Goal: Ask a question: Seek information or help from site administrators or community

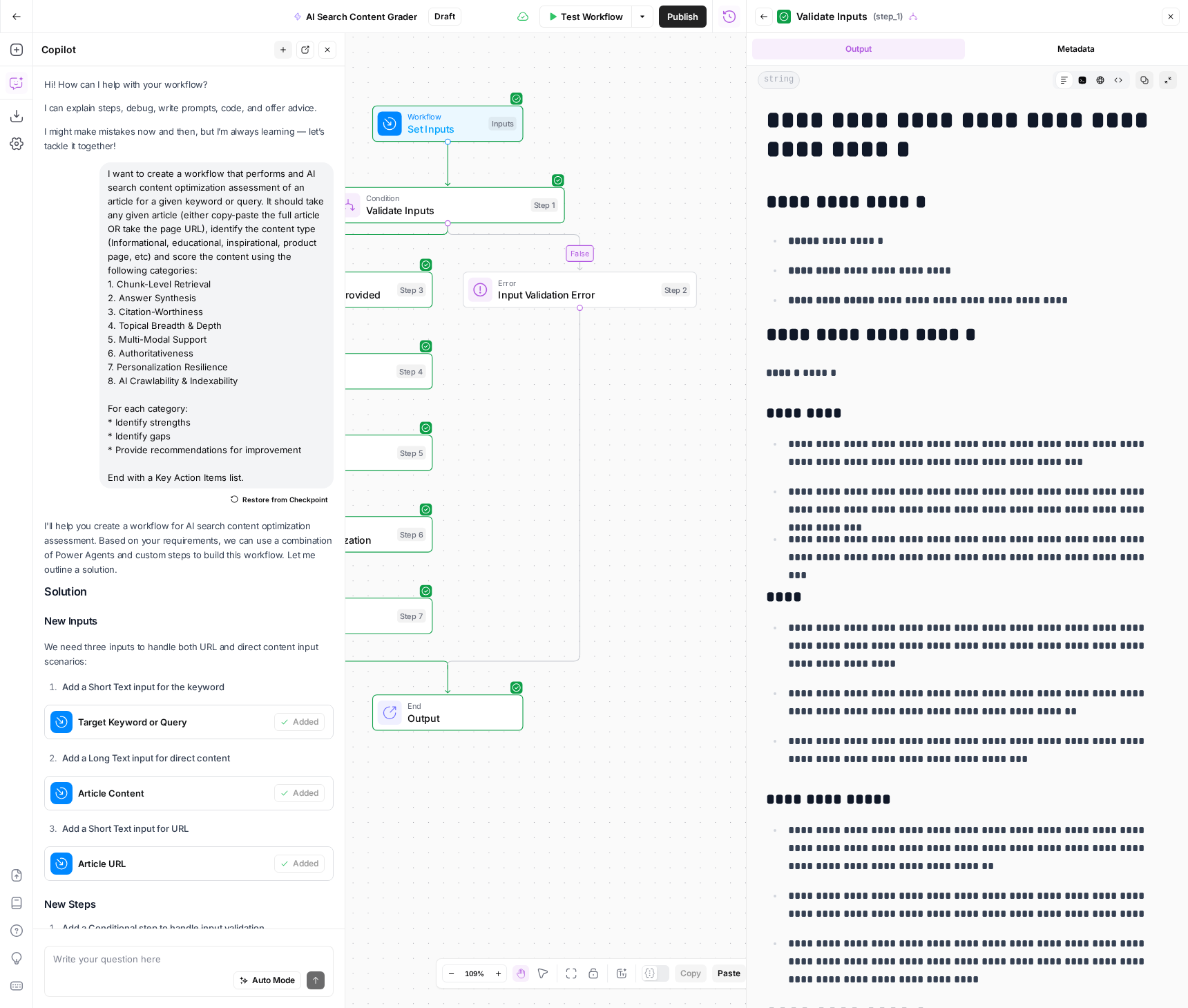
scroll to position [1153, 0]
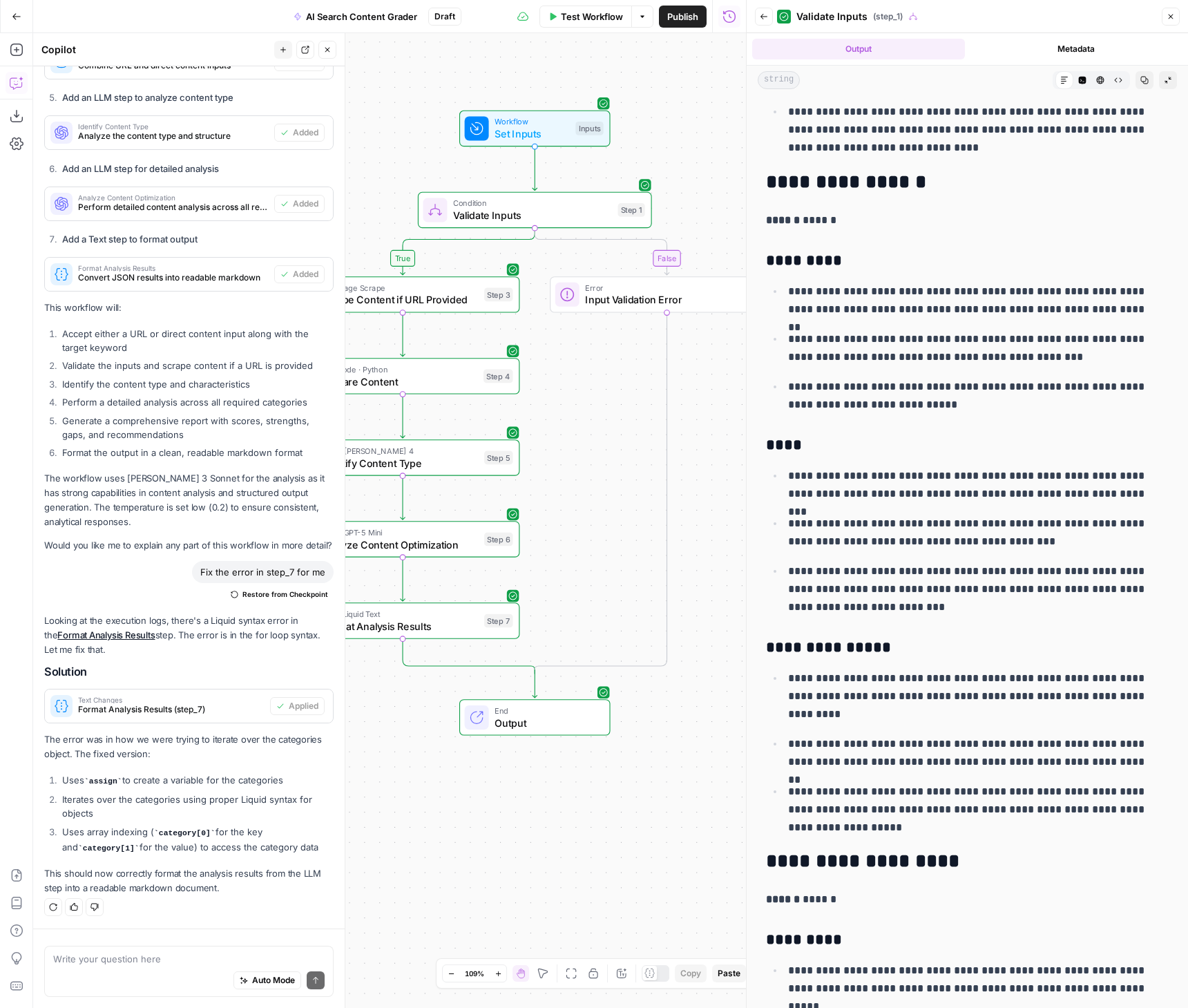
drag, startPoint x: 541, startPoint y: 405, endPoint x: 631, endPoint y: 410, distance: 90.1
click at [631, 410] on div "false true Workflow Set Inputs Inputs Condition Validate Inputs Step 1 Web Page…" at bounding box center [390, 521] width 713 height 975
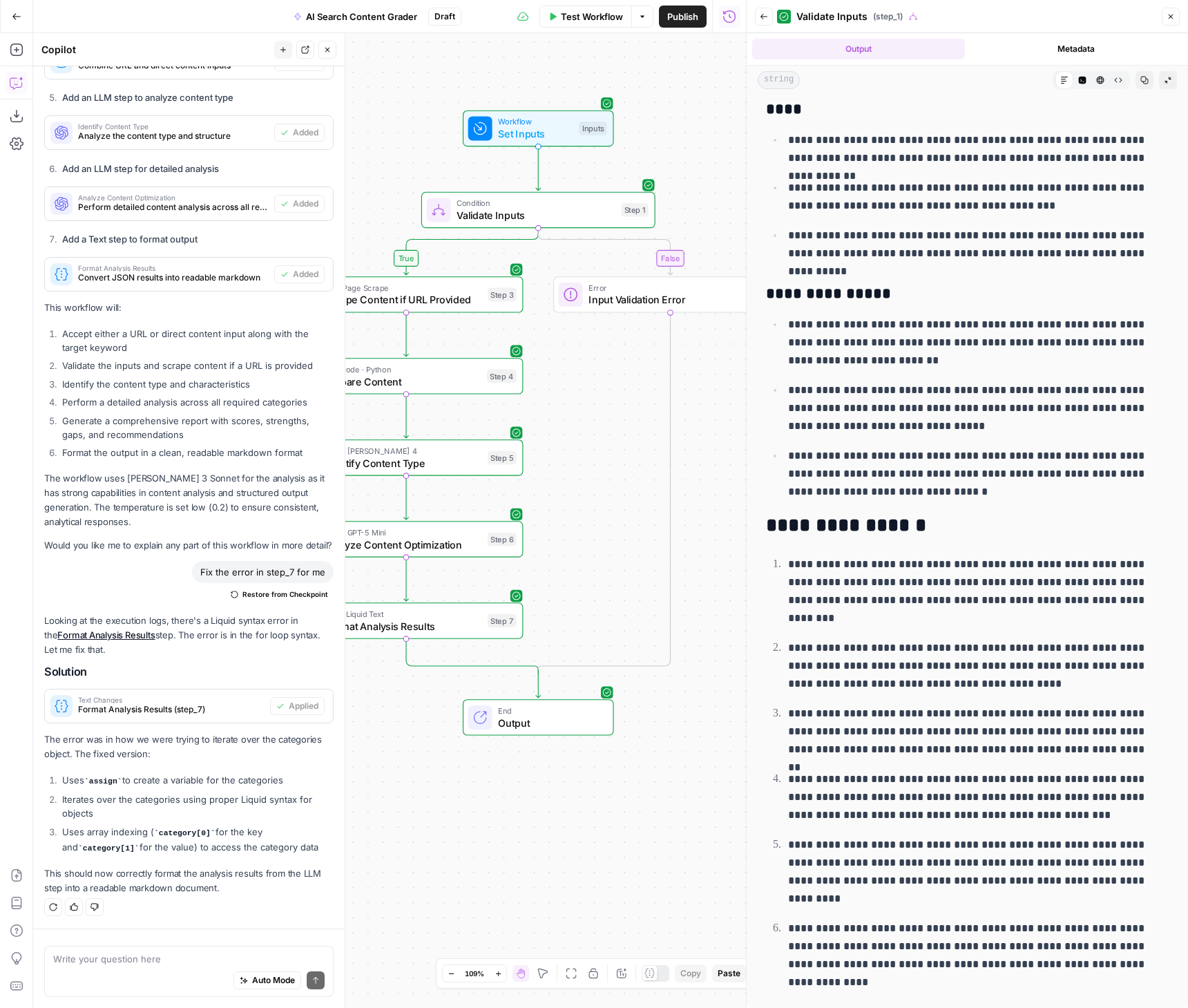
scroll to position [4971, 0]
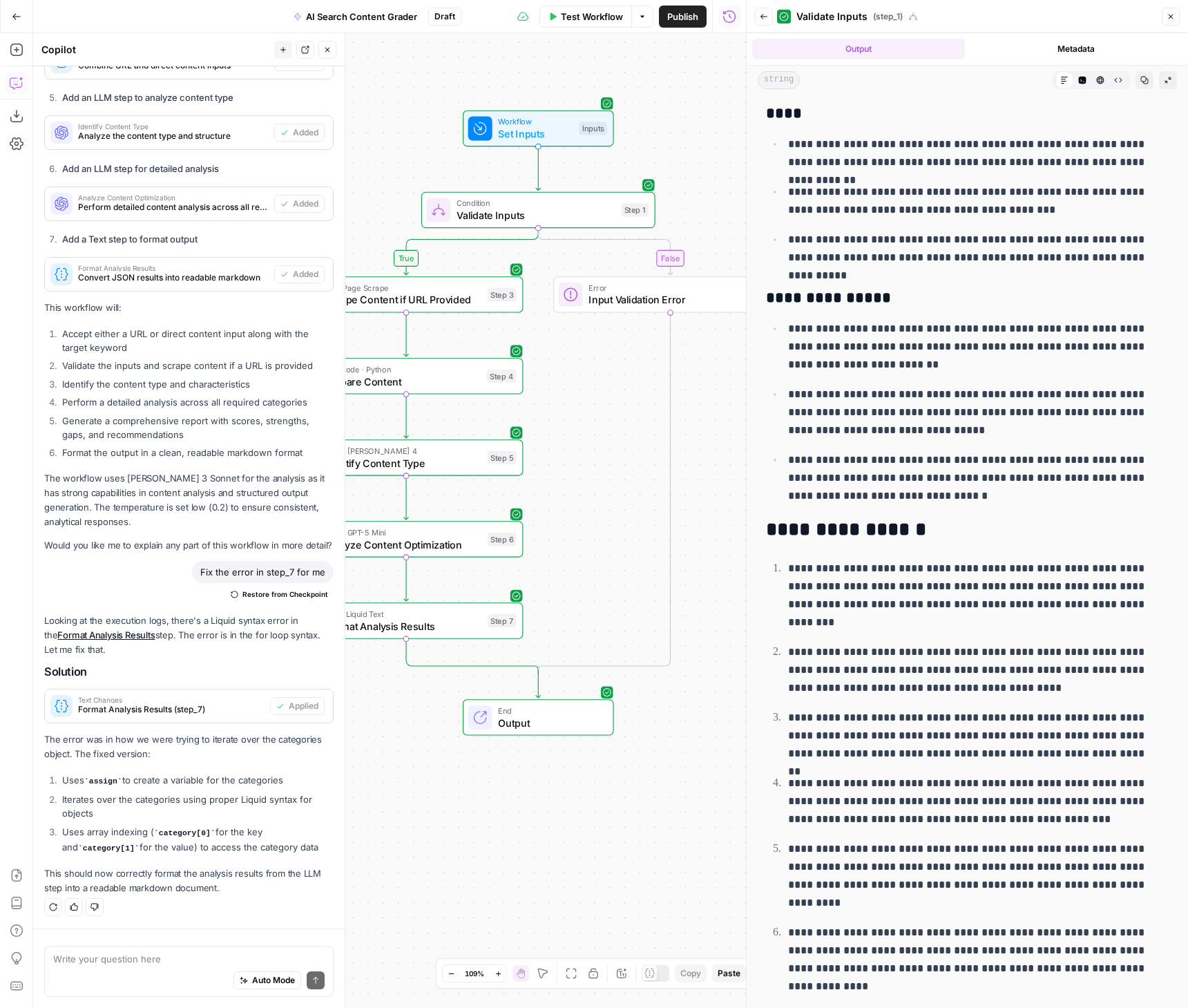
click at [135, 972] on div "Auto Mode Send" at bounding box center [188, 981] width 271 height 30
click at [172, 959] on textarea "Can you add a" at bounding box center [188, 959] width 271 height 14
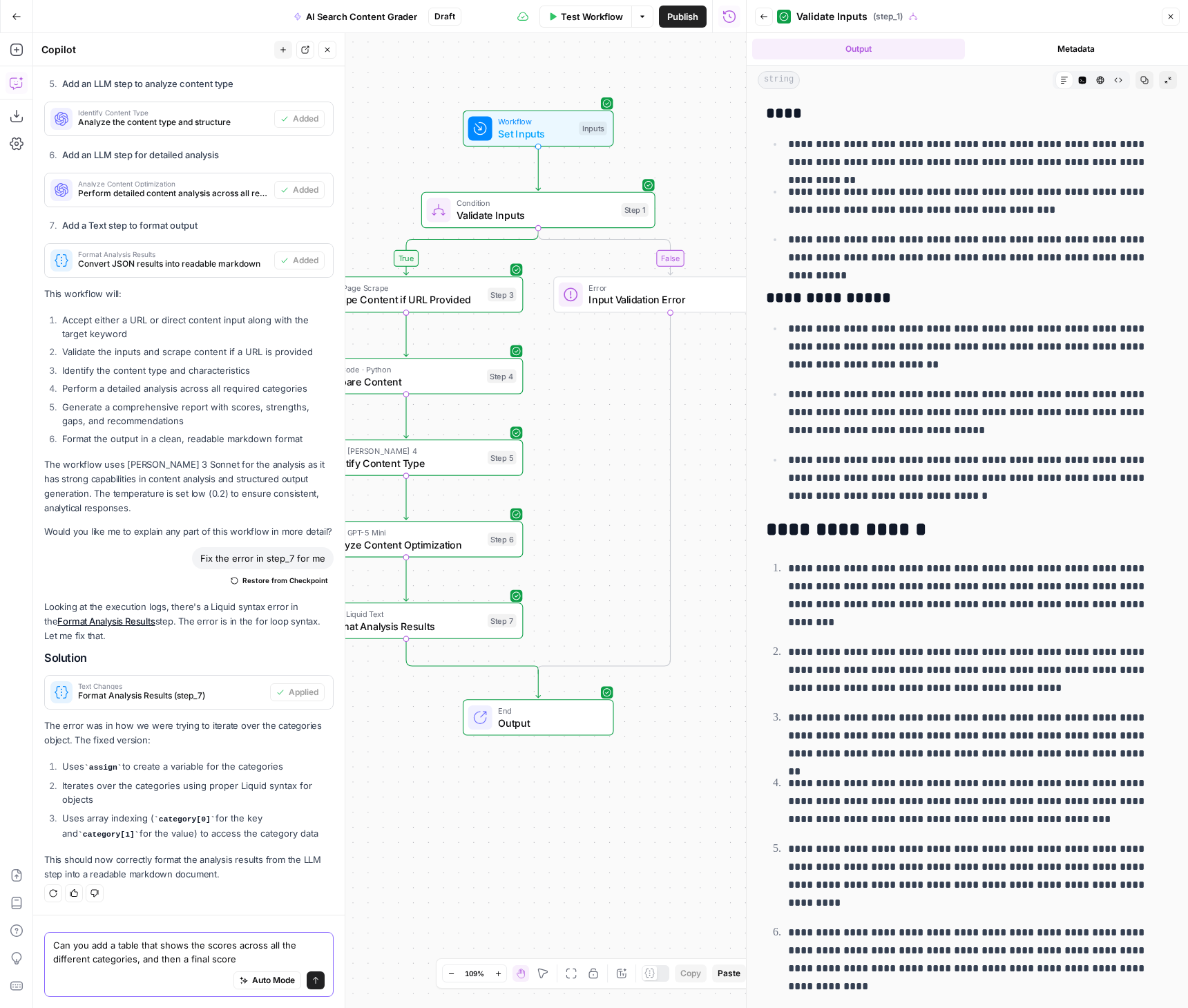
type textarea "Can you add a table that shows the scores across all the different categories, …"
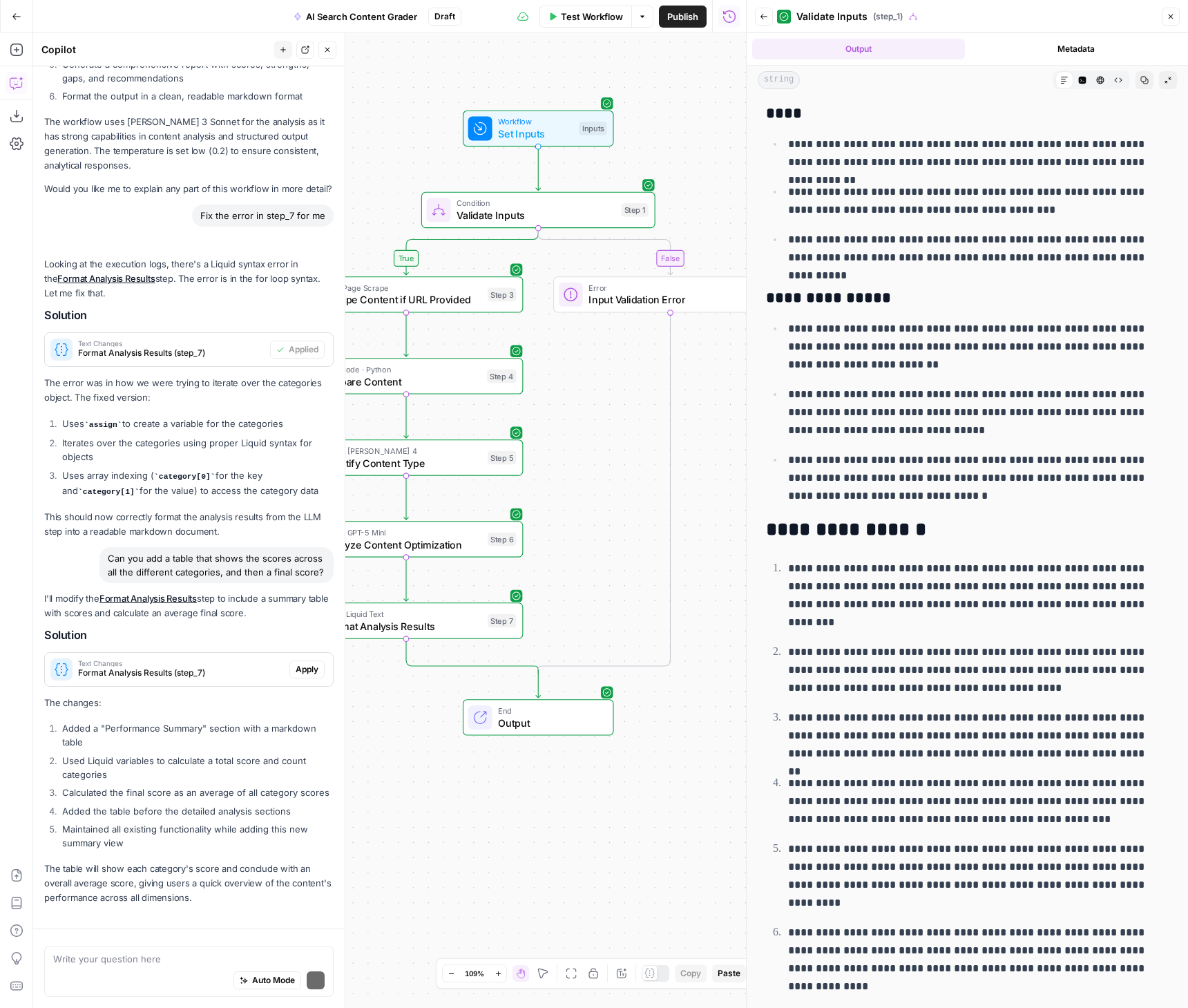
scroll to position [1546, 0]
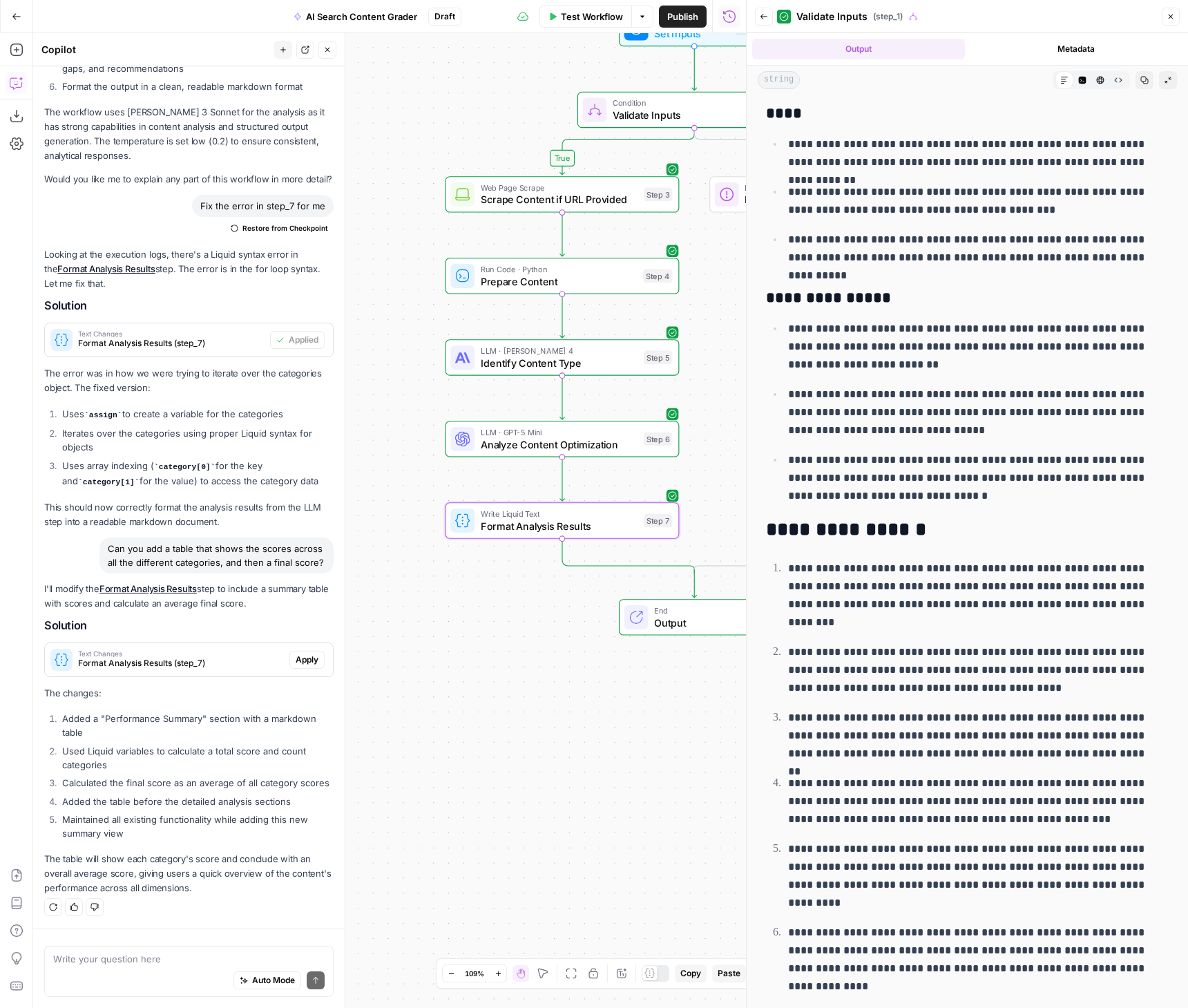
click at [296, 654] on span "Apply" at bounding box center [307, 660] width 23 height 12
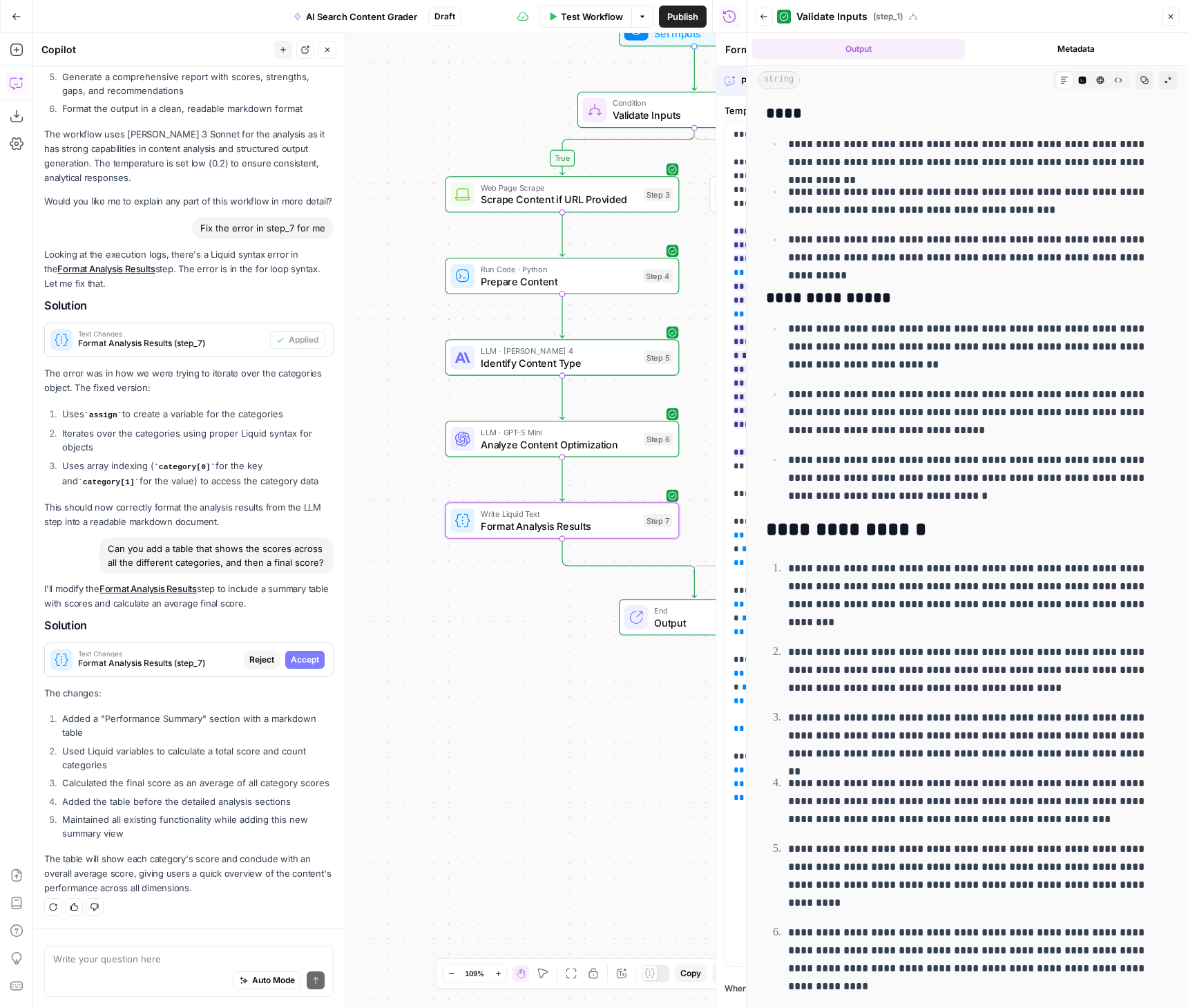
scroll to position [1502, 0]
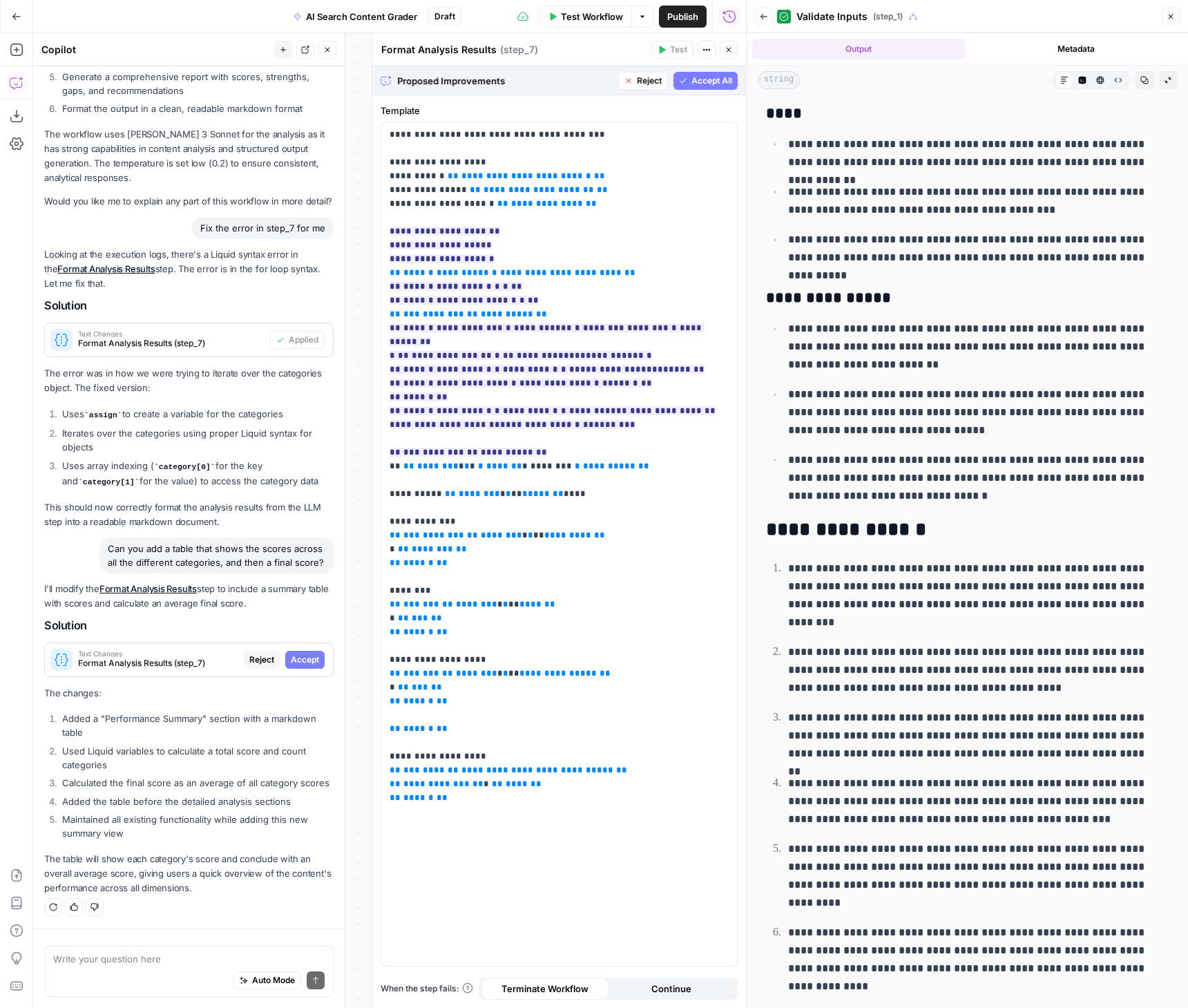
click at [700, 79] on span "Accept All" at bounding box center [712, 80] width 41 height 12
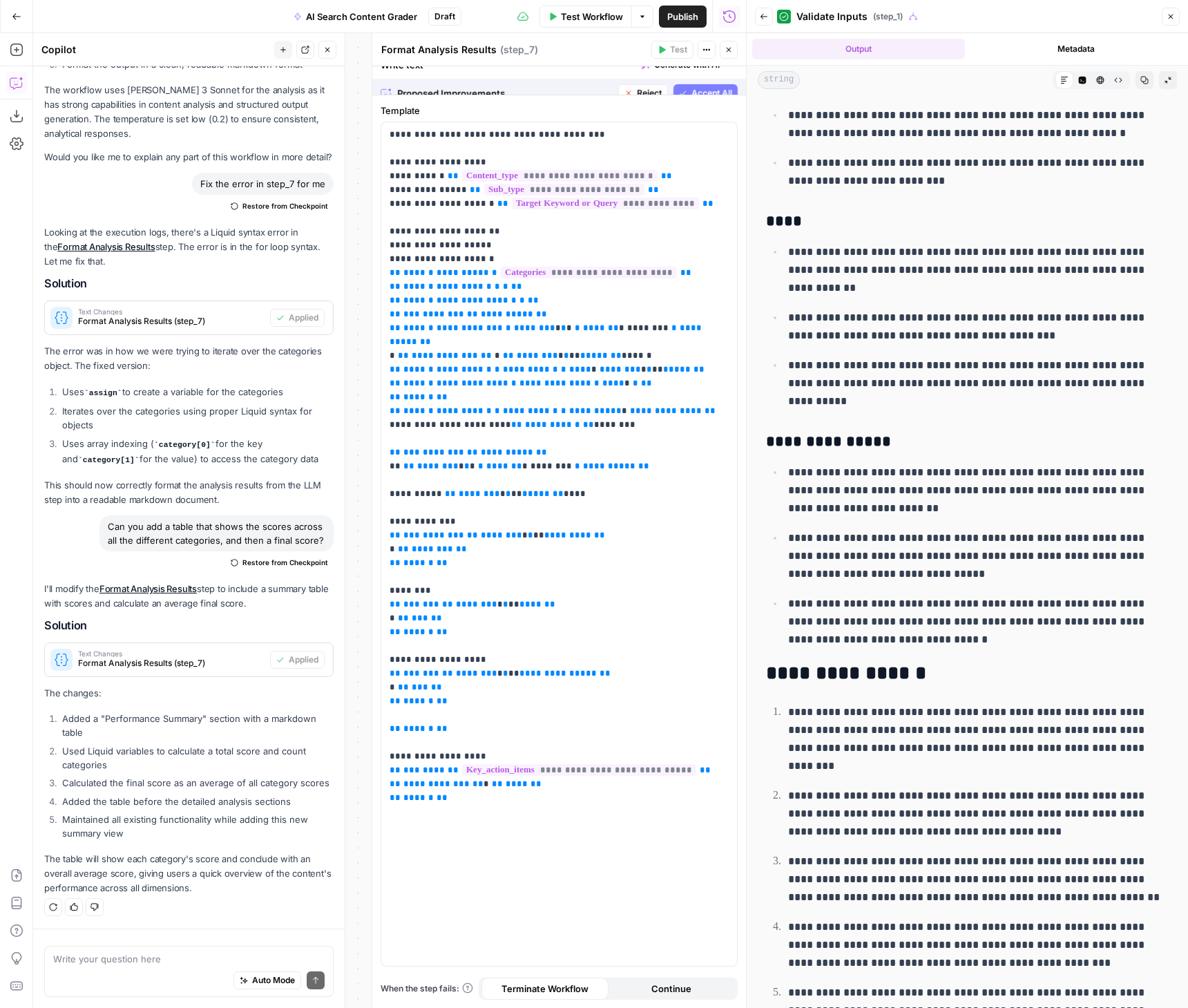
scroll to position [0, 0]
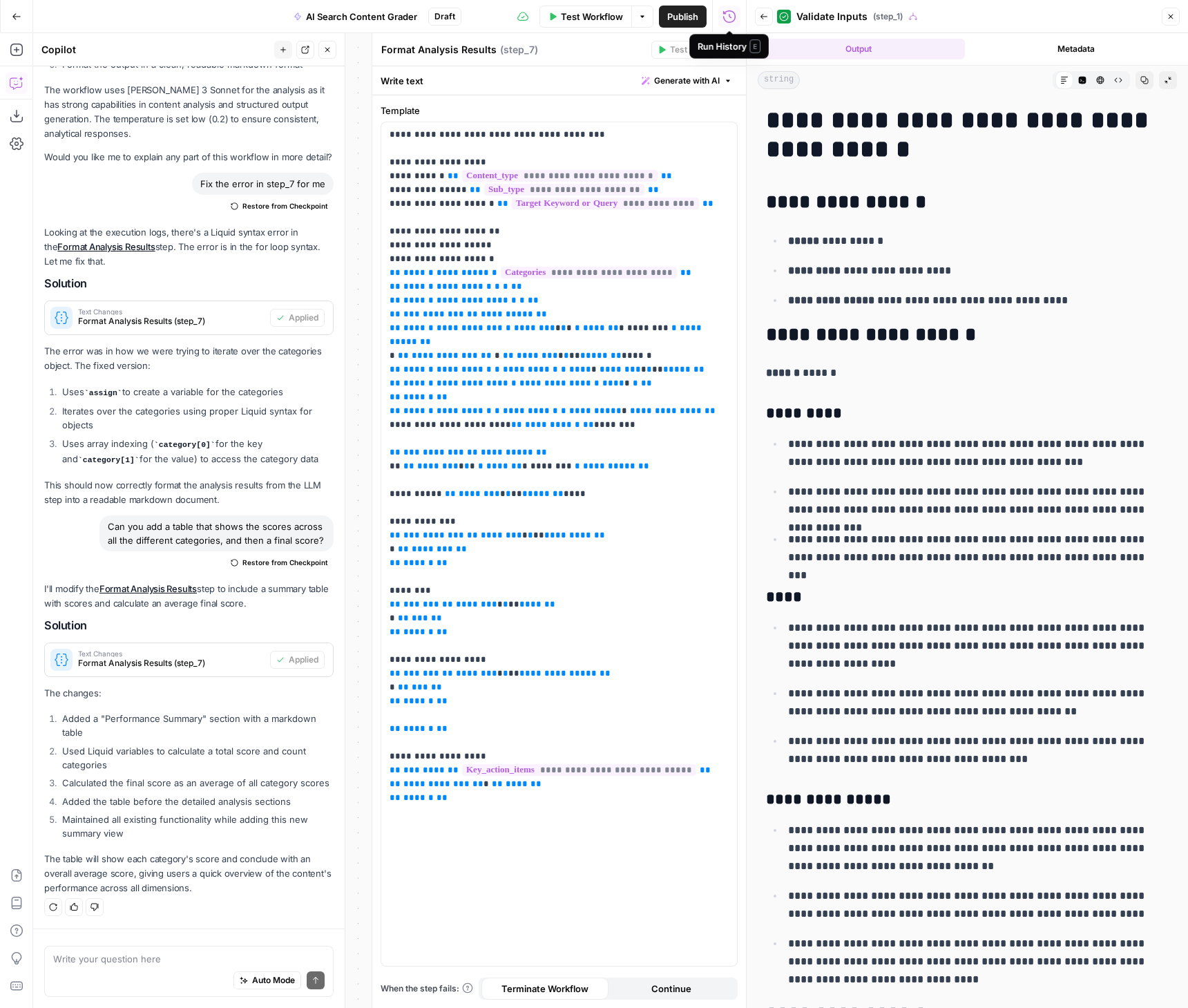
click at [728, 46] on div "Run History E" at bounding box center [729, 47] width 63 height 14
click at [727, 56] on button "Close" at bounding box center [729, 49] width 18 height 18
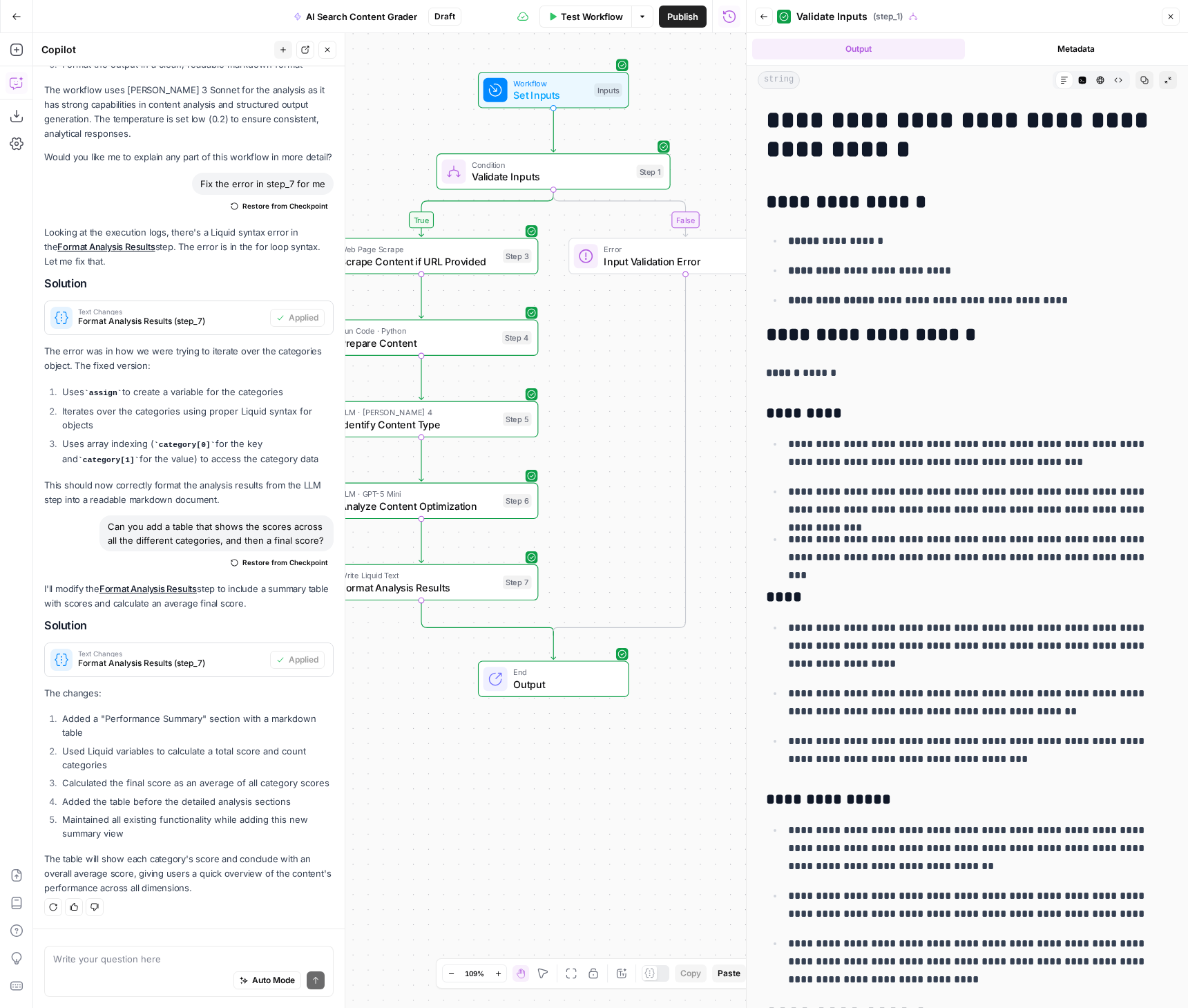
drag, startPoint x: 567, startPoint y: 139, endPoint x: 427, endPoint y: 147, distance: 140.2
click at [427, 147] on div "false true Workflow Set Inputs Inputs Condition Validate Inputs Step 1 Web Page…" at bounding box center [390, 521] width 713 height 975
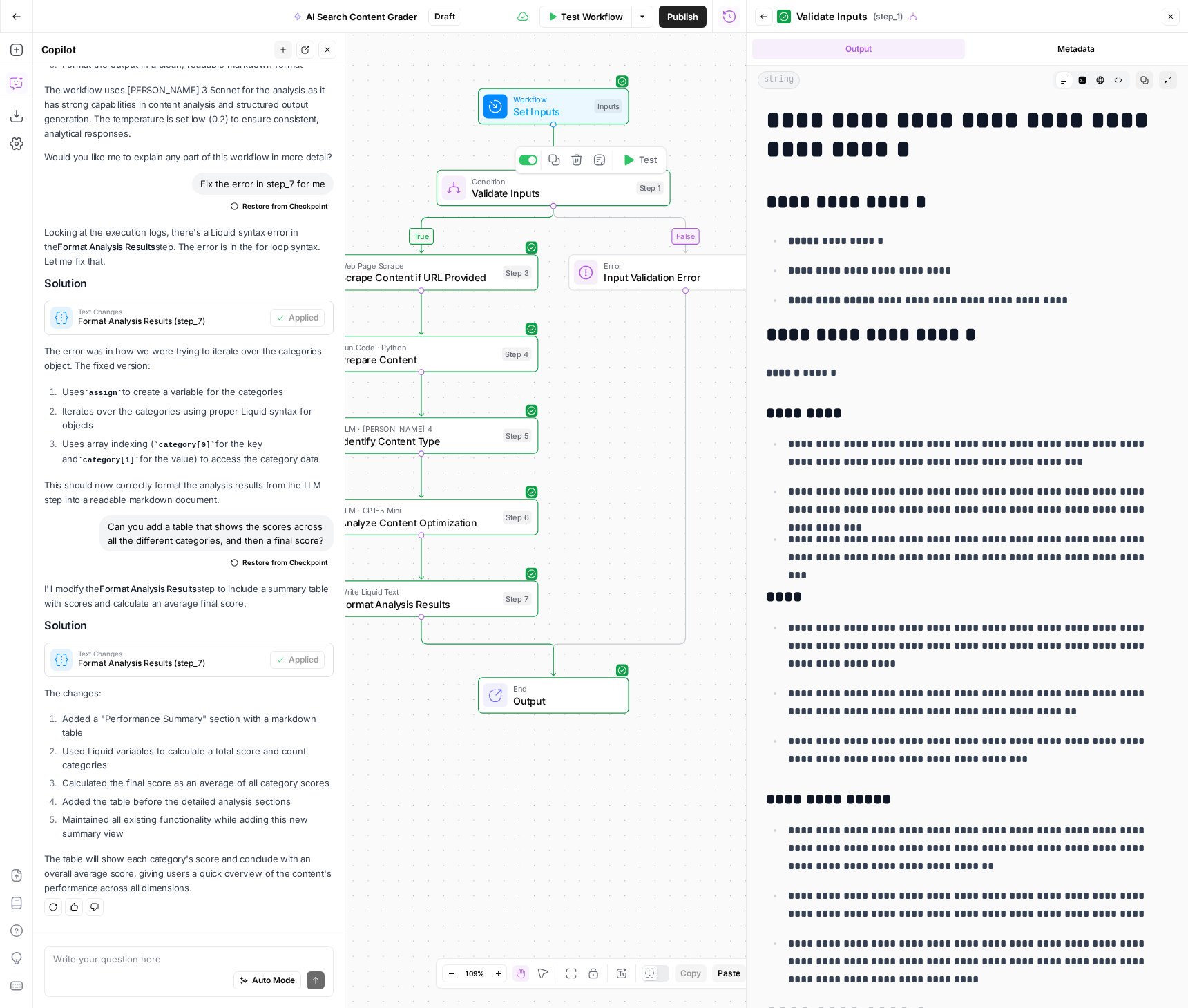
click at [637, 161] on button "Test" at bounding box center [639, 160] width 47 height 19
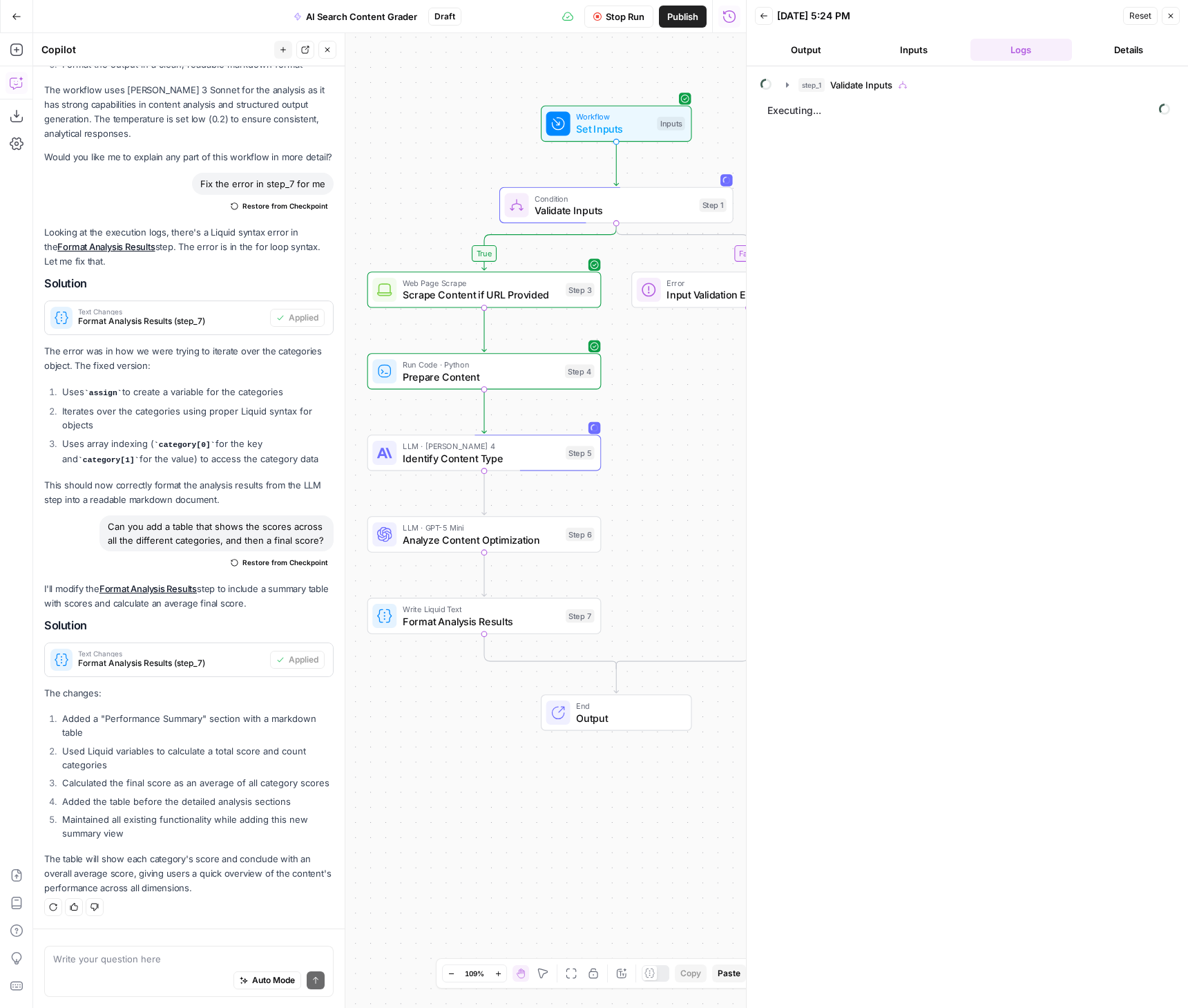
drag, startPoint x: 602, startPoint y: 566, endPoint x: 665, endPoint y: 584, distance: 65.5
click at [665, 584] on div "false true Workflow Set Inputs Inputs Condition Validate Inputs Step 1 Web Page…" at bounding box center [390, 521] width 713 height 975
click at [455, 540] on span "Analyze Content Optimization" at bounding box center [481, 539] width 157 height 15
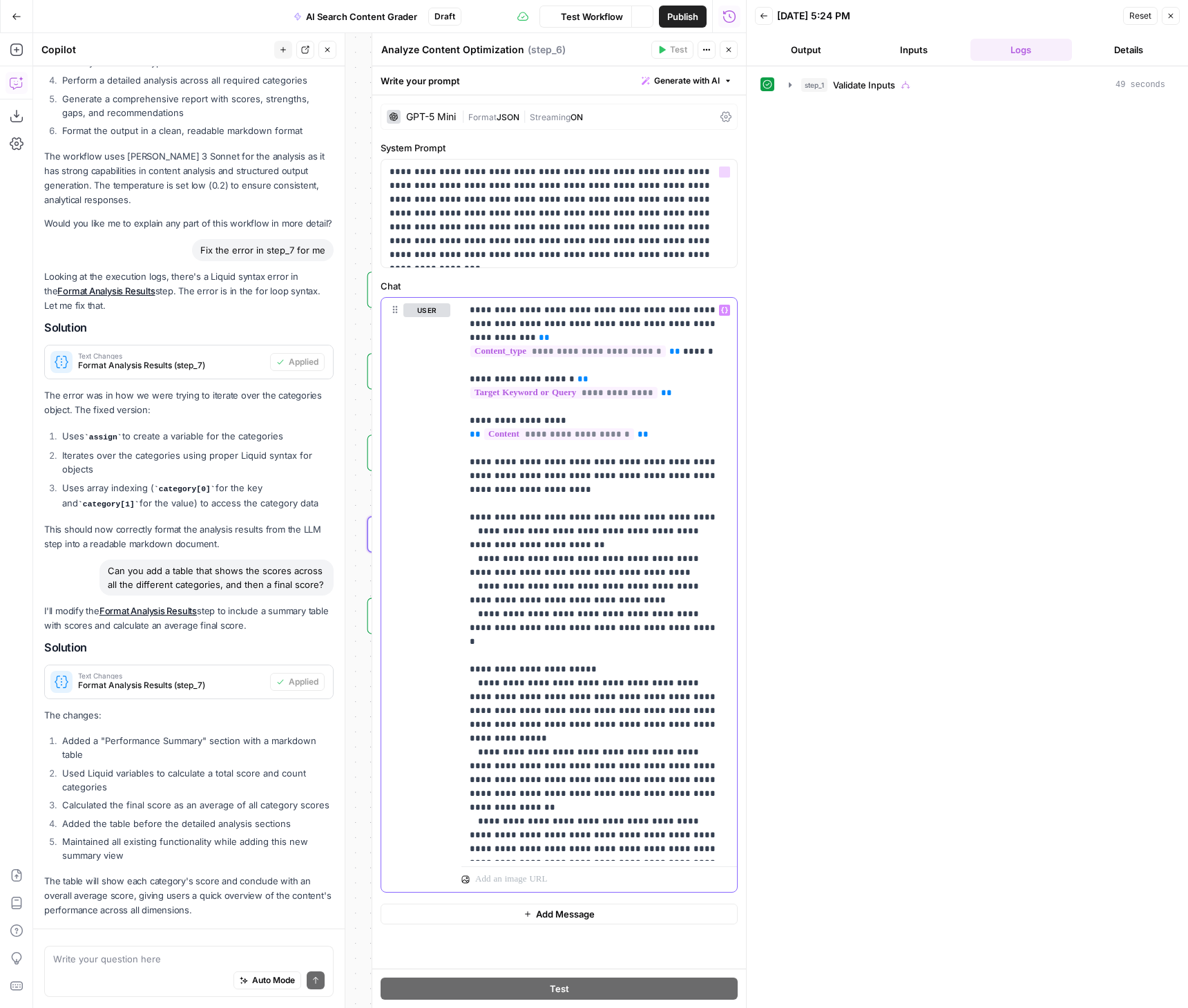
scroll to position [1568, 0]
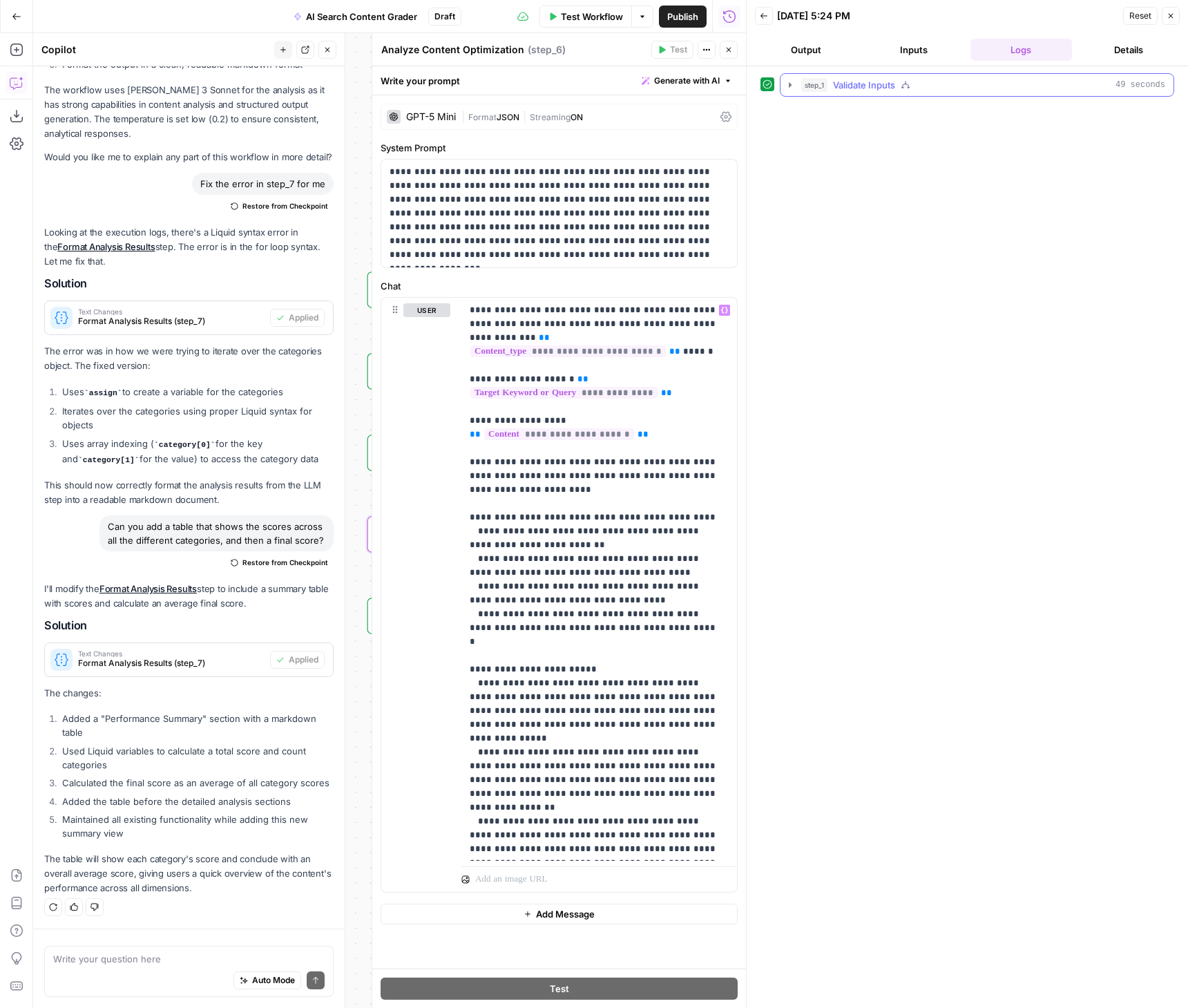
click at [791, 84] on icon "button" at bounding box center [790, 84] width 3 height 4
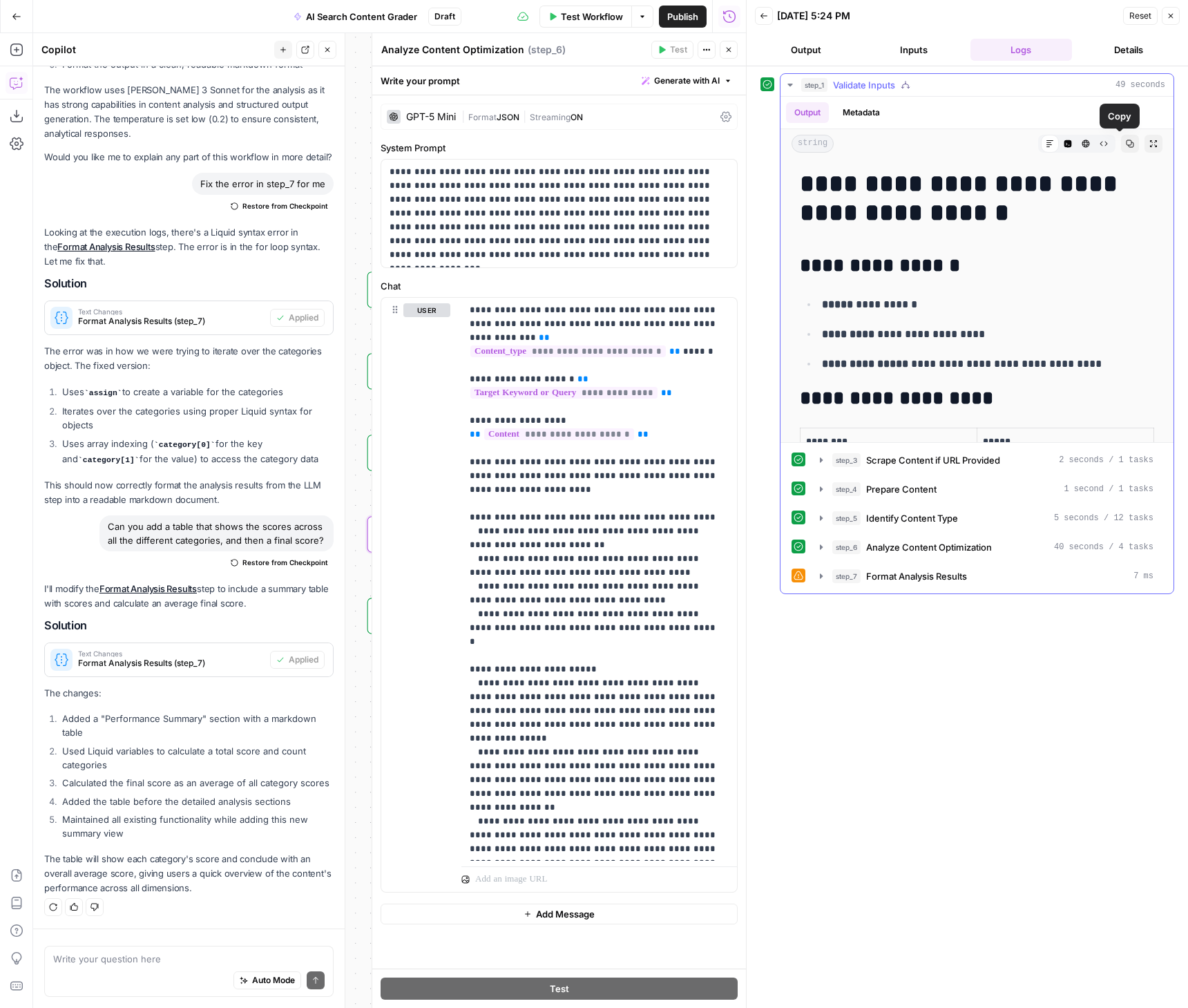
click at [1149, 140] on icon "button" at bounding box center [1153, 143] width 8 height 8
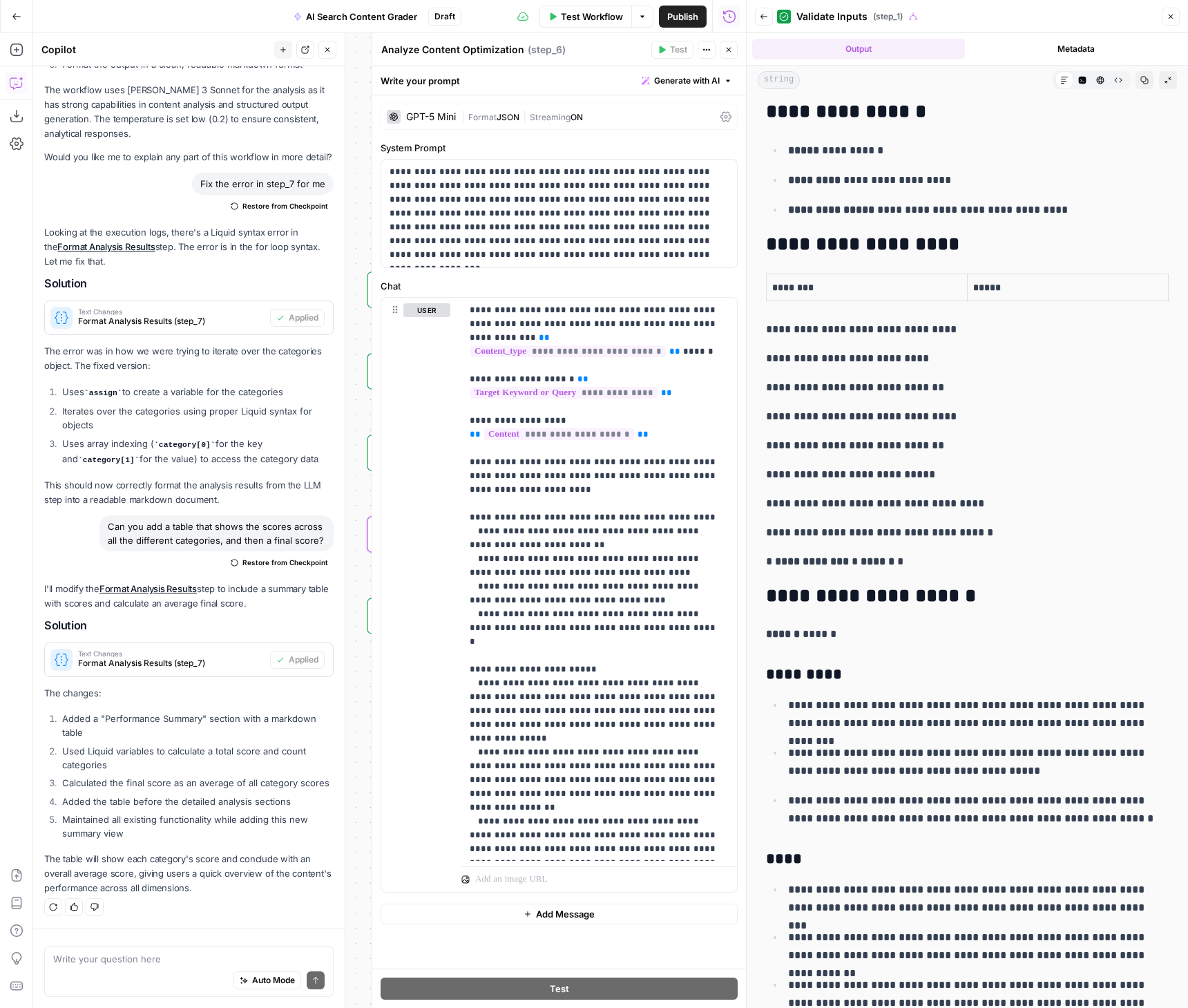
scroll to position [110, 0]
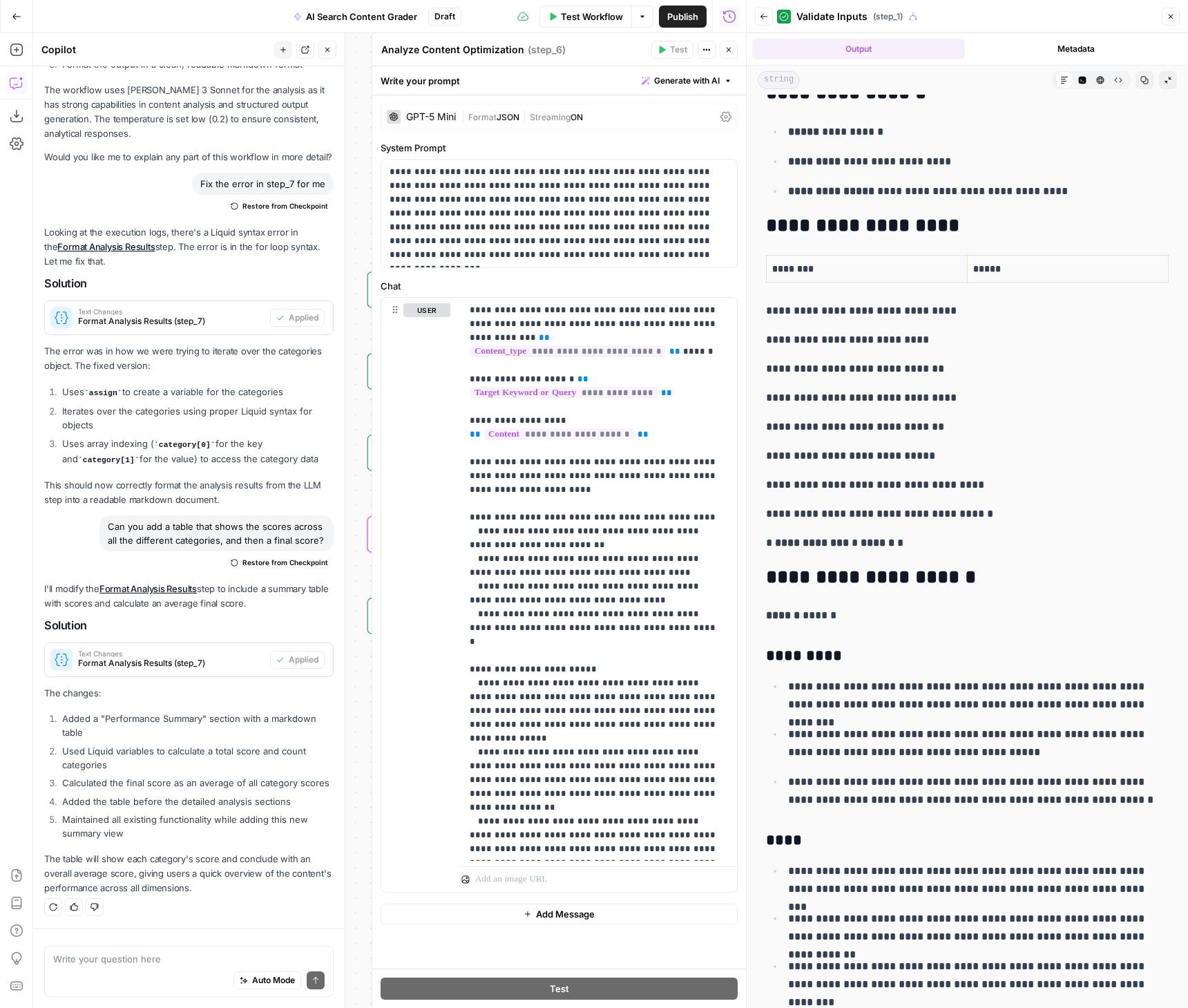
drag, startPoint x: 889, startPoint y: 542, endPoint x: 756, endPoint y: 543, distance: 133.0
click at [938, 551] on p "**********" at bounding box center [962, 543] width 392 height 18
click at [730, 51] on icon "button" at bounding box center [728, 49] width 8 height 8
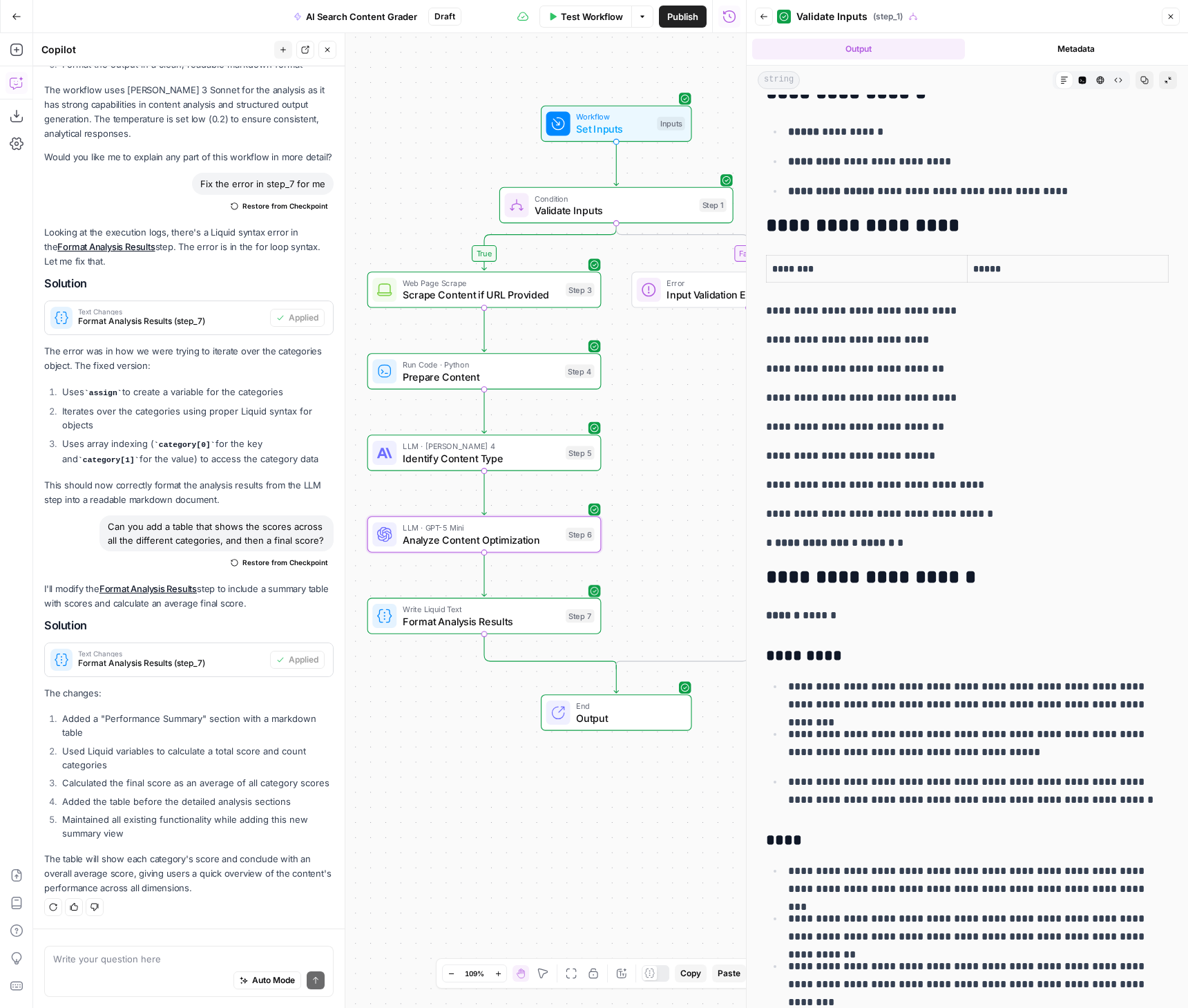
click at [465, 613] on span "Write Liquid Text" at bounding box center [481, 609] width 157 height 11
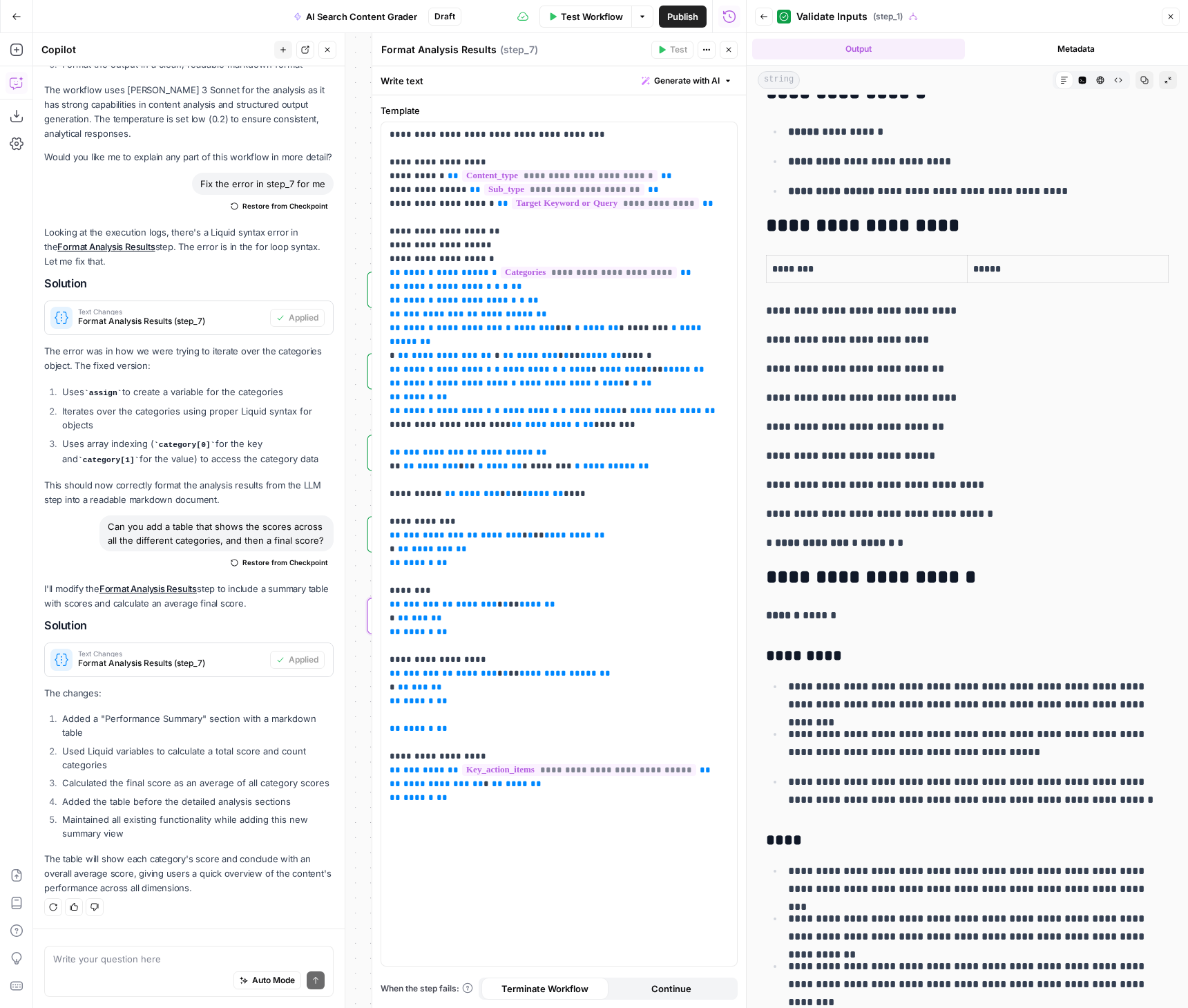
drag, startPoint x: 772, startPoint y: 257, endPoint x: 953, endPoint y: 484, distance: 290.3
drag, startPoint x: 950, startPoint y: 551, endPoint x: 756, endPoint y: 223, distance: 381.1
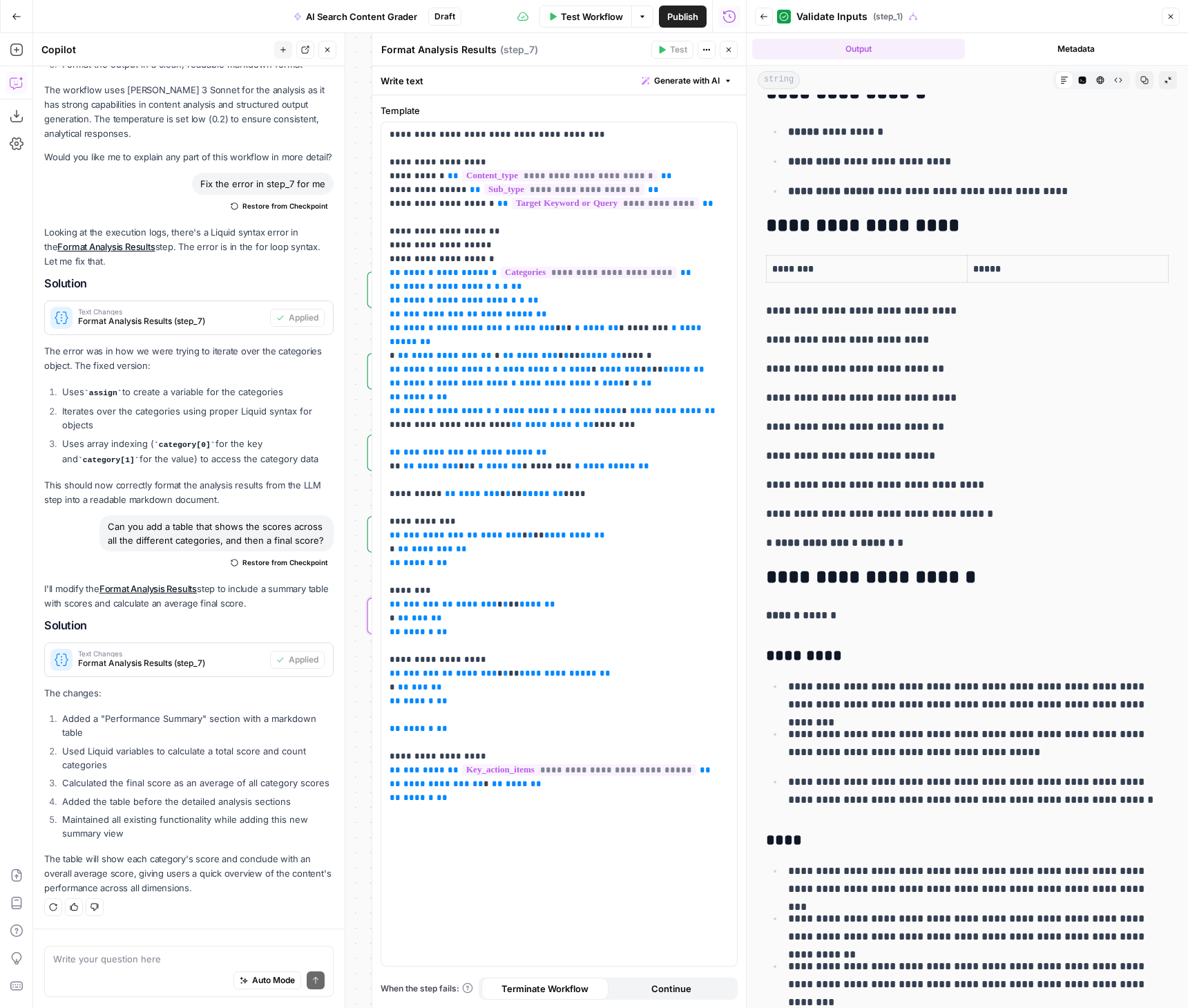
copy body "**********"
click at [118, 959] on textarea at bounding box center [188, 959] width 271 height 14
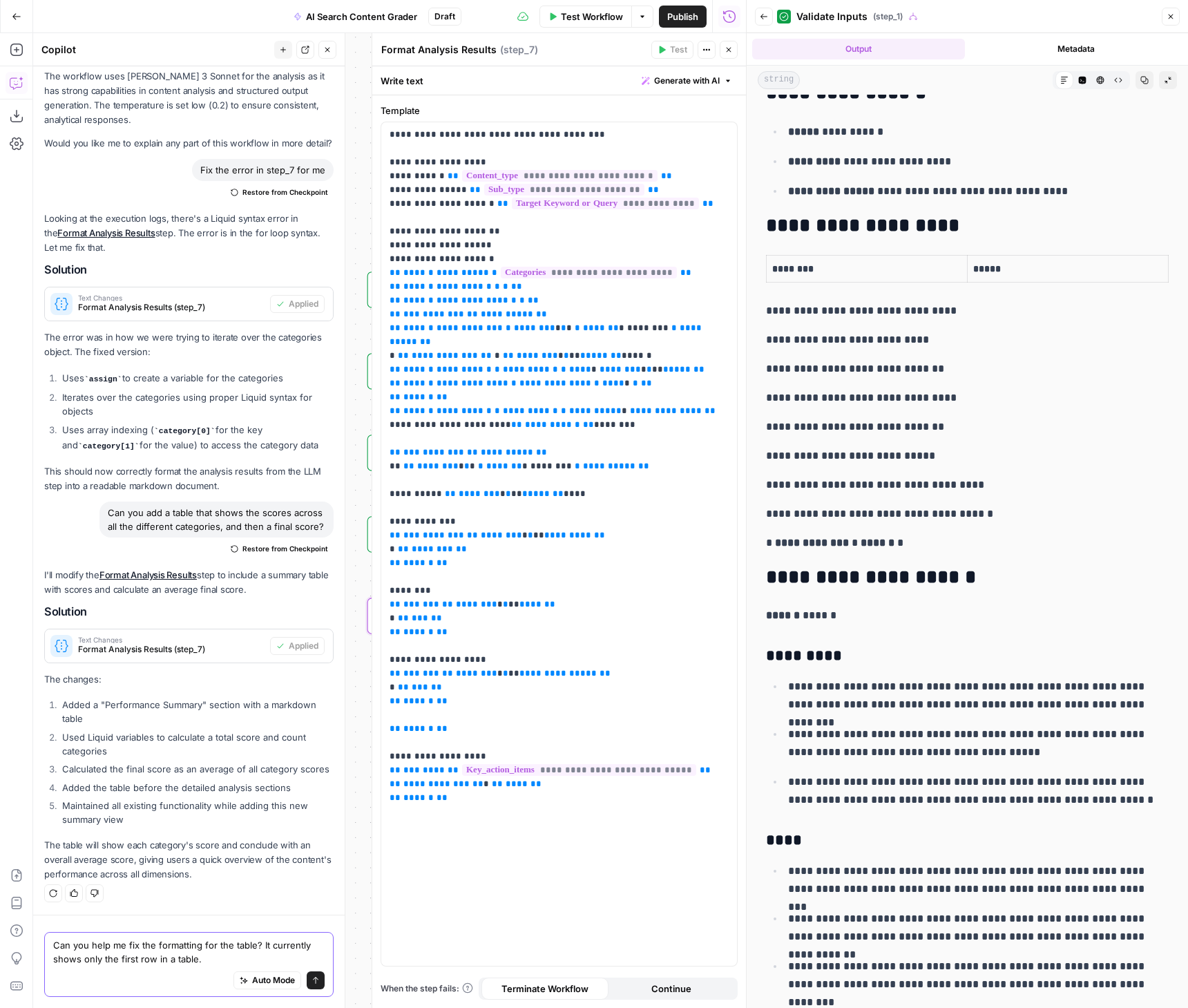
paste textarea "Performance Summary Category Score | Chunk level retrieval | 85/100 | | Answer …"
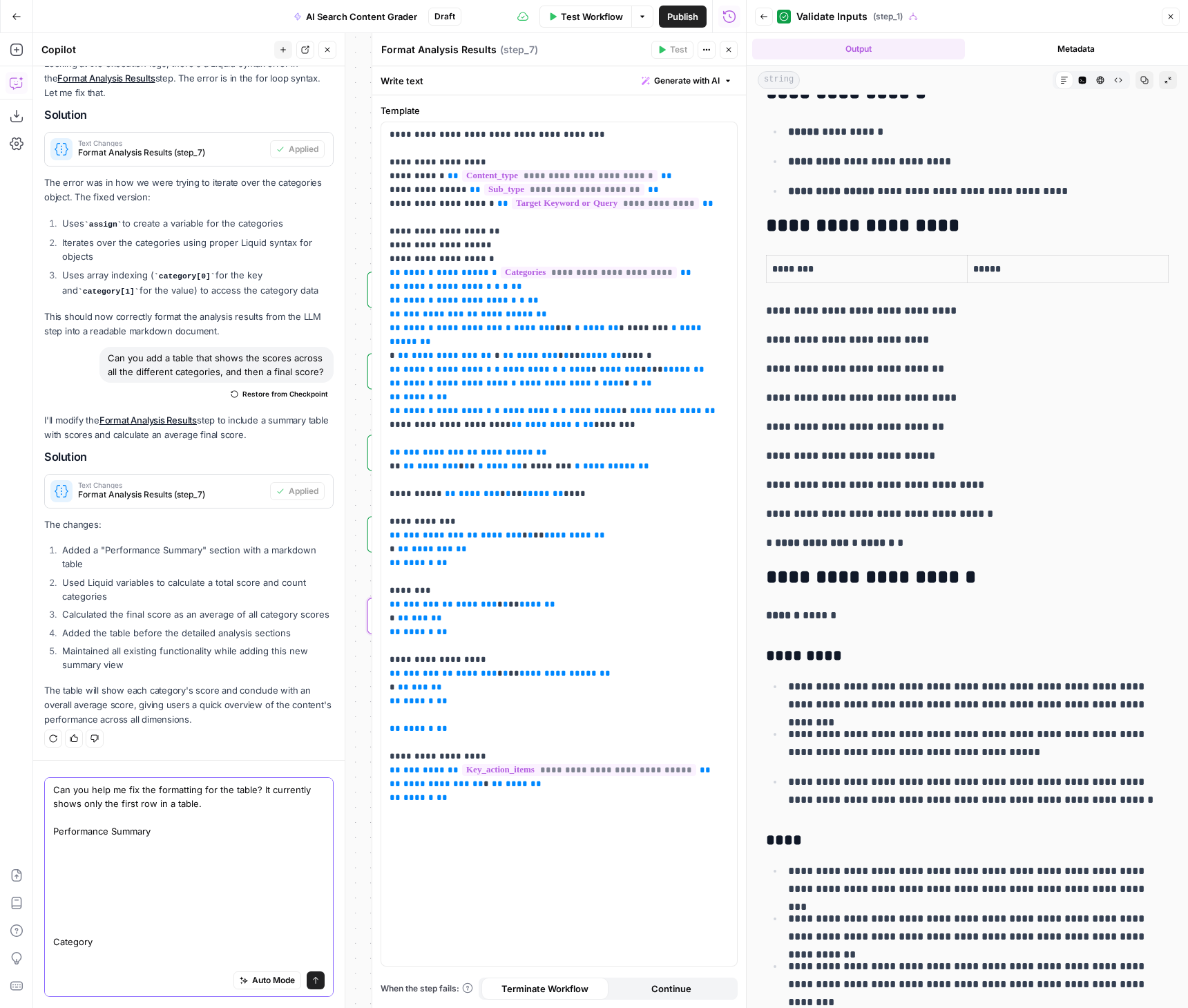
scroll to position [0, 0]
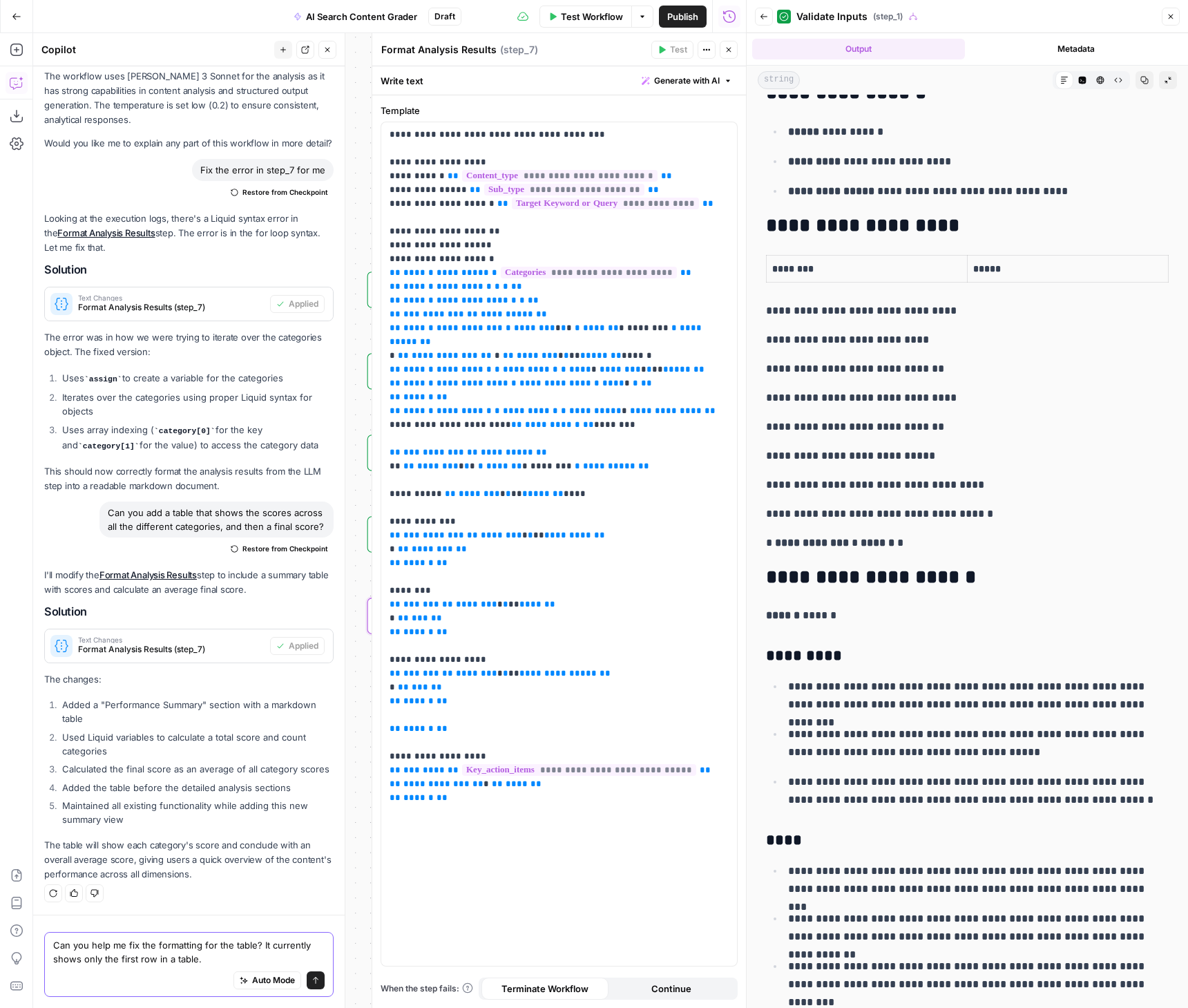
type textarea "Can you help me fix the formatting for the table? It currently shows only the f…"
click at [312, 982] on button "Send" at bounding box center [315, 981] width 18 height 18
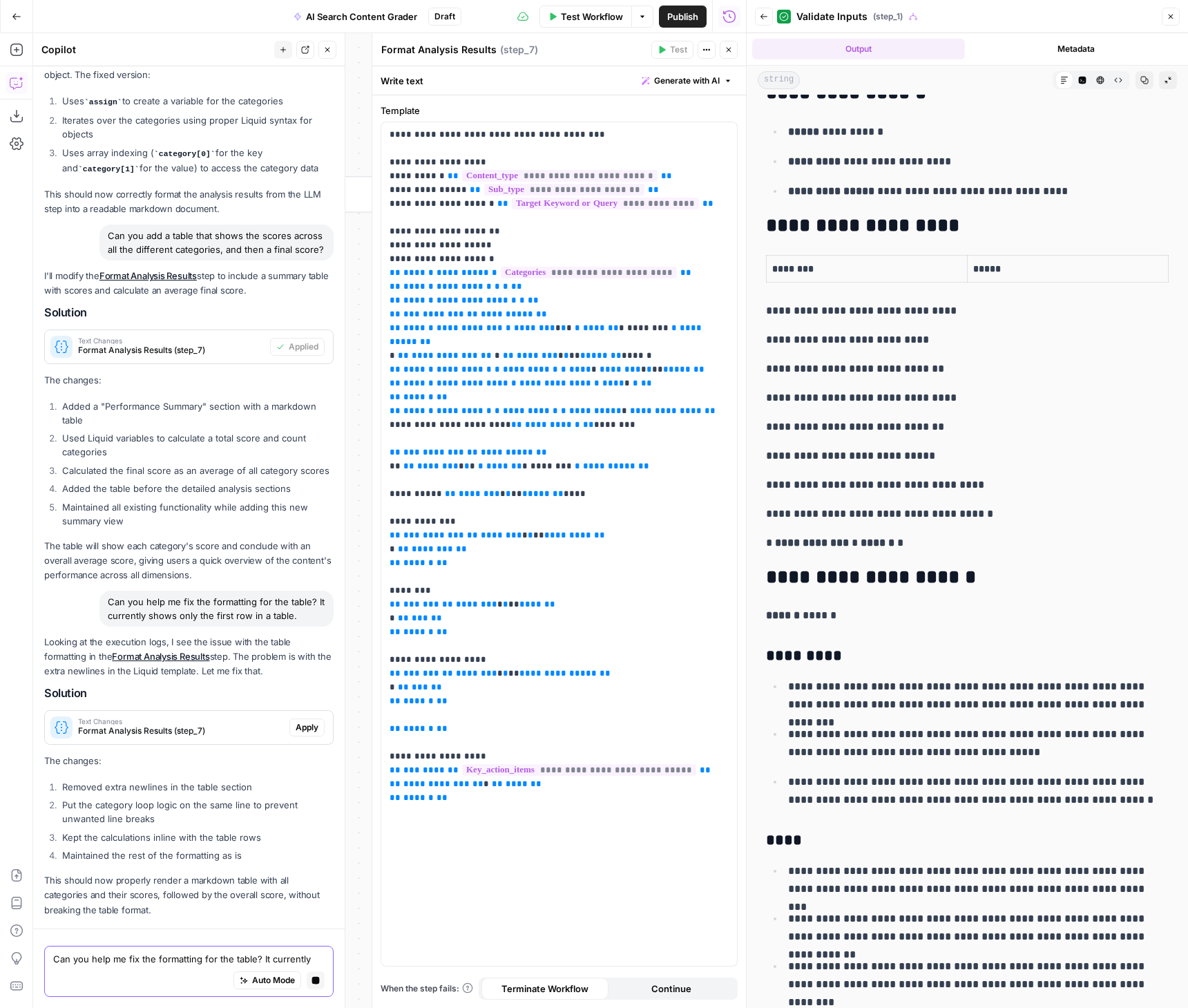
scroll to position [1917, 0]
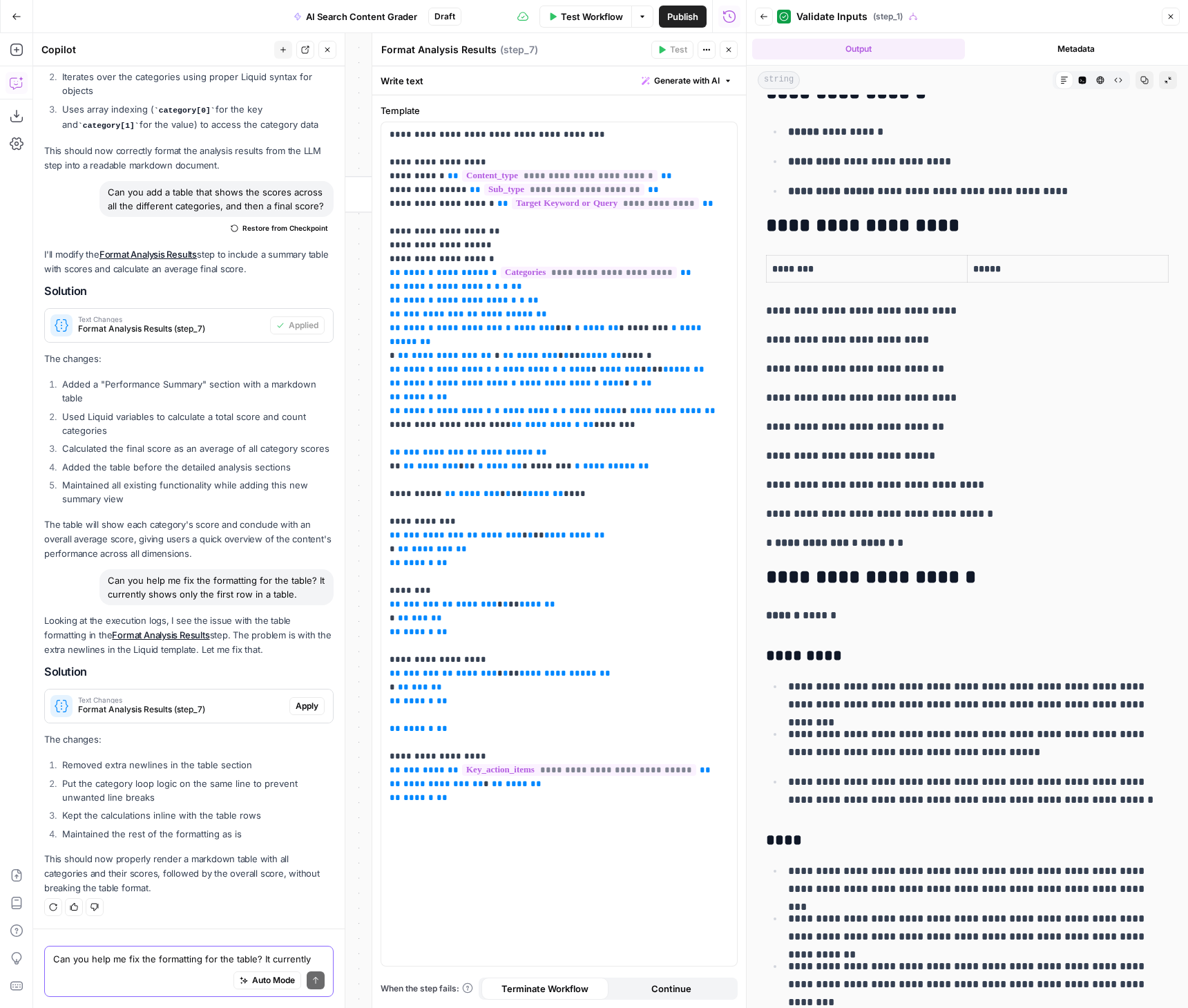
click at [296, 705] on span "Apply" at bounding box center [307, 706] width 23 height 12
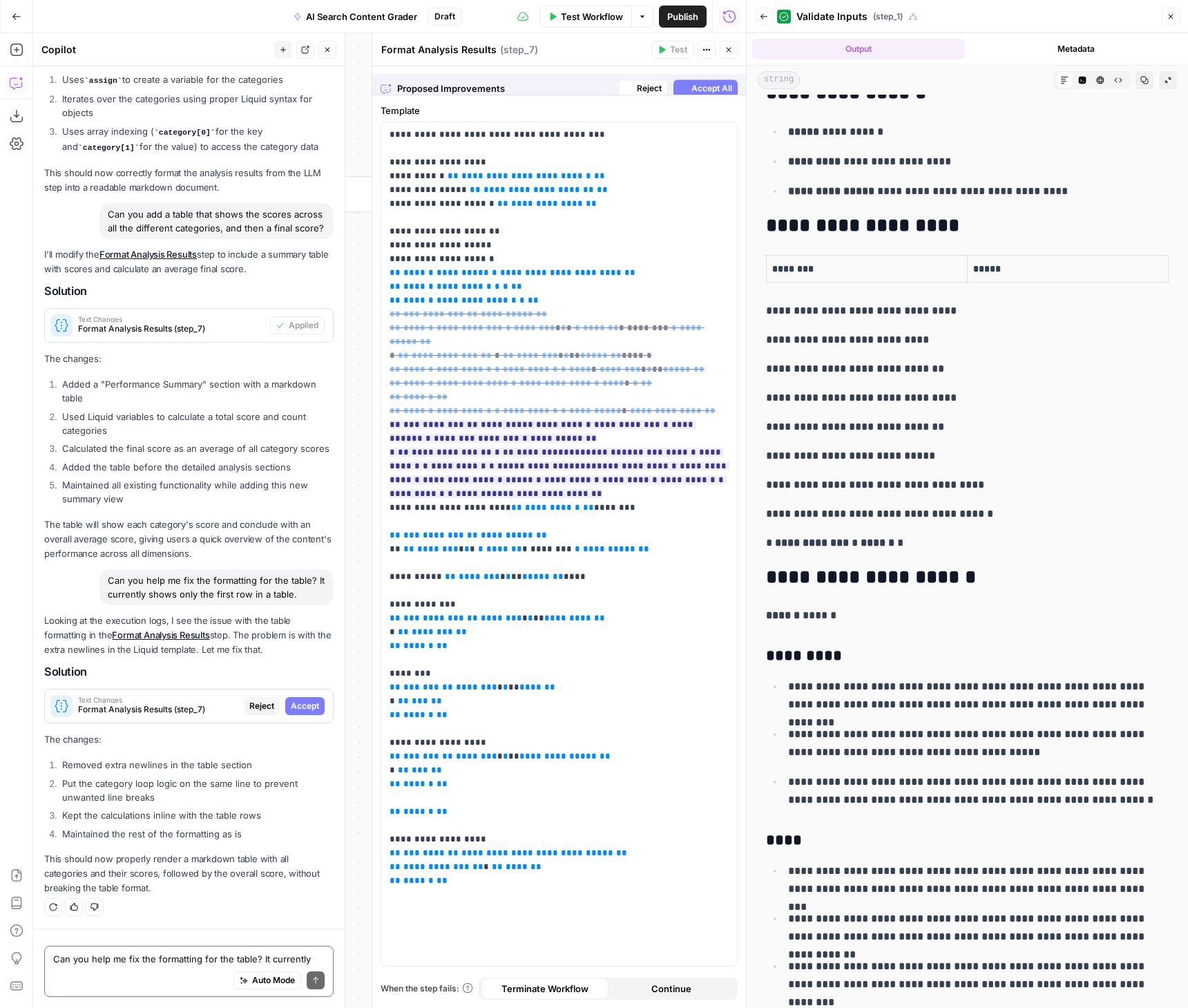
scroll to position [1851, 0]
click at [708, 79] on span "Accept All" at bounding box center [712, 80] width 41 height 12
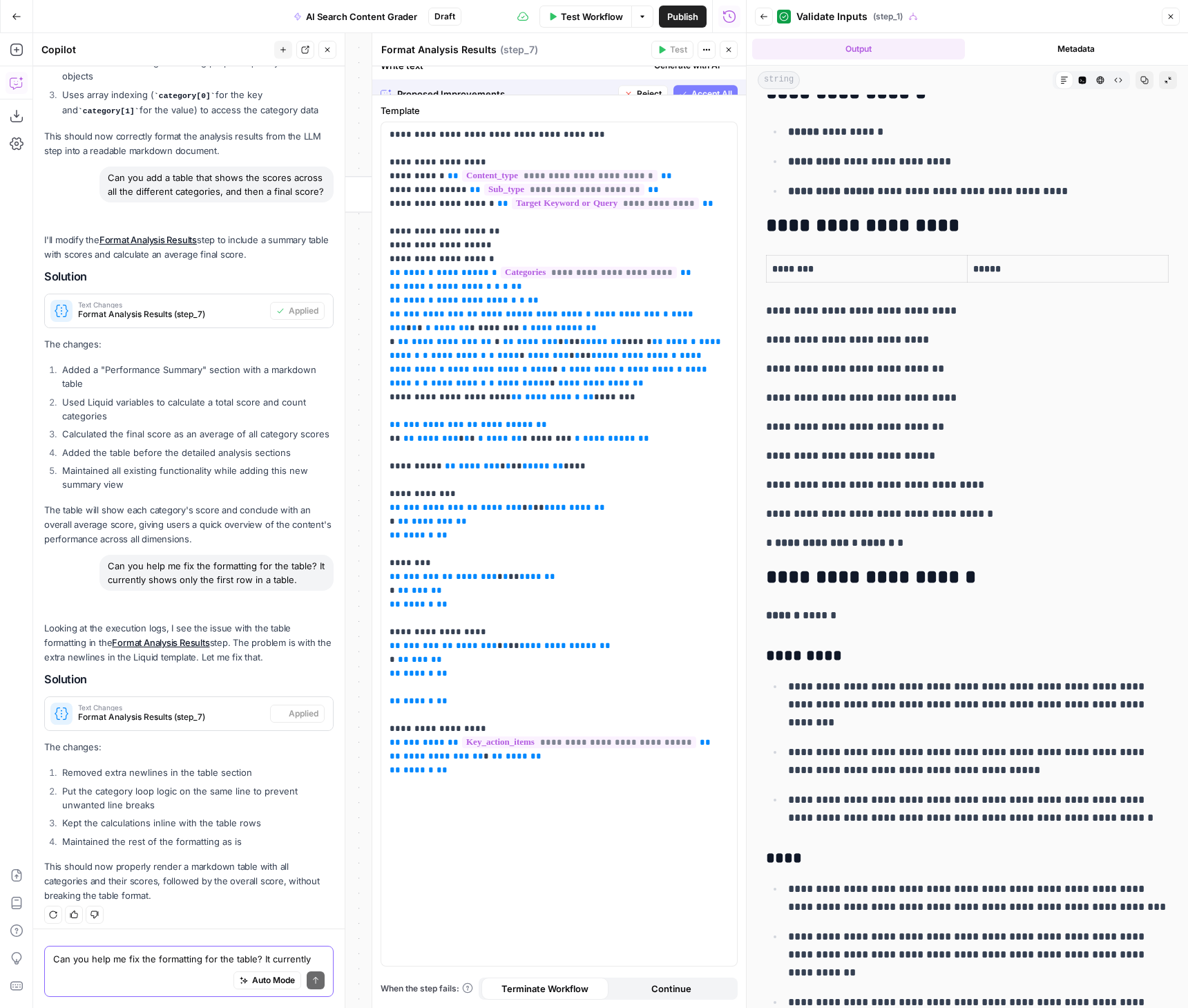
scroll to position [0, 0]
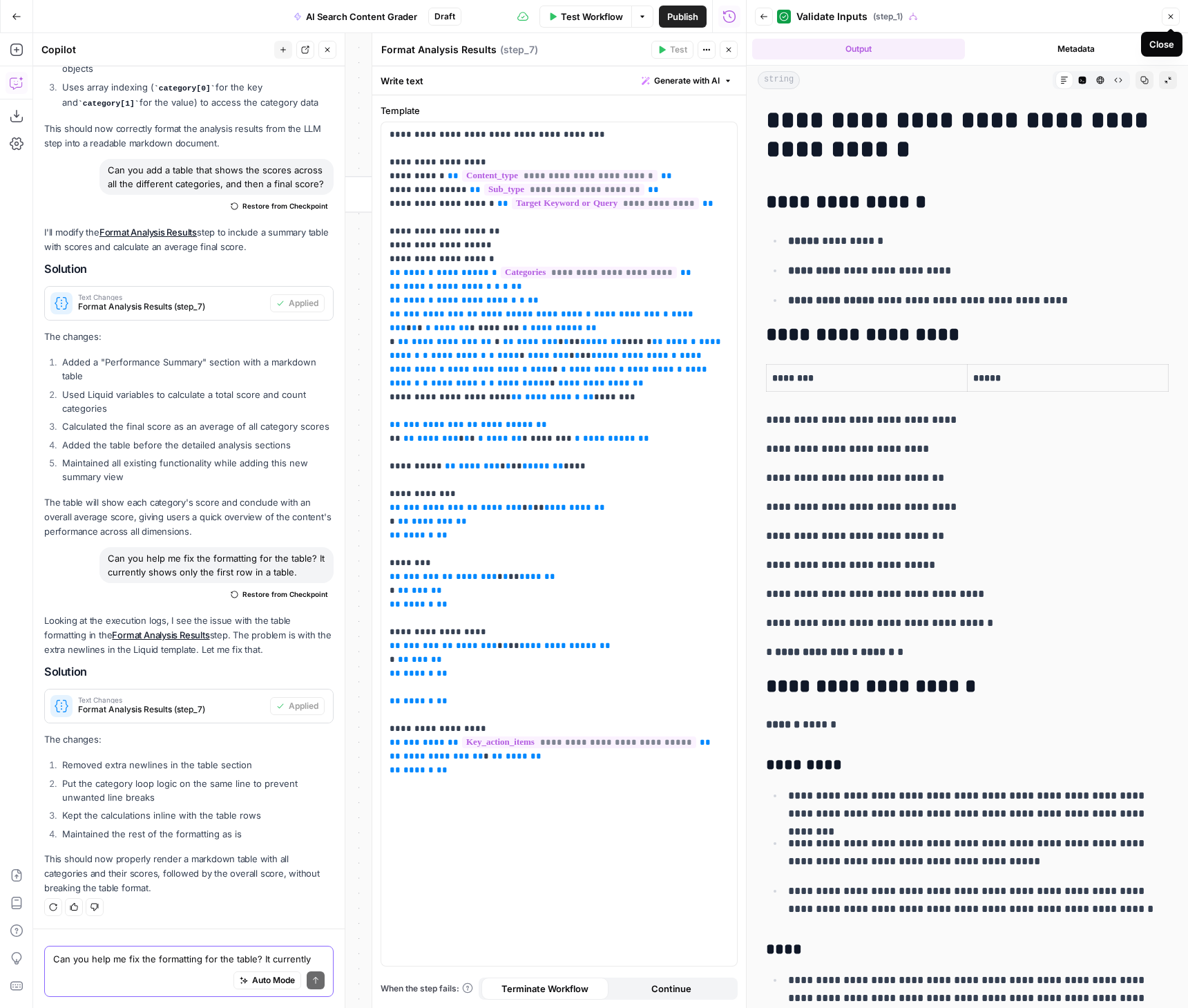
click at [1177, 19] on button "Close" at bounding box center [1171, 17] width 18 height 18
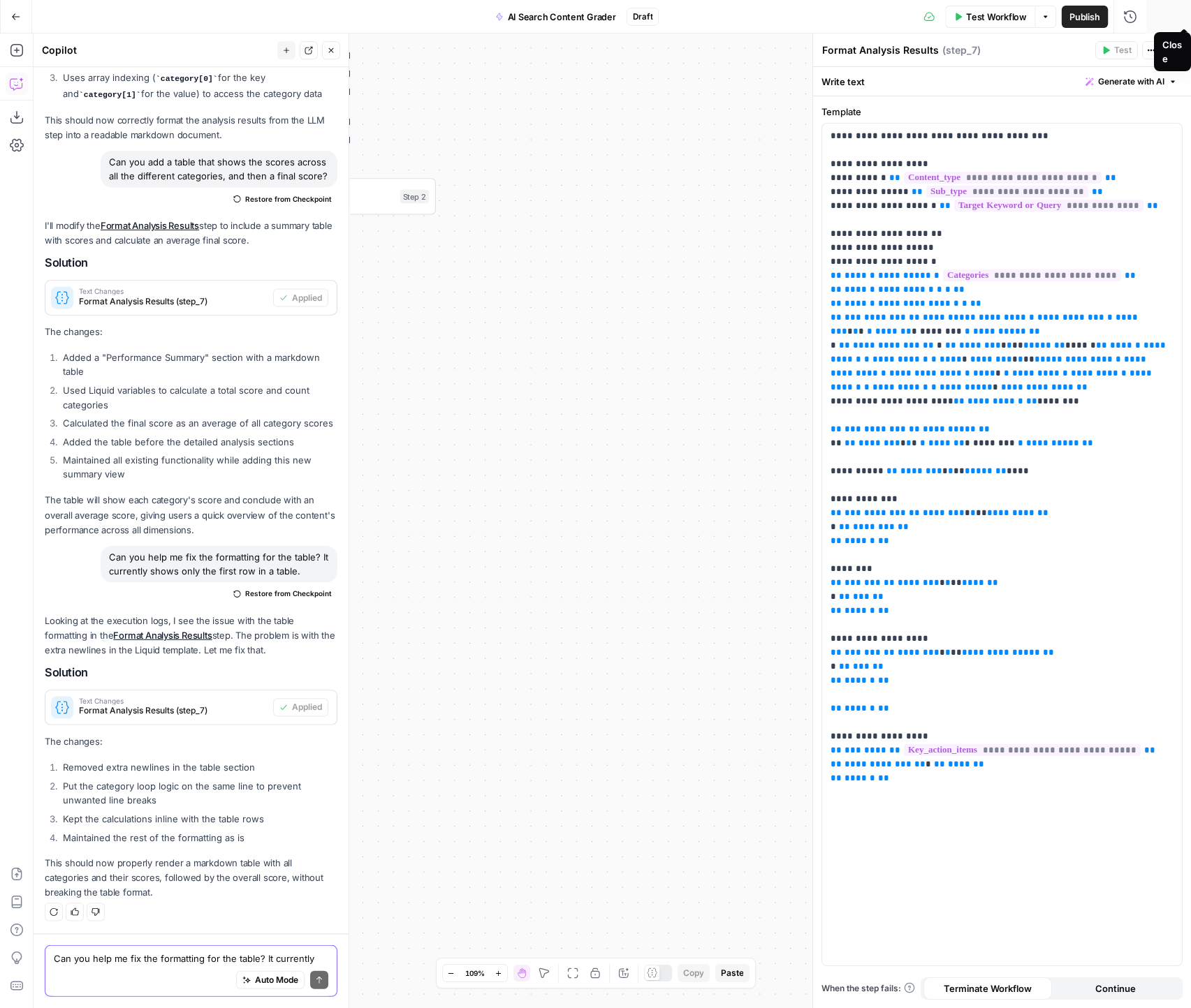
scroll to position [1960, 0]
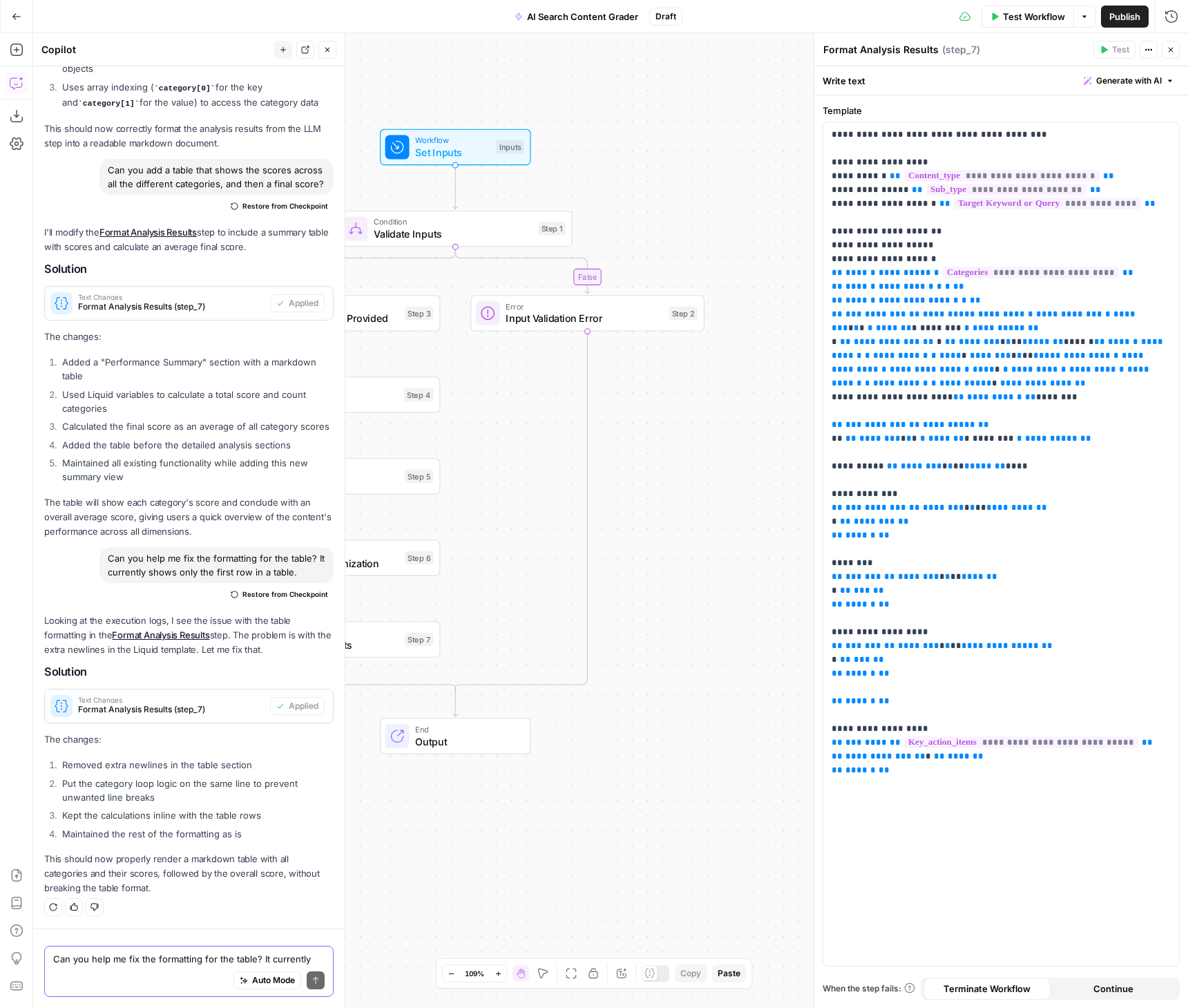
drag, startPoint x: 519, startPoint y: 277, endPoint x: 784, endPoint y: 414, distance: 298.3
click at [798, 413] on div "false true Workflow Set Inputs Inputs Condition Validate Inputs Step 1 Web Page…" at bounding box center [611, 521] width 1155 height 975
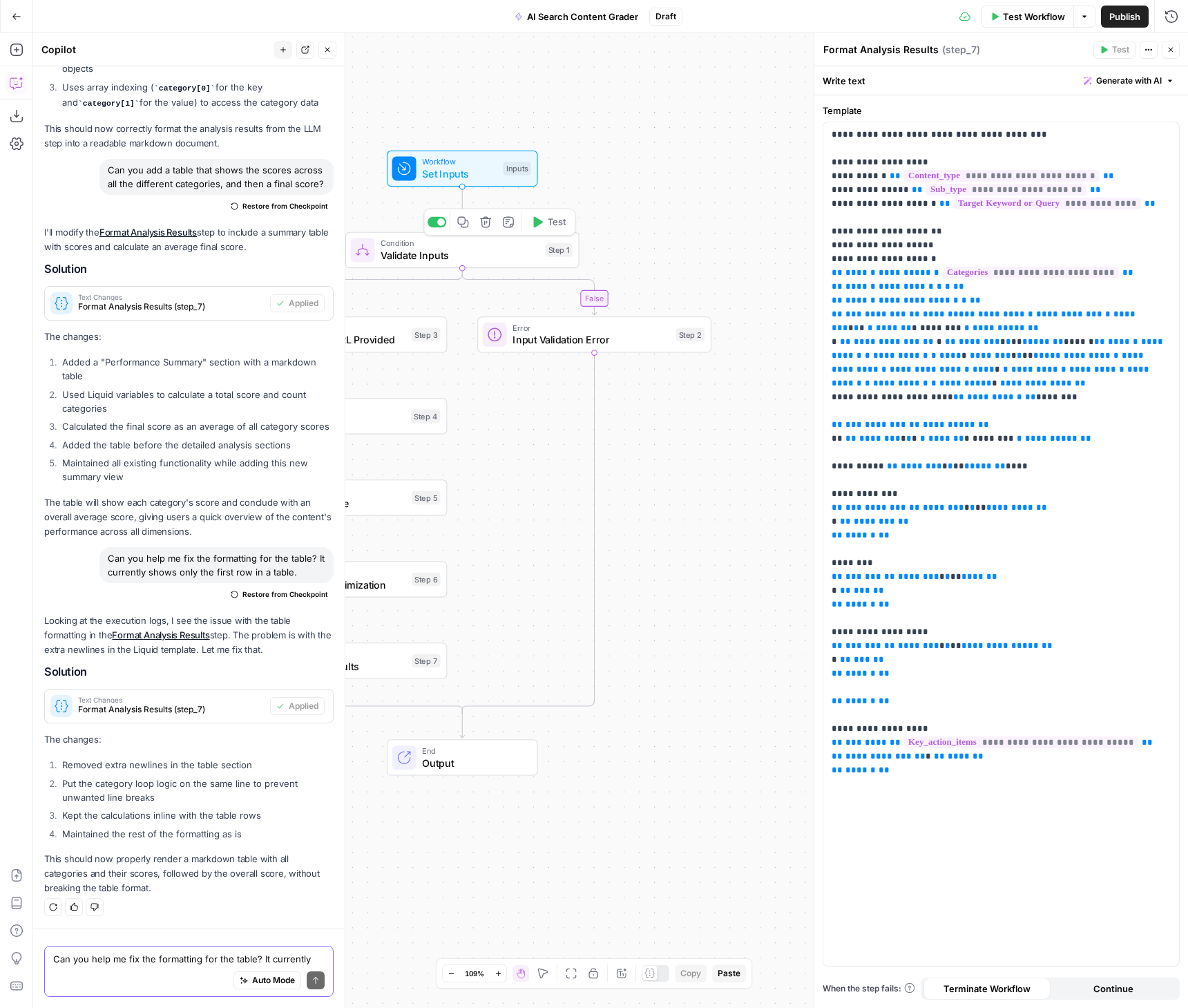
drag, startPoint x: 481, startPoint y: 331, endPoint x: 472, endPoint y: 331, distance: 9.0
click at [481, 331] on div "Error Input Validation Error Step 2 Copy step Delete step Add Note Test" at bounding box center [594, 334] width 234 height 36
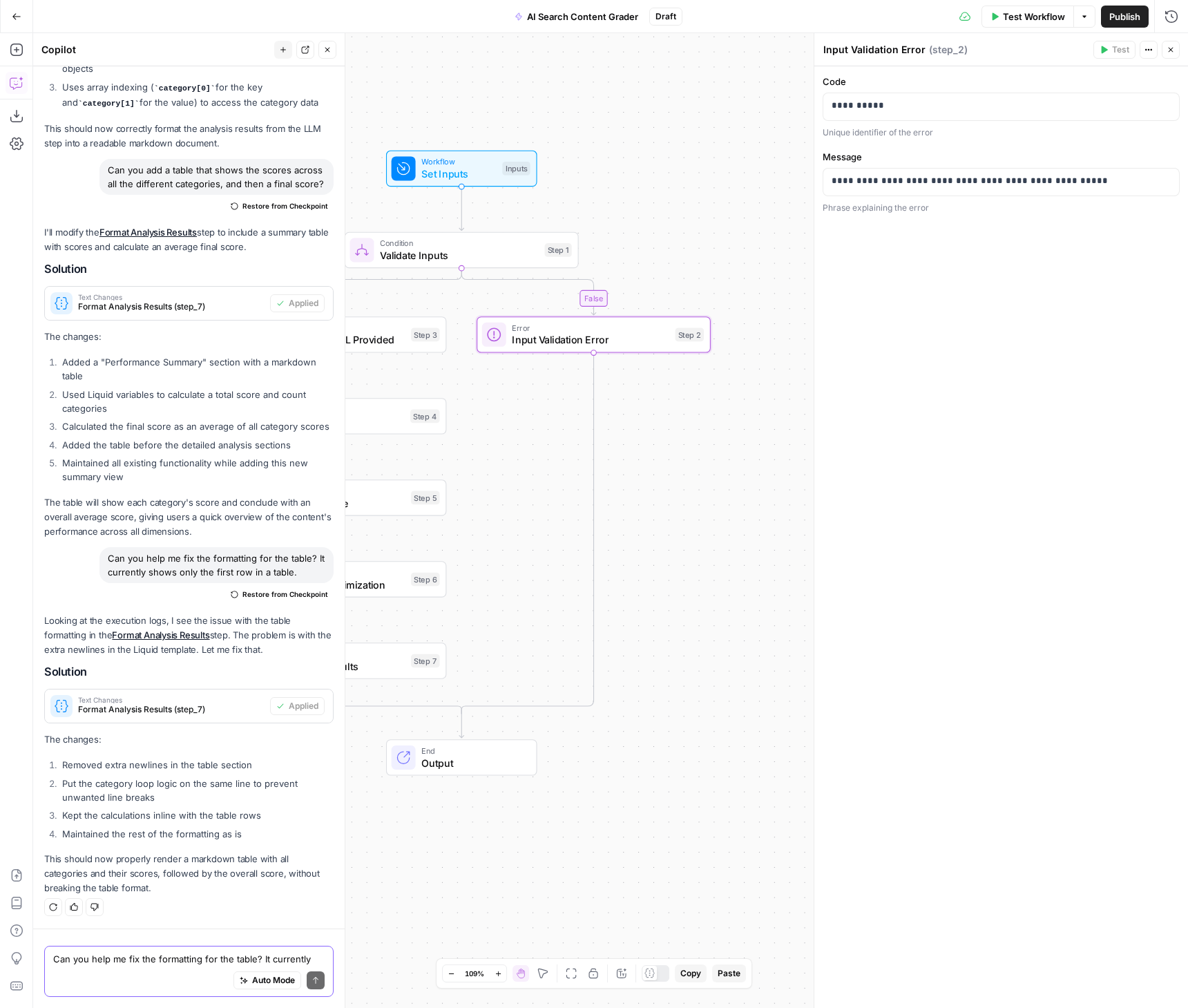
click at [475, 421] on div "false true Workflow Set Inputs Inputs Condition Validate Inputs Step 1 Web Page…" at bounding box center [611, 521] width 1155 height 975
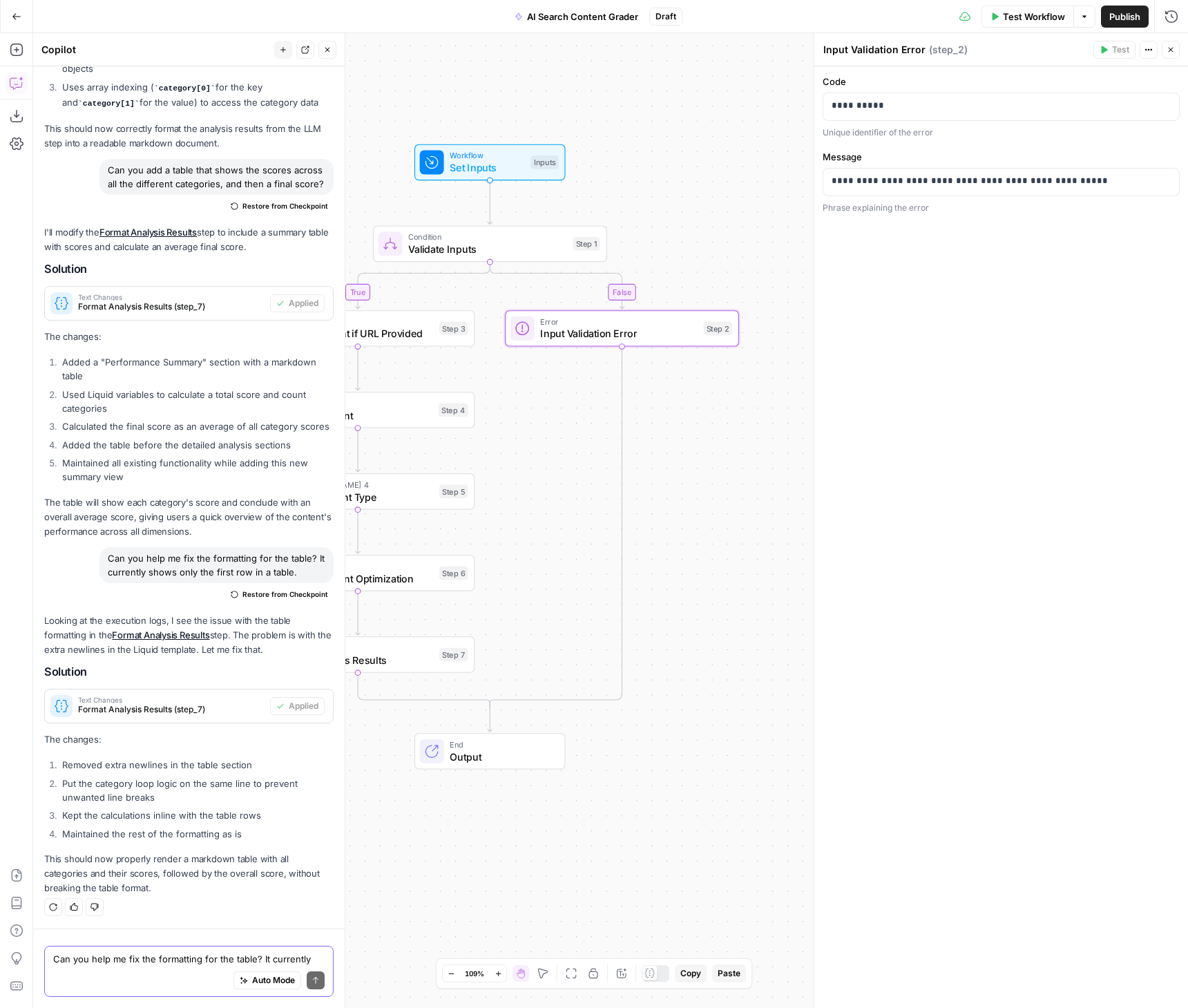
drag, startPoint x: 479, startPoint y: 420, endPoint x: 541, endPoint y: 410, distance: 62.8
click at [541, 410] on div "false true Workflow Set Inputs Inputs Condition Validate Inputs Step 1 Web Page…" at bounding box center [611, 521] width 1155 height 975
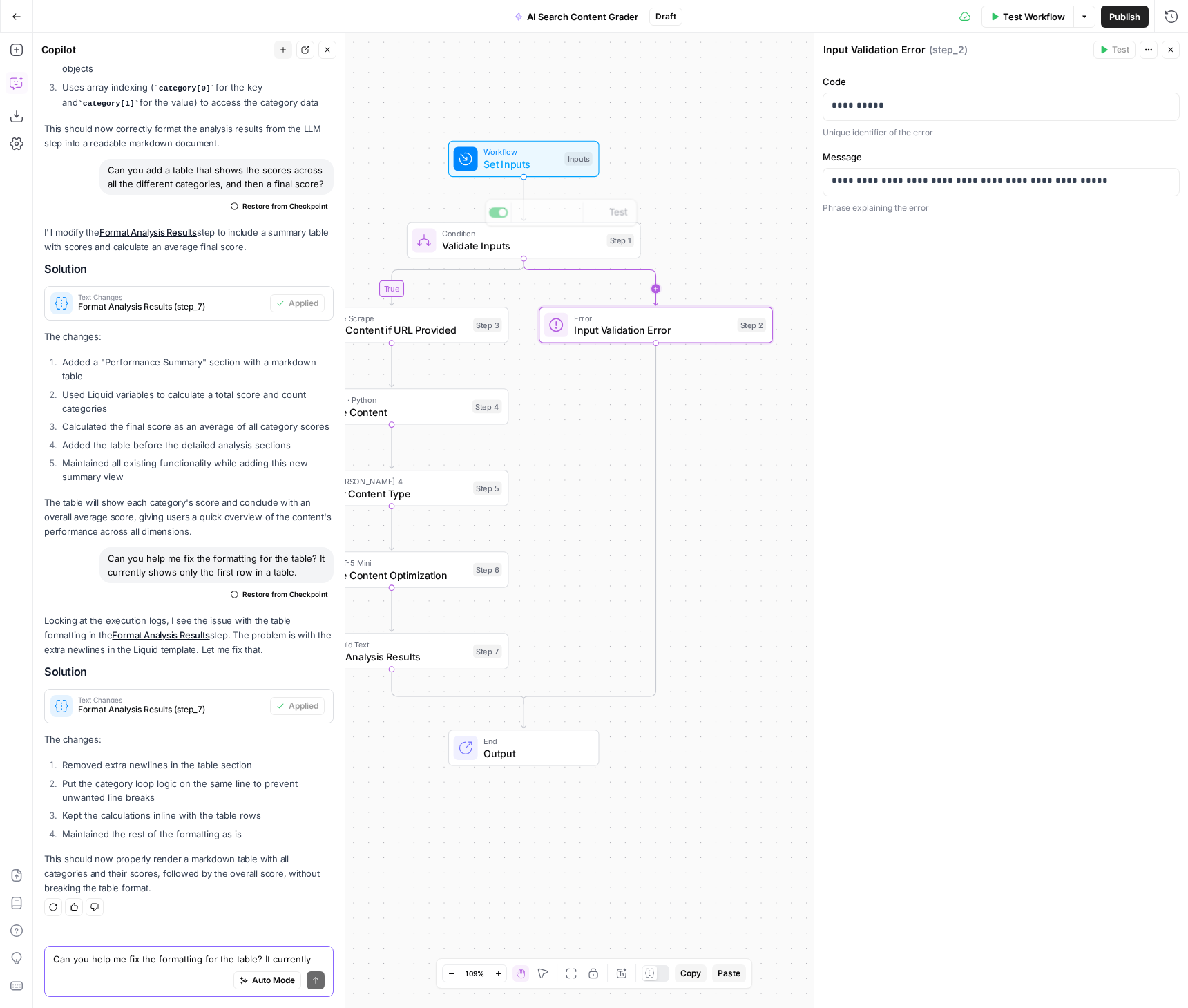
click at [705, 243] on div "false true Workflow Set Inputs Inputs Condition Validate Inputs Step 1 Copy ste…" at bounding box center [611, 521] width 1155 height 975
click at [610, 217] on span "Test" at bounding box center [618, 213] width 18 height 14
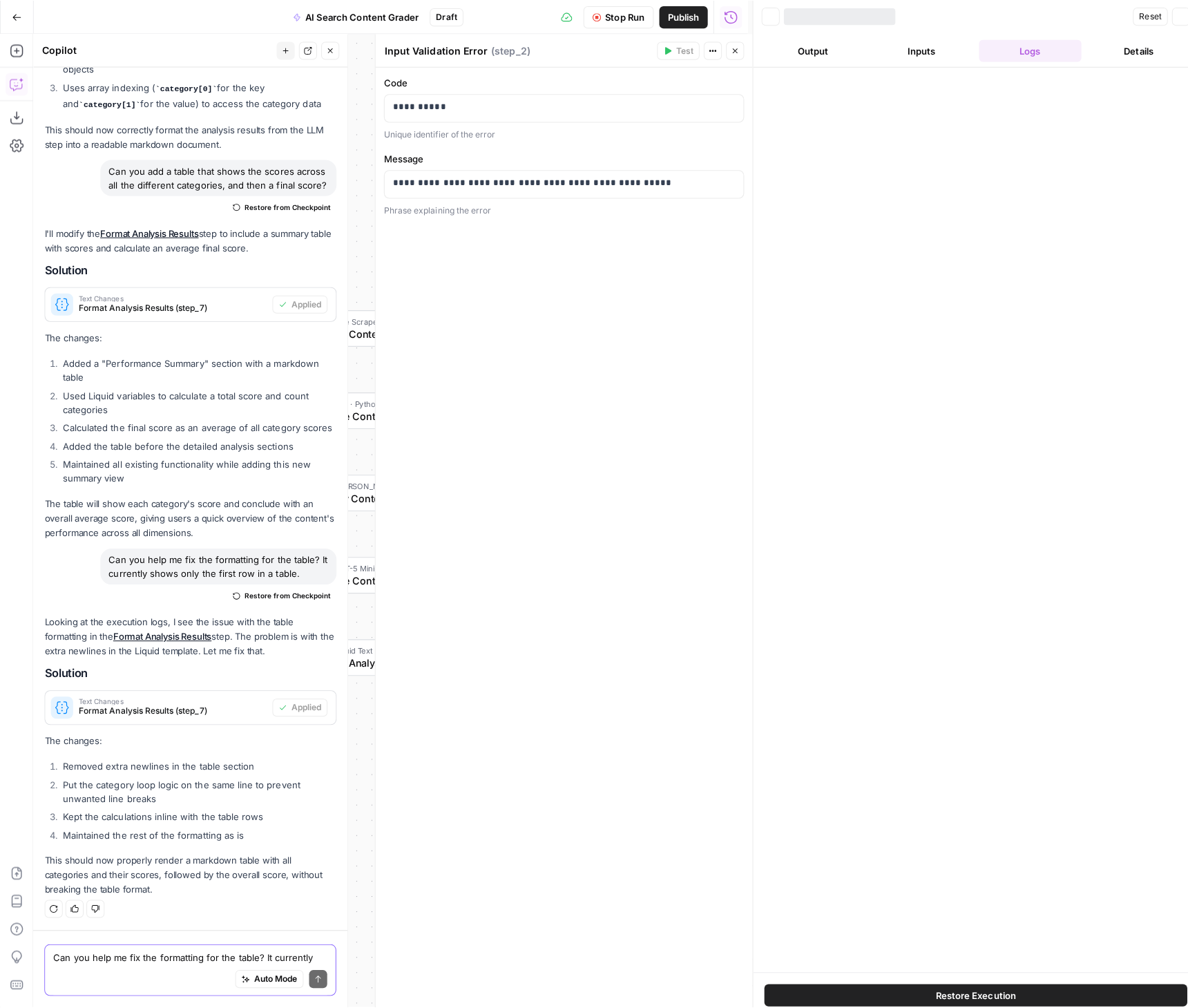
scroll to position [1939, 0]
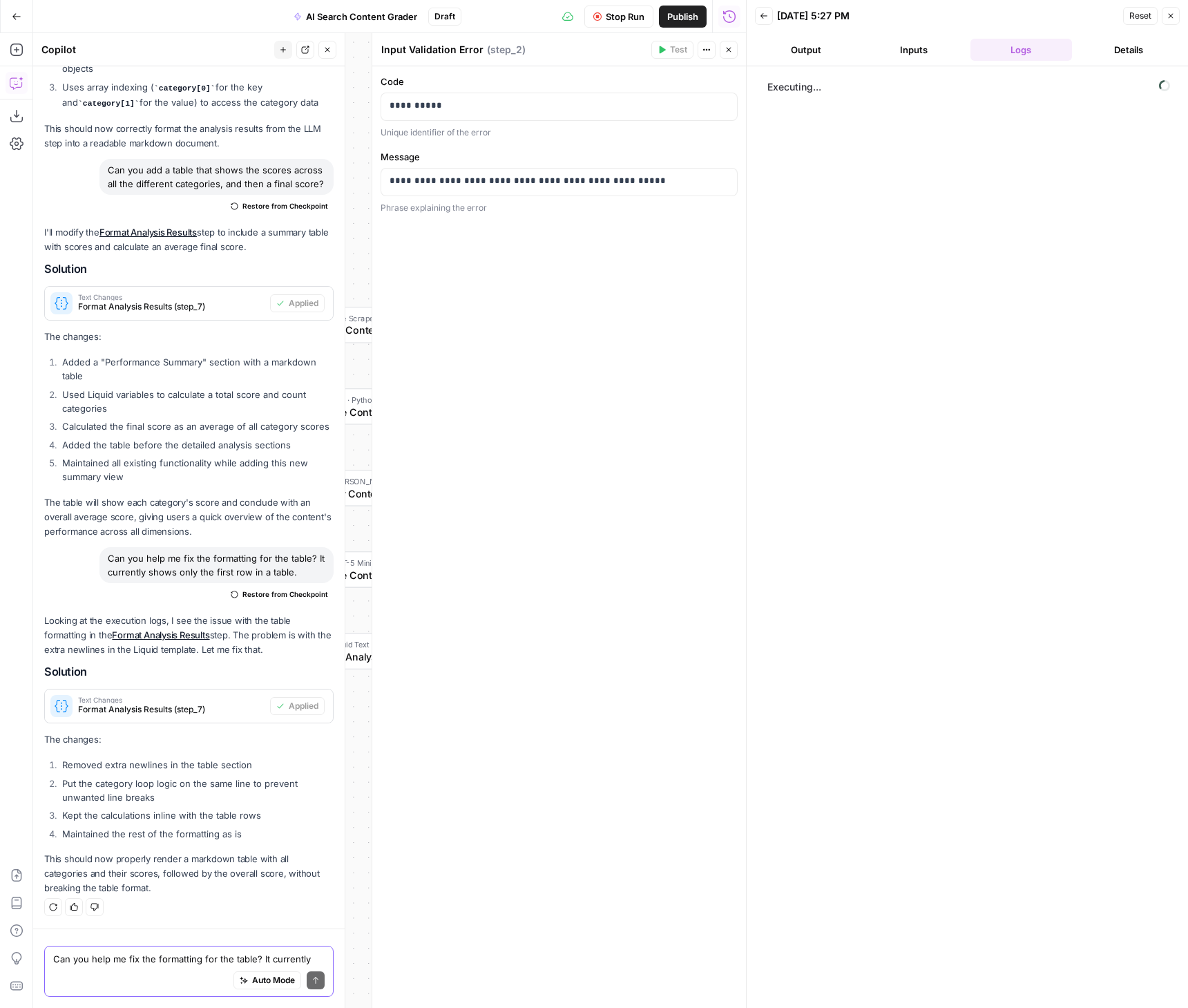
click at [702, 231] on div "**********" at bounding box center [559, 537] width 374 height 942
click at [734, 49] on button "Close" at bounding box center [729, 49] width 18 height 18
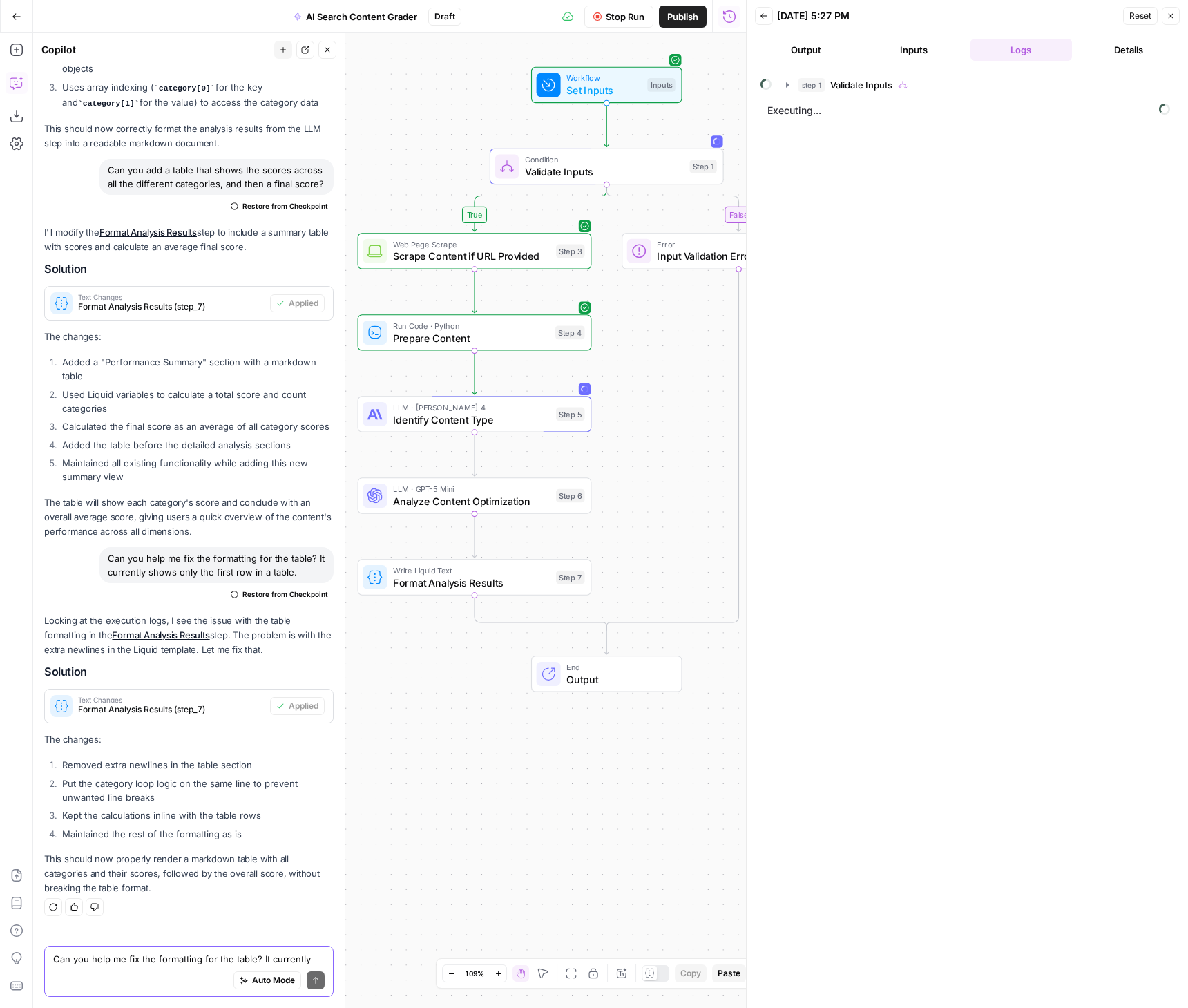
drag, startPoint x: 642, startPoint y: 186, endPoint x: 725, endPoint y: 108, distance: 113.9
click at [725, 108] on div "false true Workflow Set Inputs Inputs Condition Validate Inputs Step 1 Web Page…" at bounding box center [390, 521] width 713 height 975
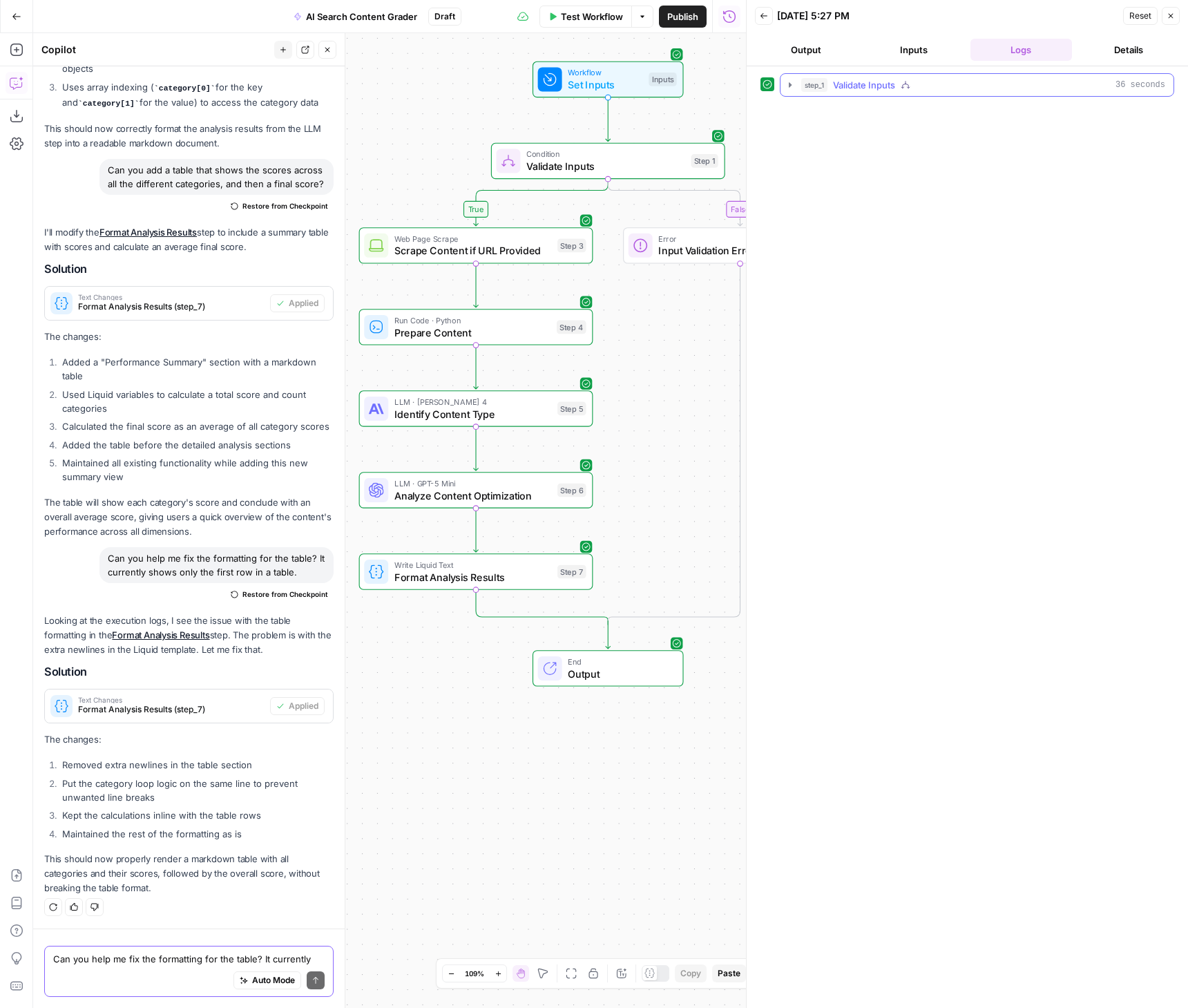
click at [791, 80] on icon "button" at bounding box center [791, 85] width 11 height 11
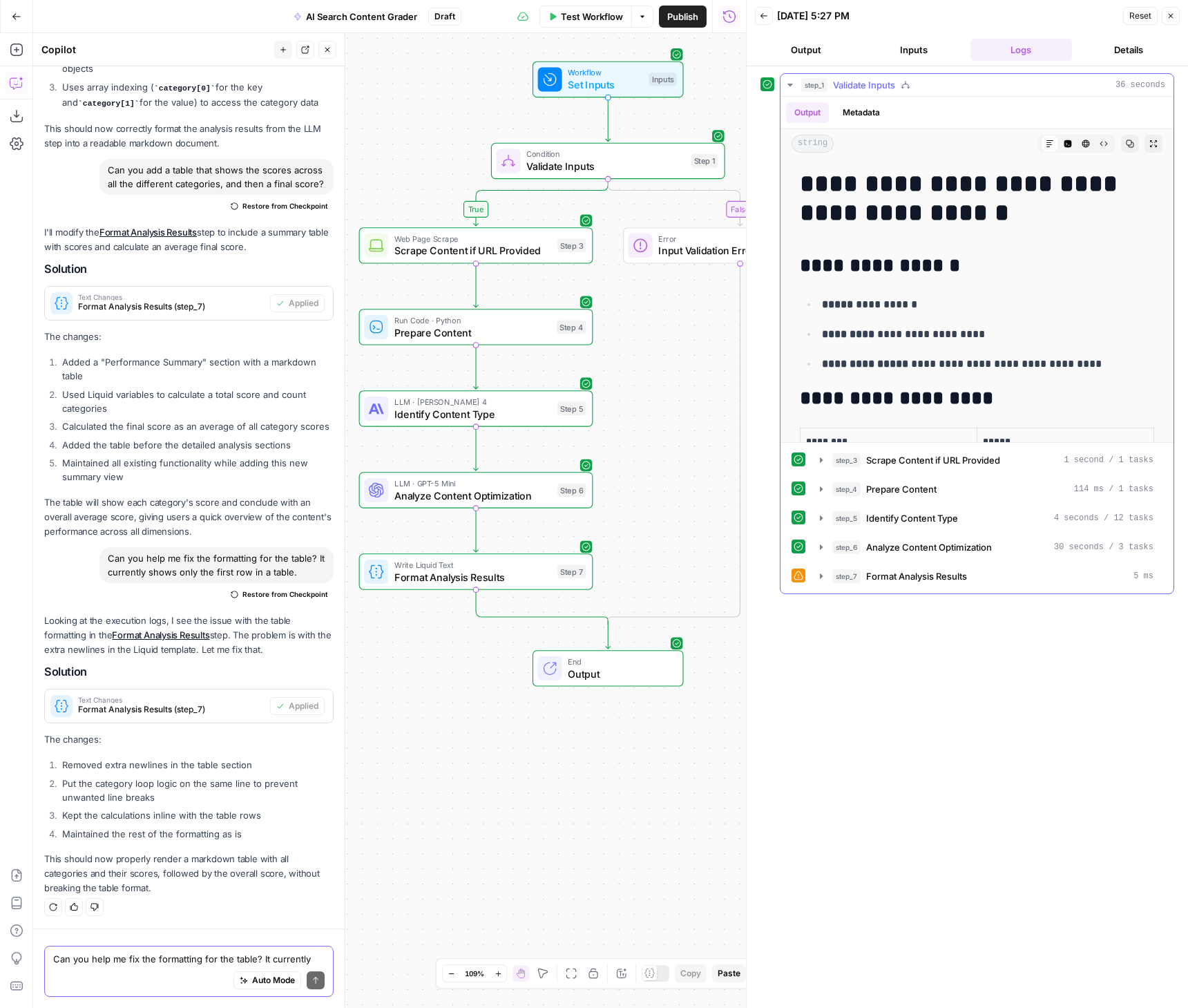
click at [1149, 141] on icon "button" at bounding box center [1153, 143] width 8 height 8
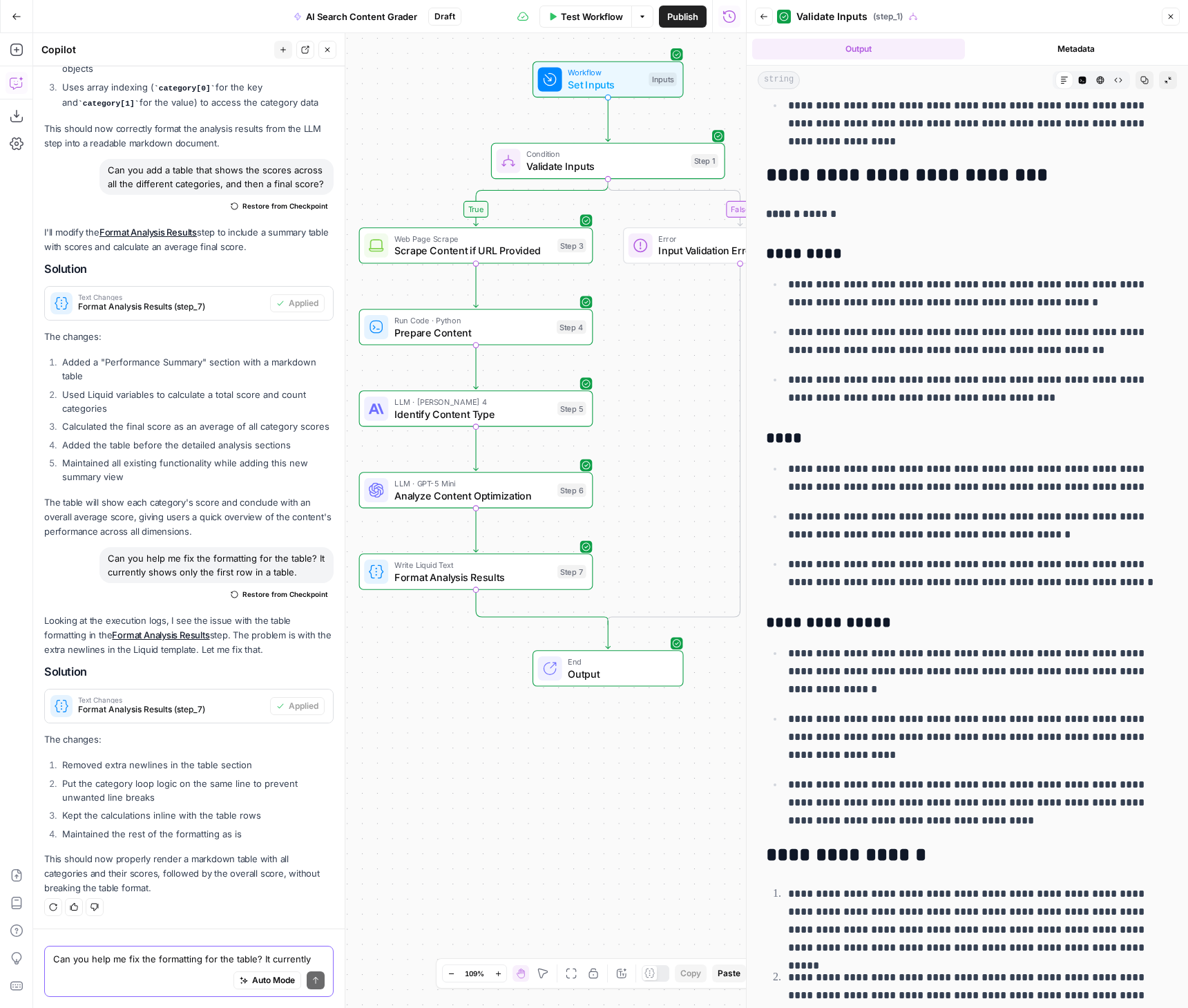
scroll to position [5407, 0]
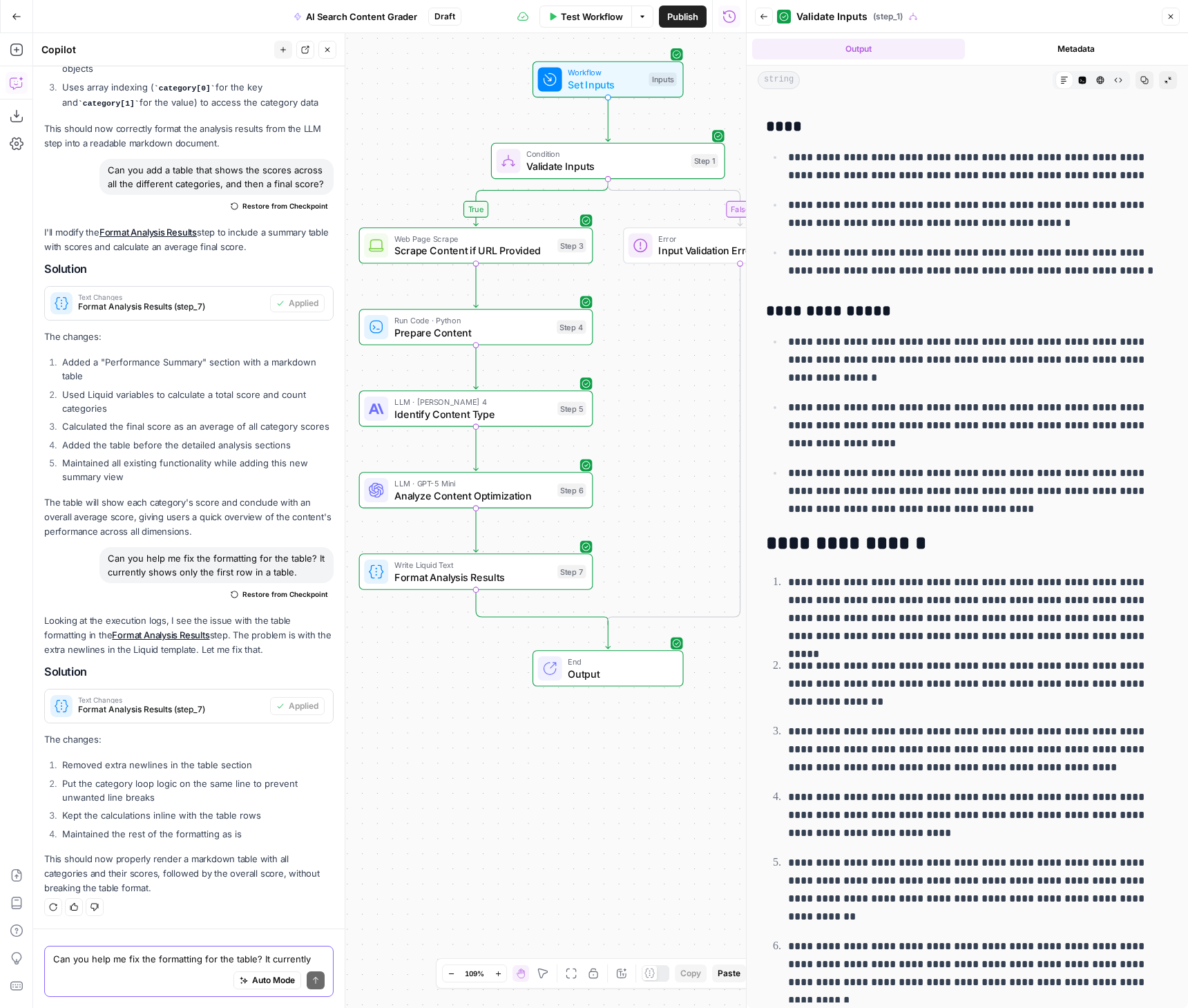
click at [101, 972] on div "Auto Mode Send" at bounding box center [188, 981] width 271 height 30
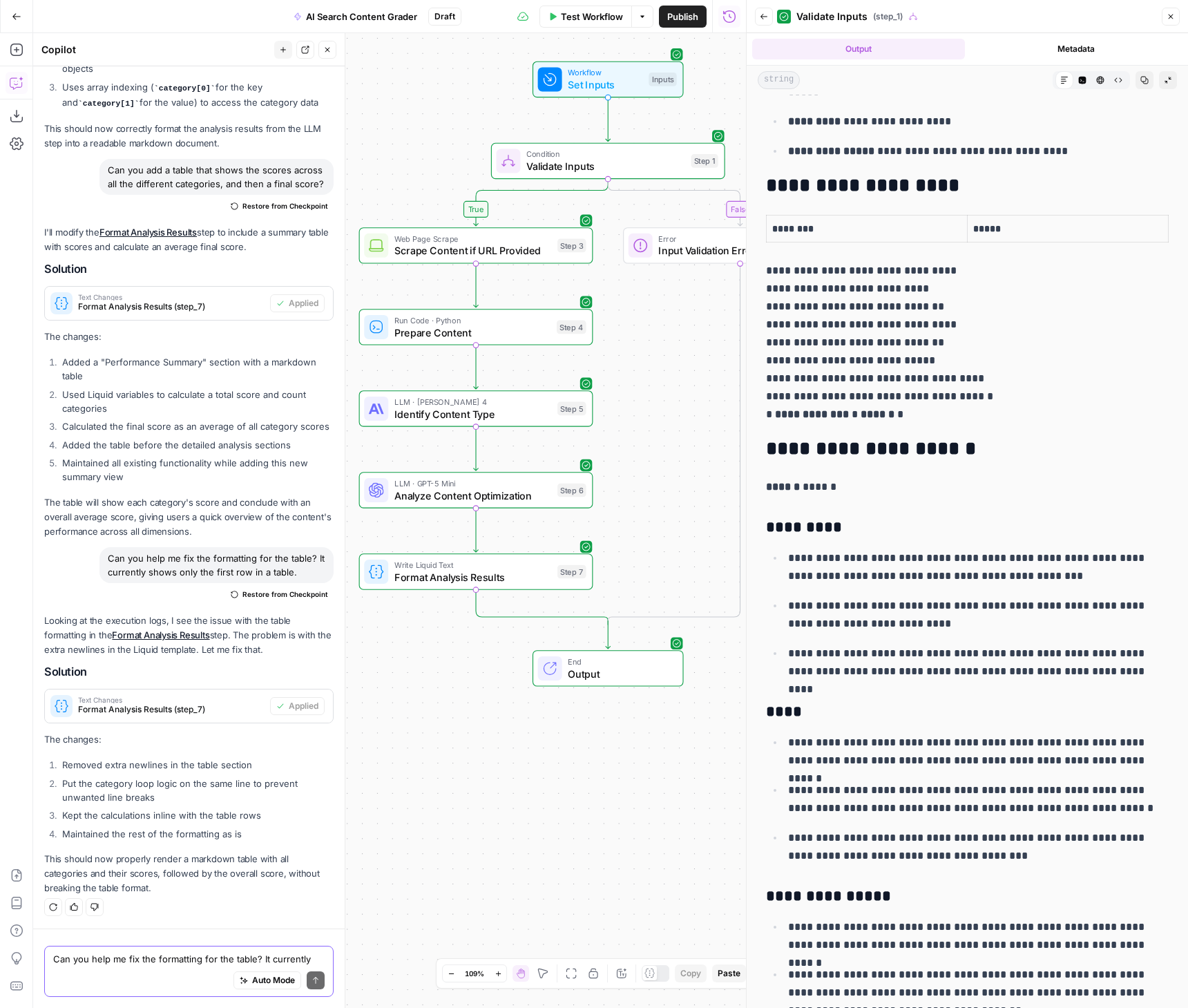
scroll to position [0, 0]
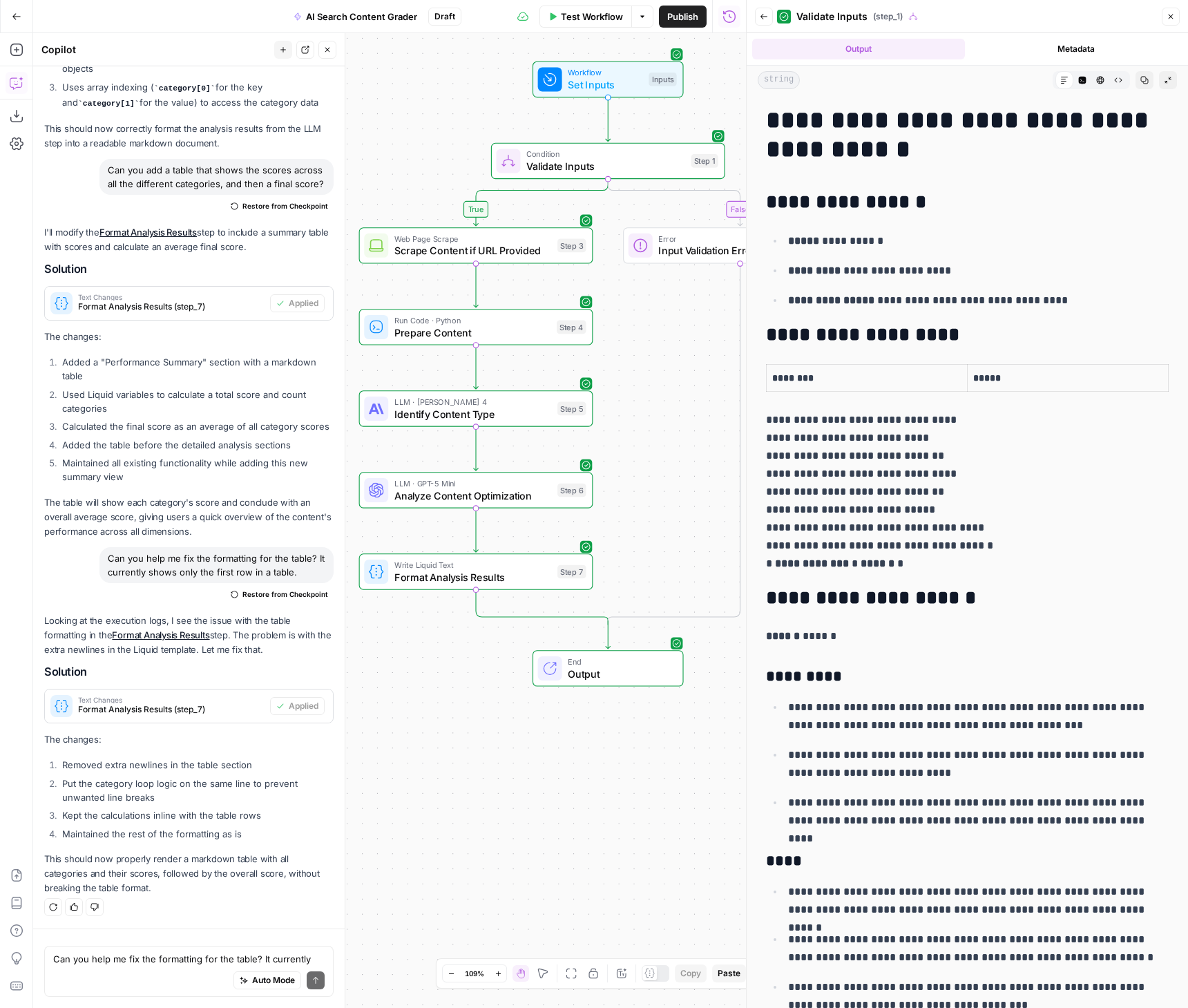
click at [78, 947] on div "Can you help me fix the formatting for the table? It currently shows only the f…" at bounding box center [189, 972] width 290 height 51
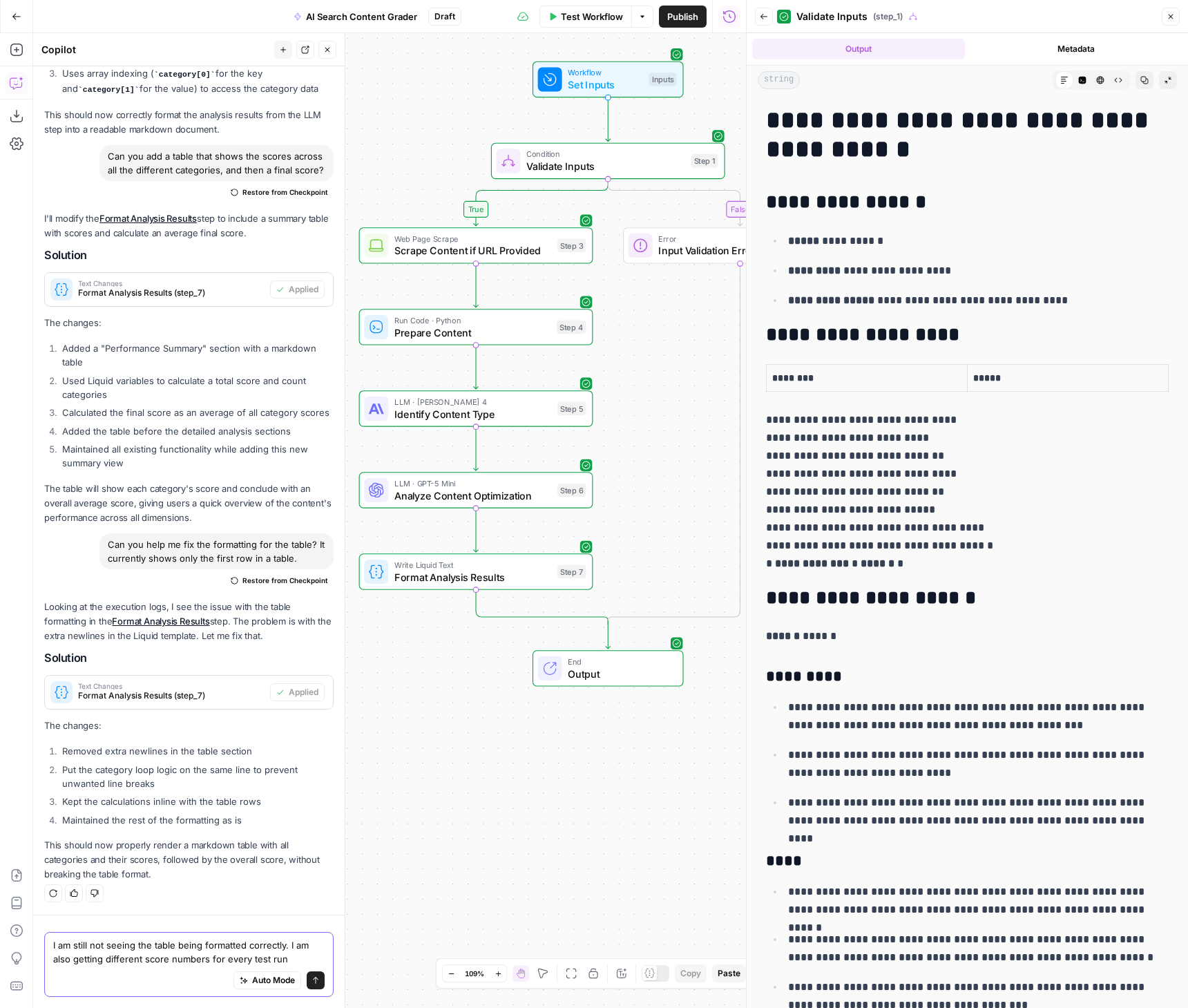
type textarea "I am still not seeing the table being formatted correctly. I am also getting di…"
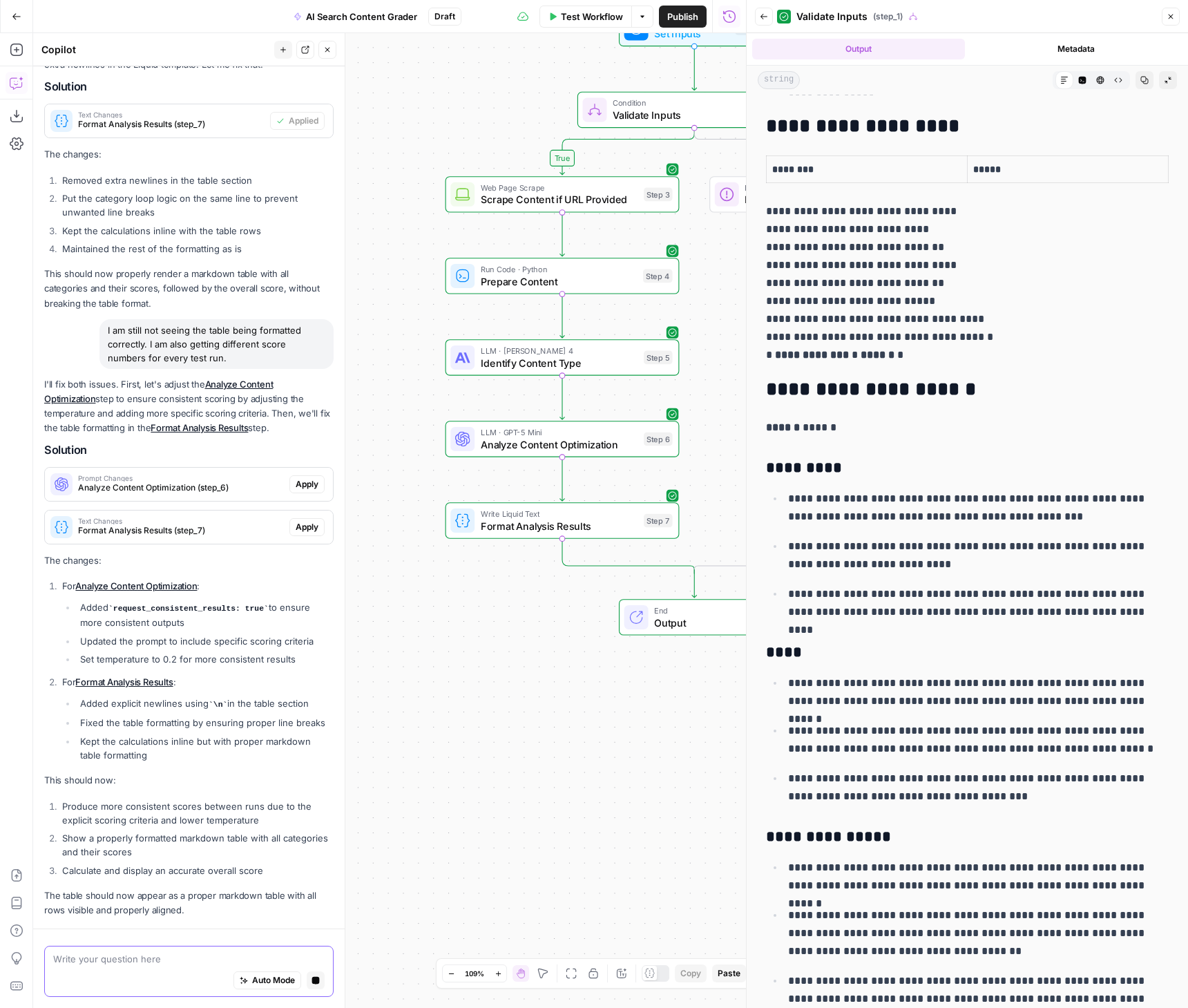
scroll to position [2544, 0]
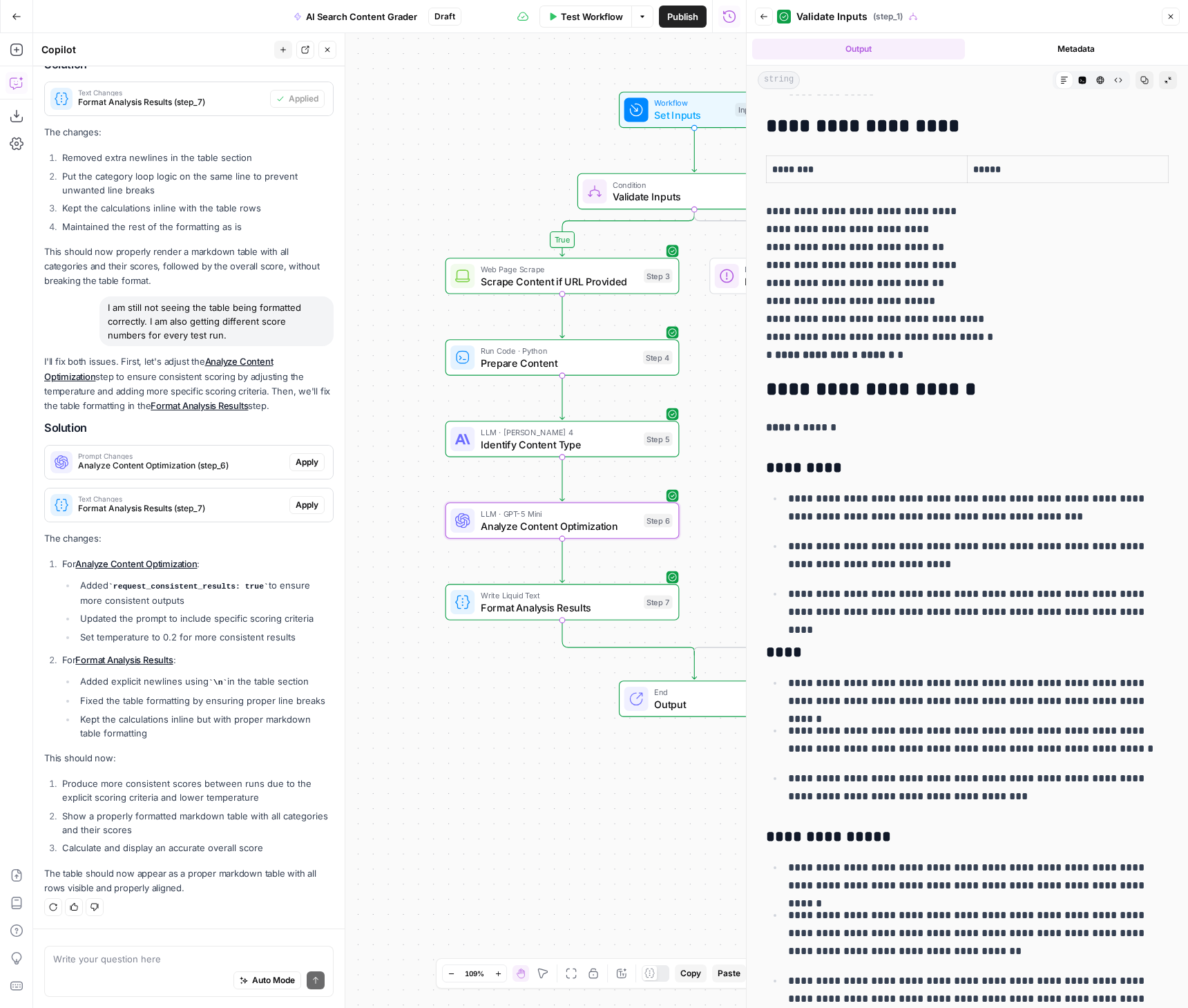
click at [299, 462] on span "Apply" at bounding box center [307, 462] width 23 height 12
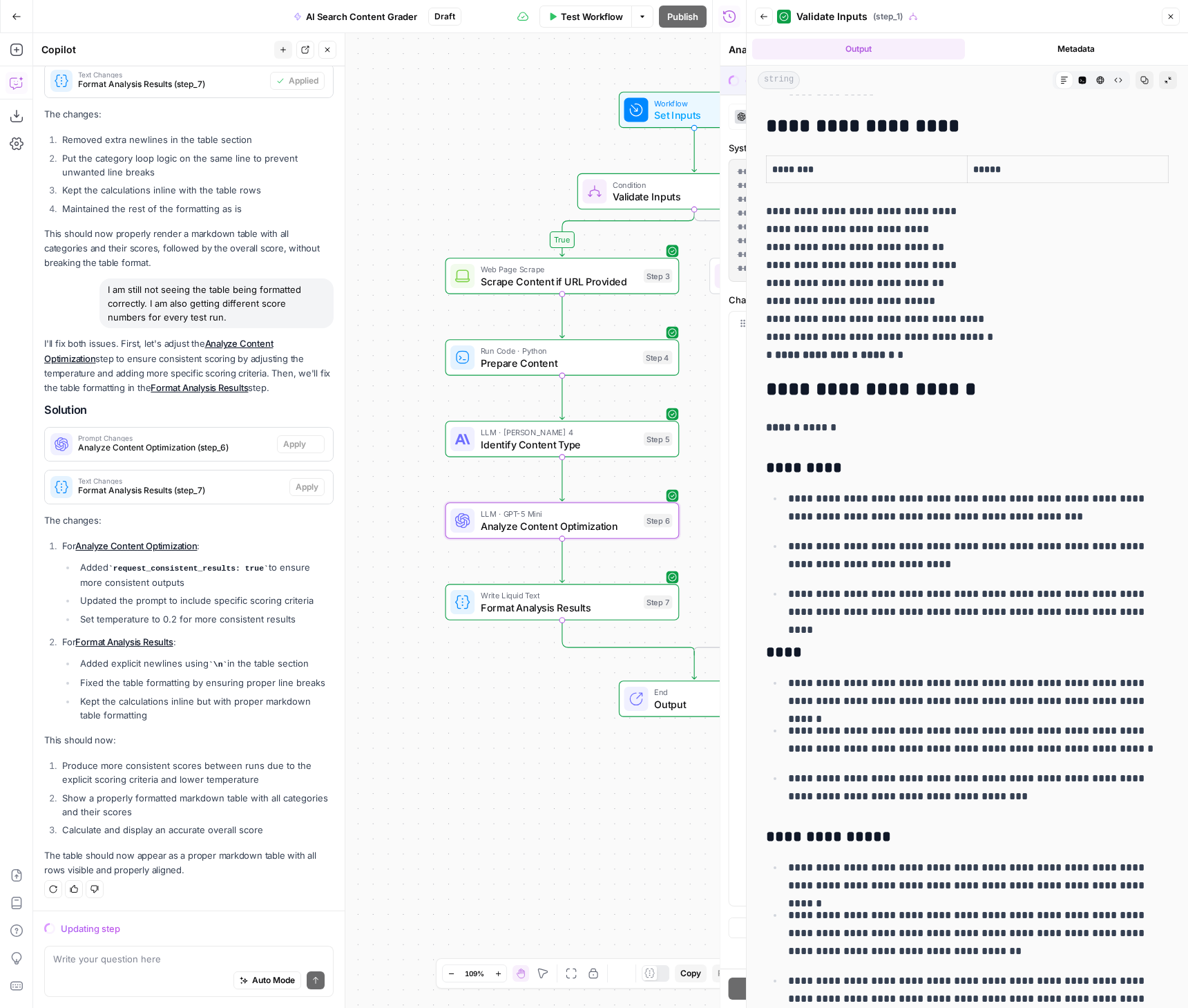
scroll to position [2474, 0]
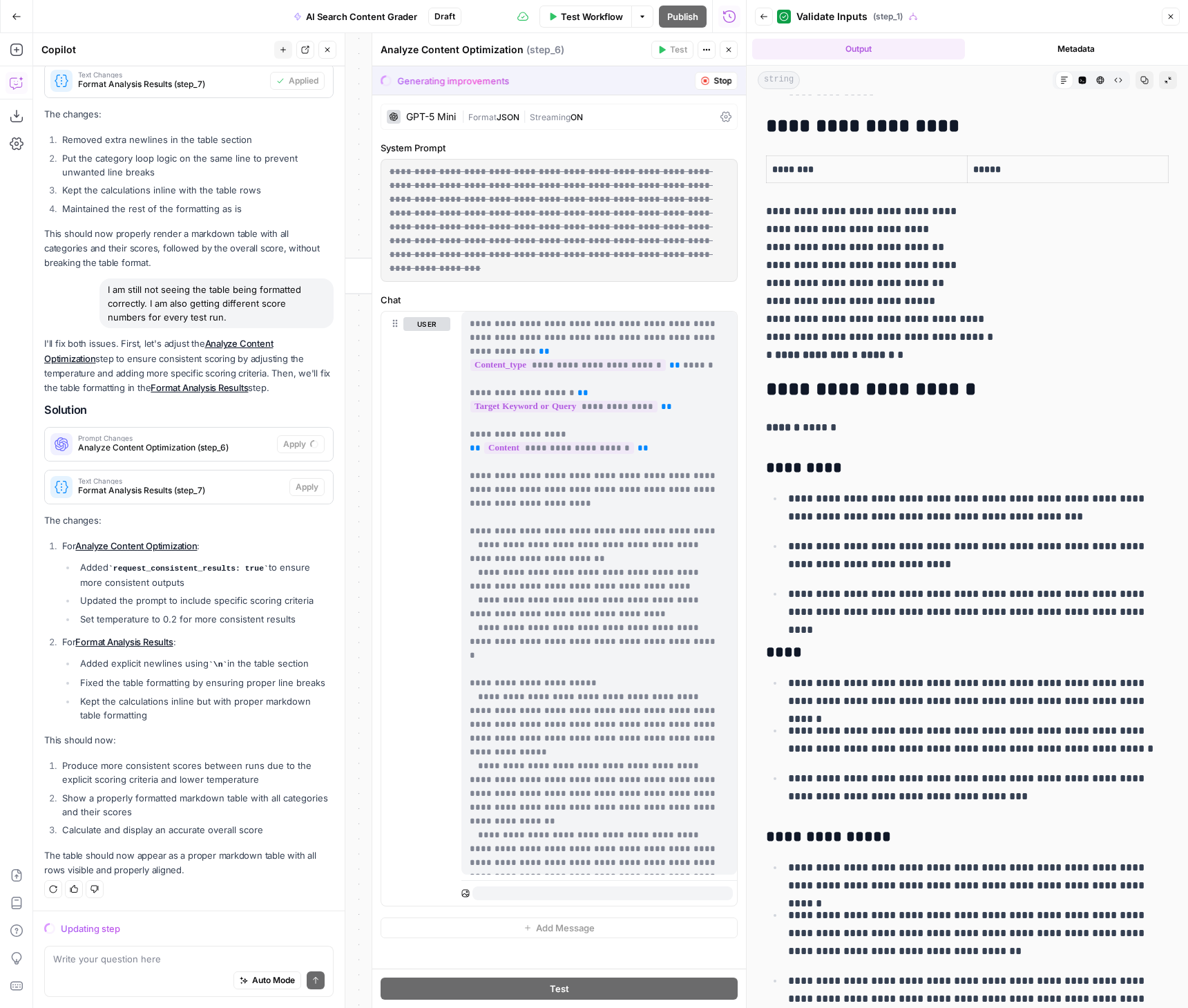
click at [1170, 19] on icon "button" at bounding box center [1170, 16] width 8 height 8
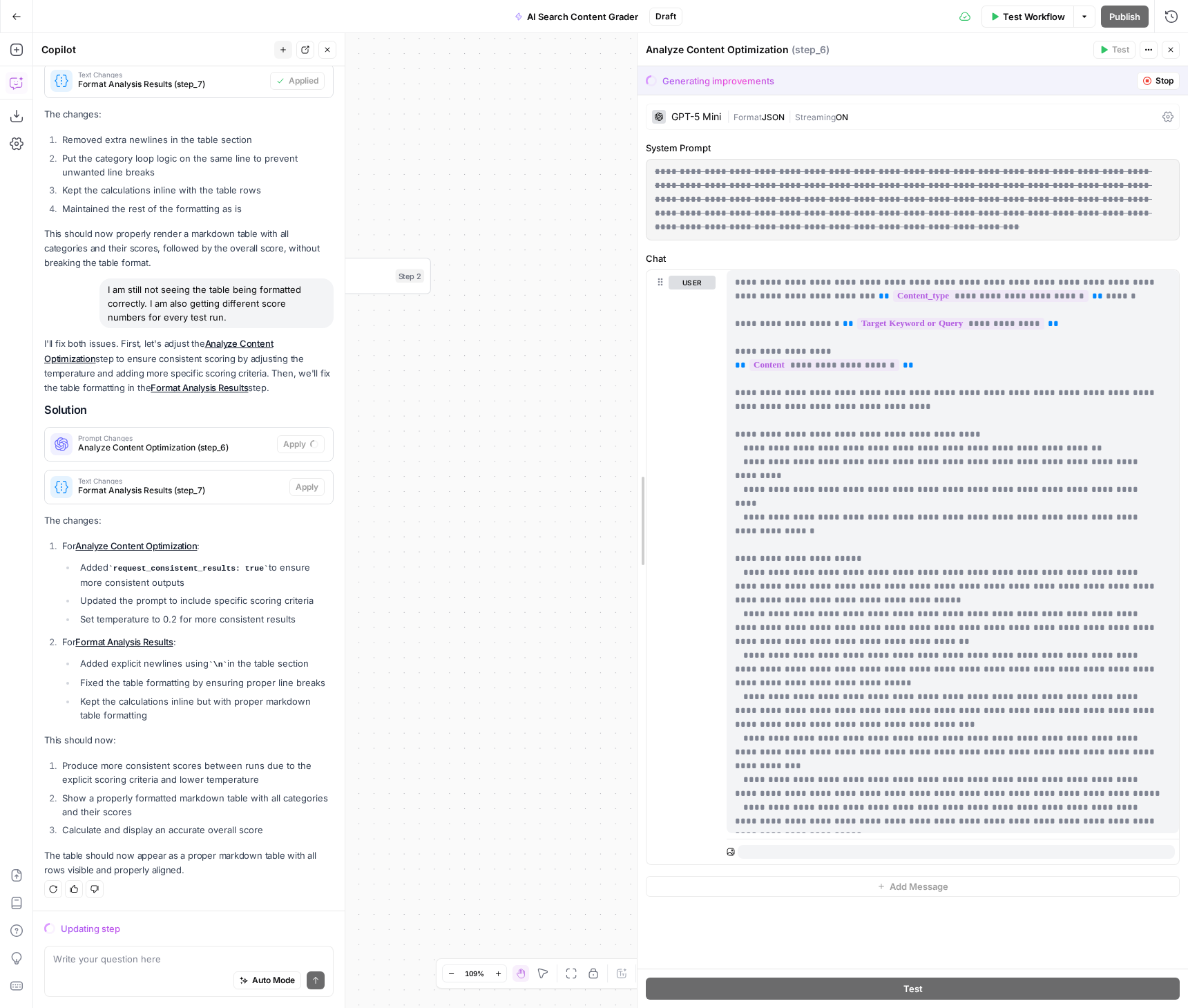
drag, startPoint x: 813, startPoint y: 251, endPoint x: 636, endPoint y: 255, distance: 177.0
click at [636, 255] on div at bounding box center [638, 521] width 14 height 975
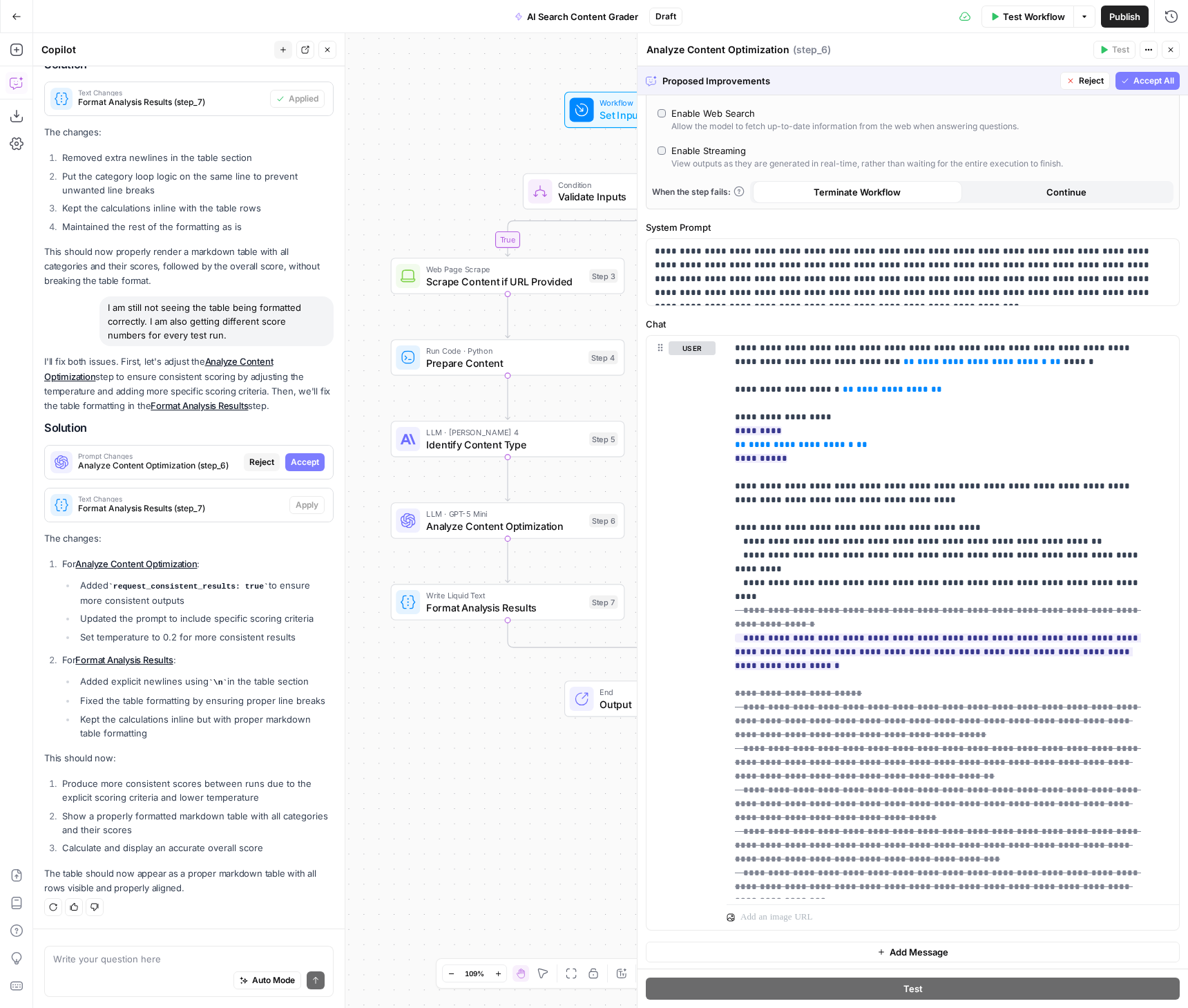
scroll to position [379, 0]
click at [820, 476] on span "Accept" at bounding box center [833, 481] width 28 height 12
click at [826, 502] on span "Accept" at bounding box center [833, 508] width 28 height 12
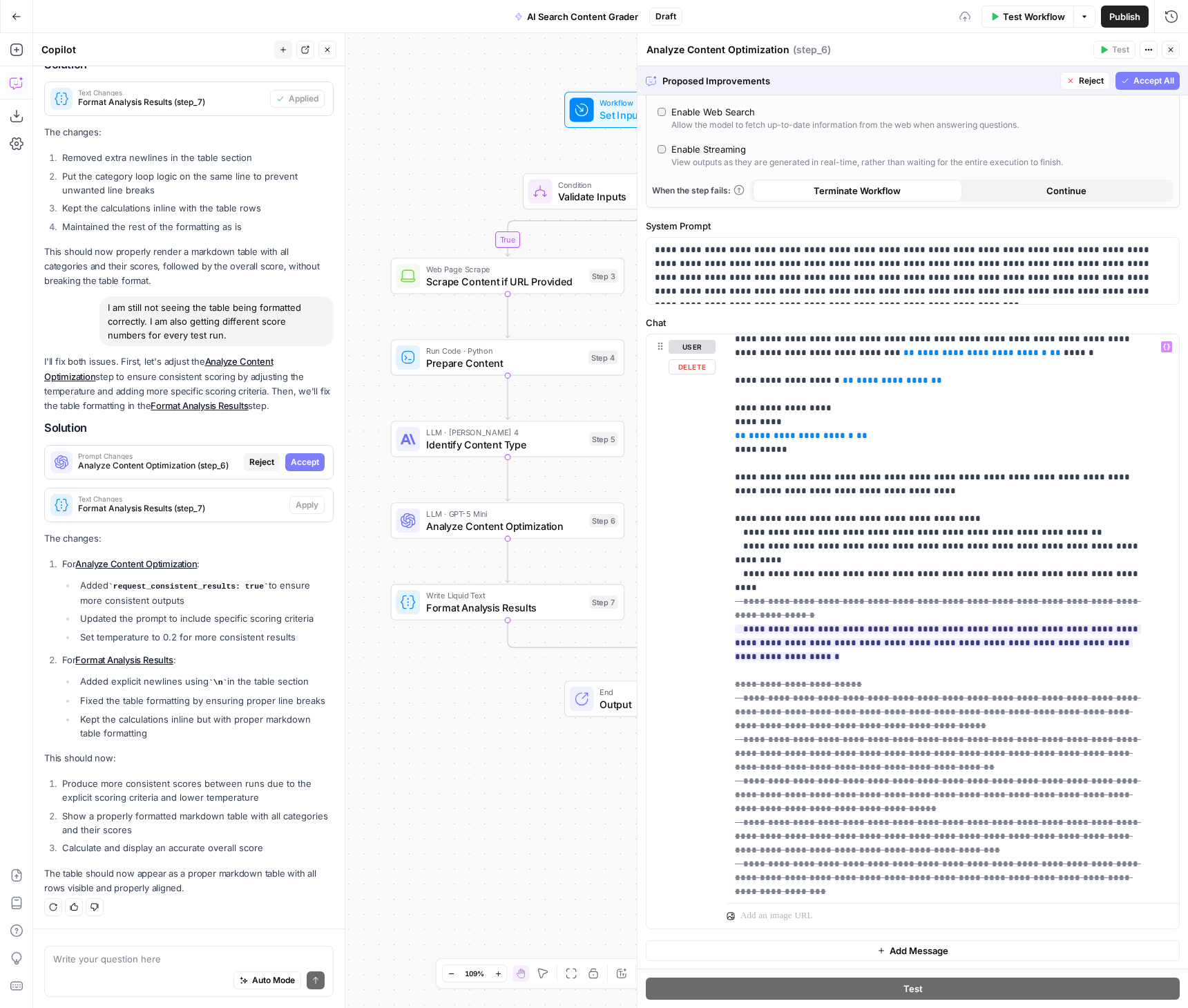
scroll to position [8, 0]
click at [839, 680] on span "Accept" at bounding box center [833, 679] width 28 height 12
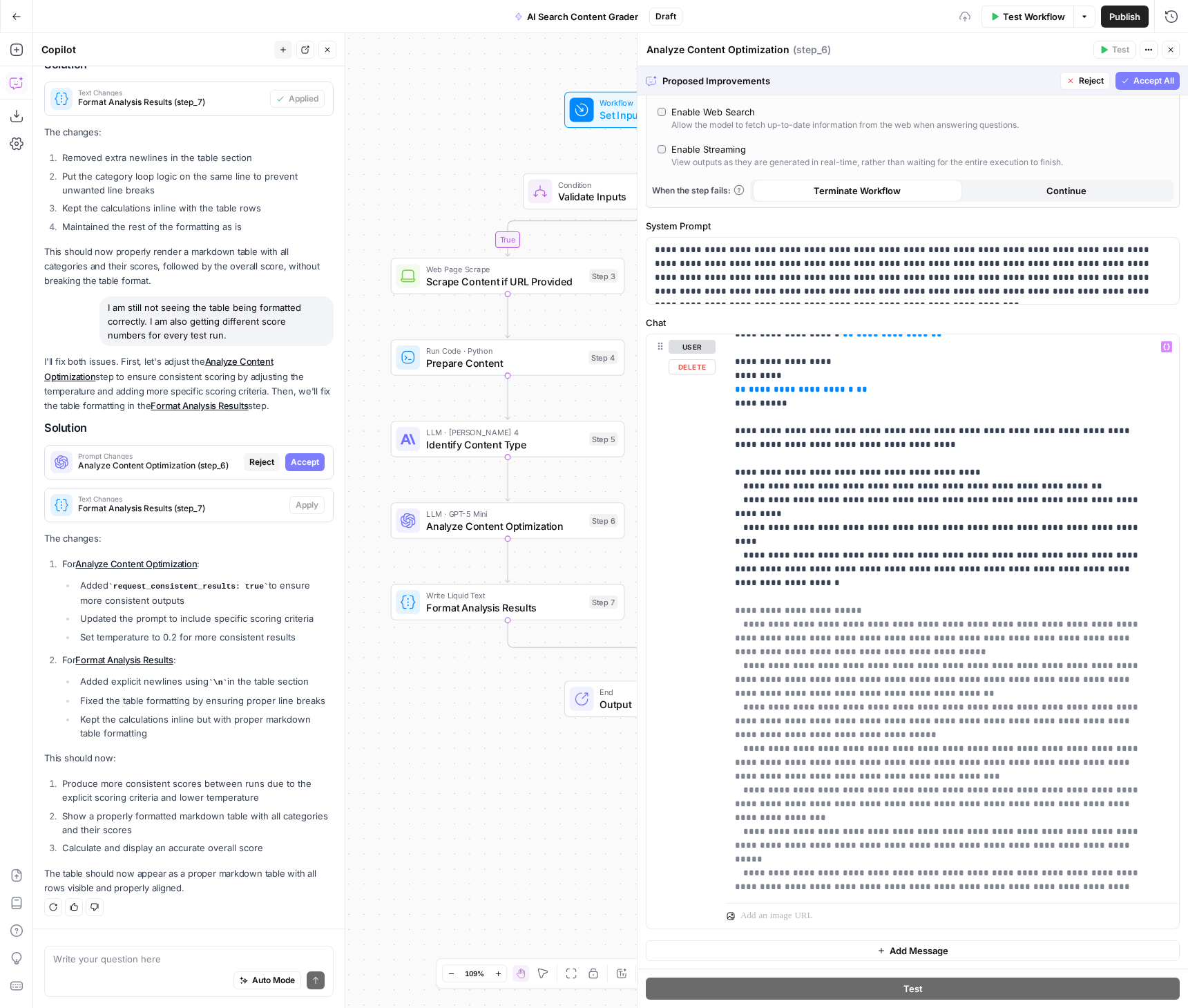
scroll to position [292, 0]
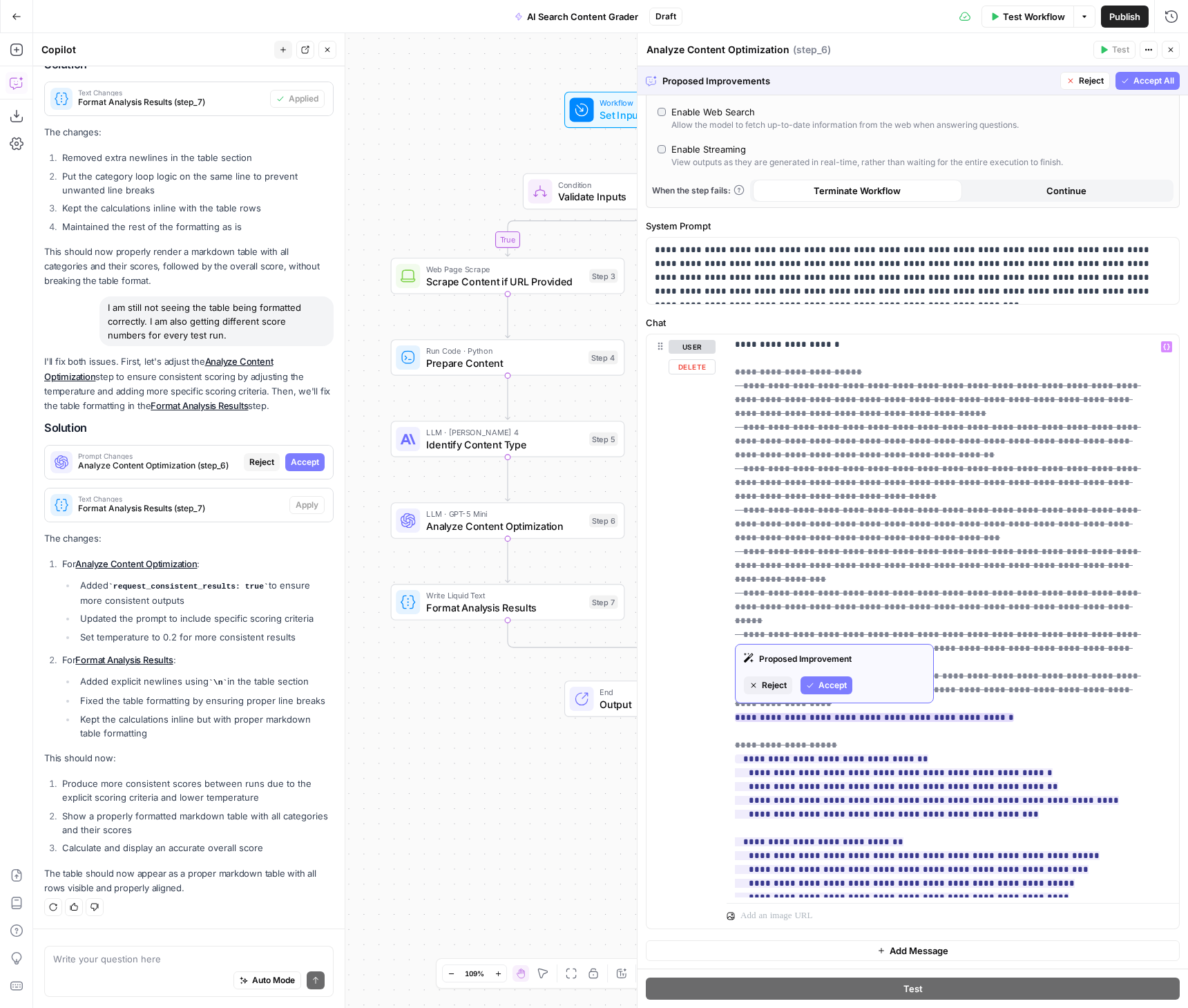
click at [831, 682] on span "Accept" at bounding box center [833, 686] width 28 height 12
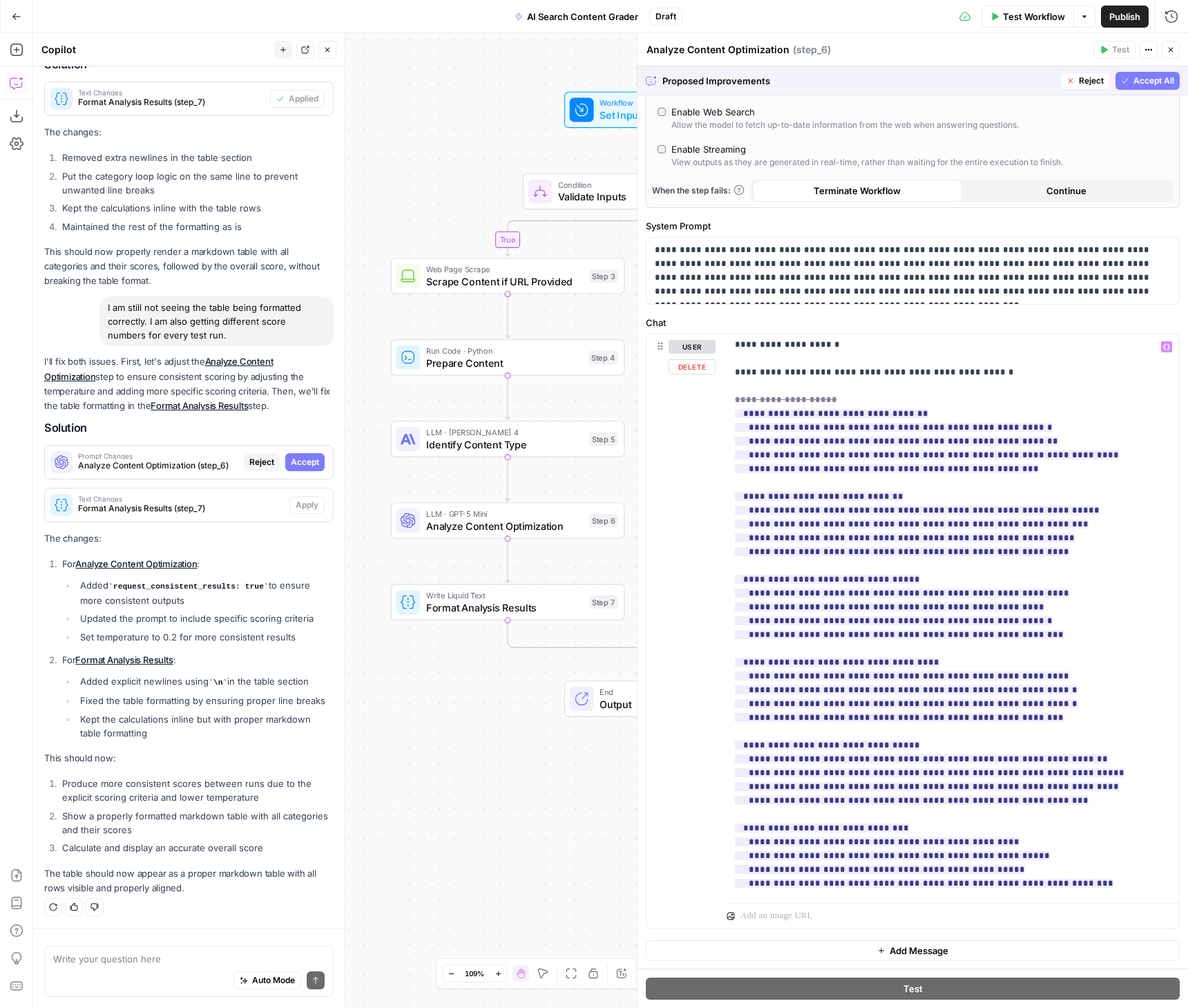
scroll to position [790, 0]
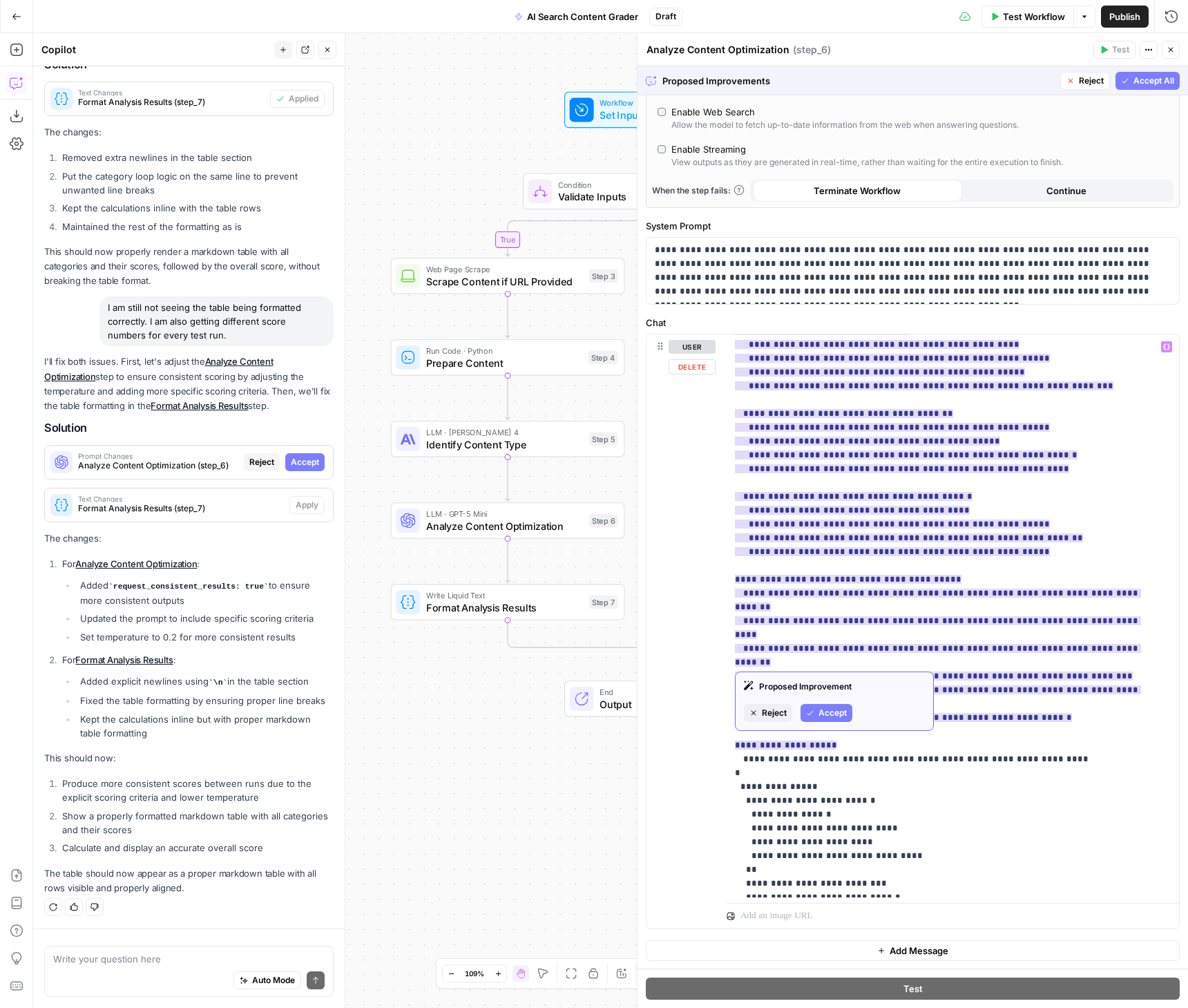
click at [826, 716] on span "Accept" at bounding box center [833, 713] width 28 height 12
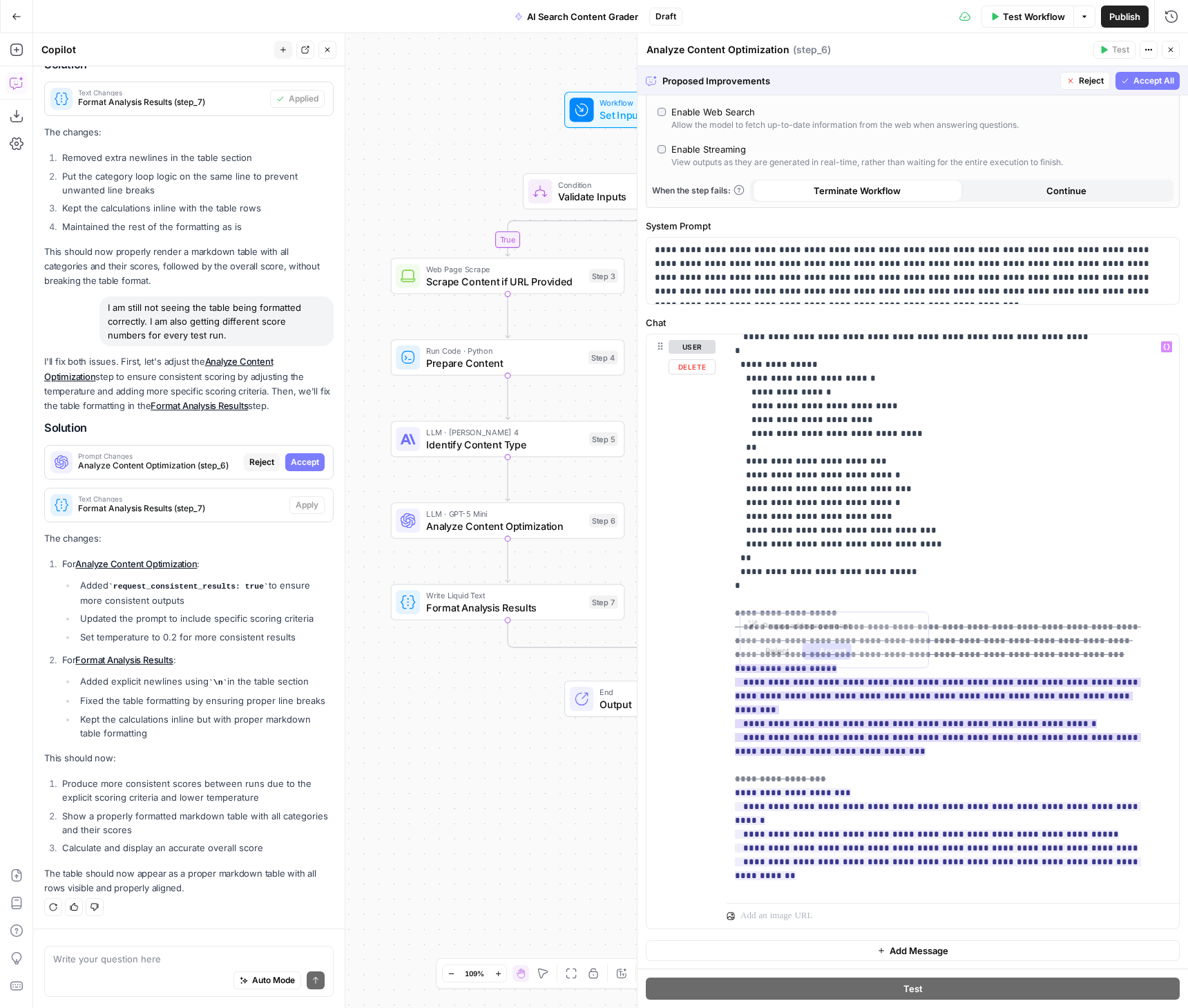
scroll to position [1258, 0]
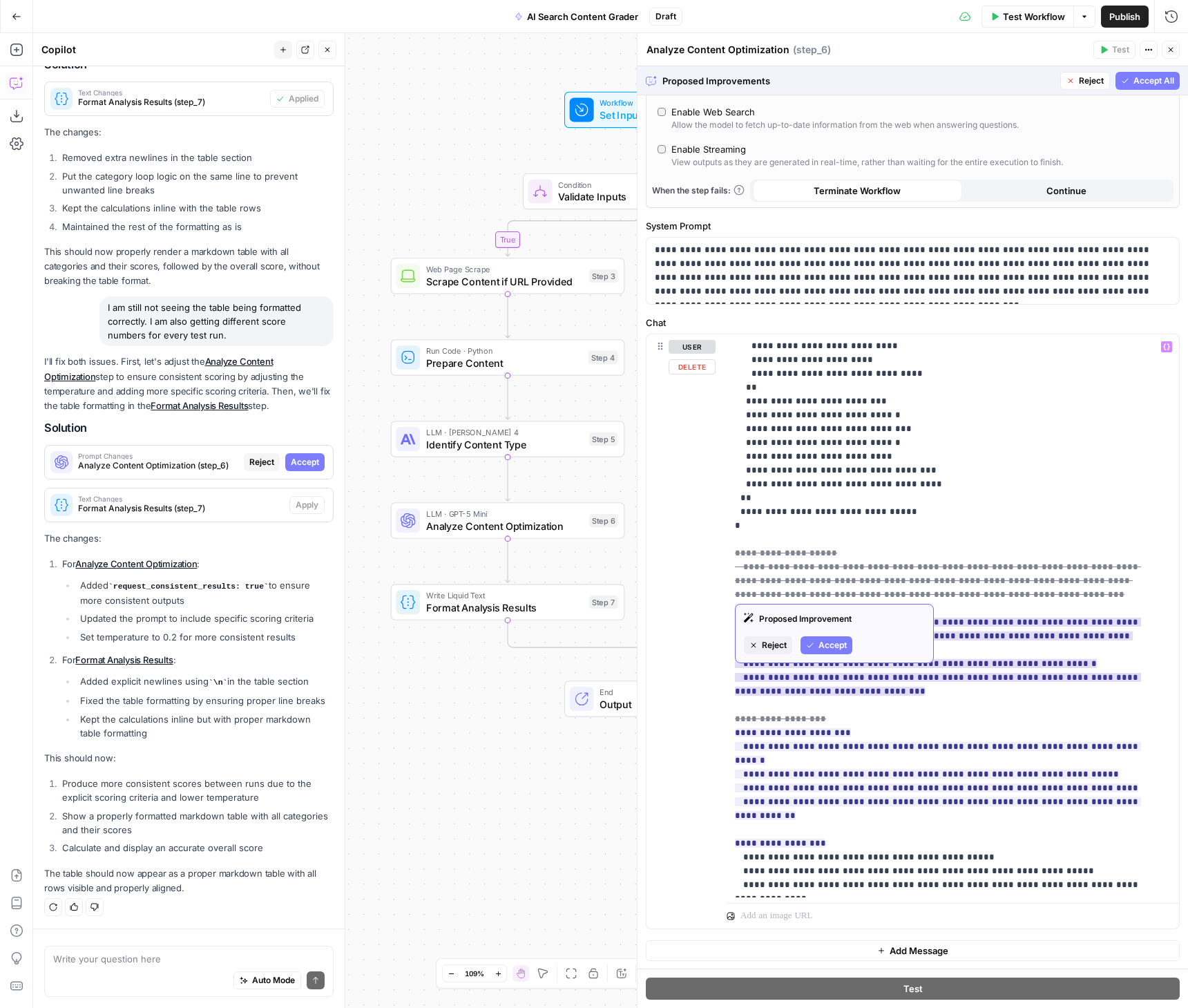
click at [836, 640] on span "Accept" at bounding box center [833, 645] width 28 height 12
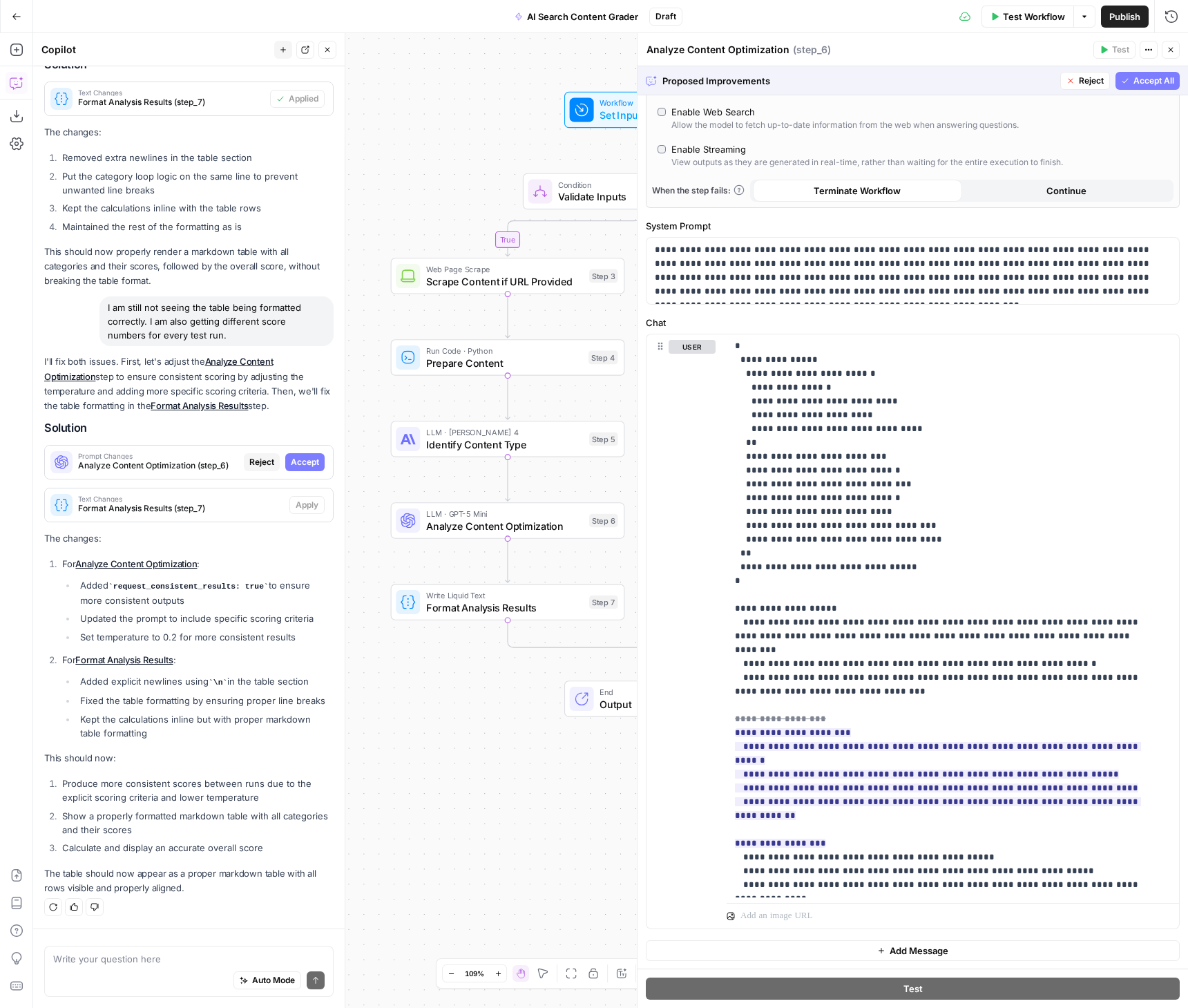
click at [1139, 82] on span "Accept All" at bounding box center [1154, 80] width 41 height 12
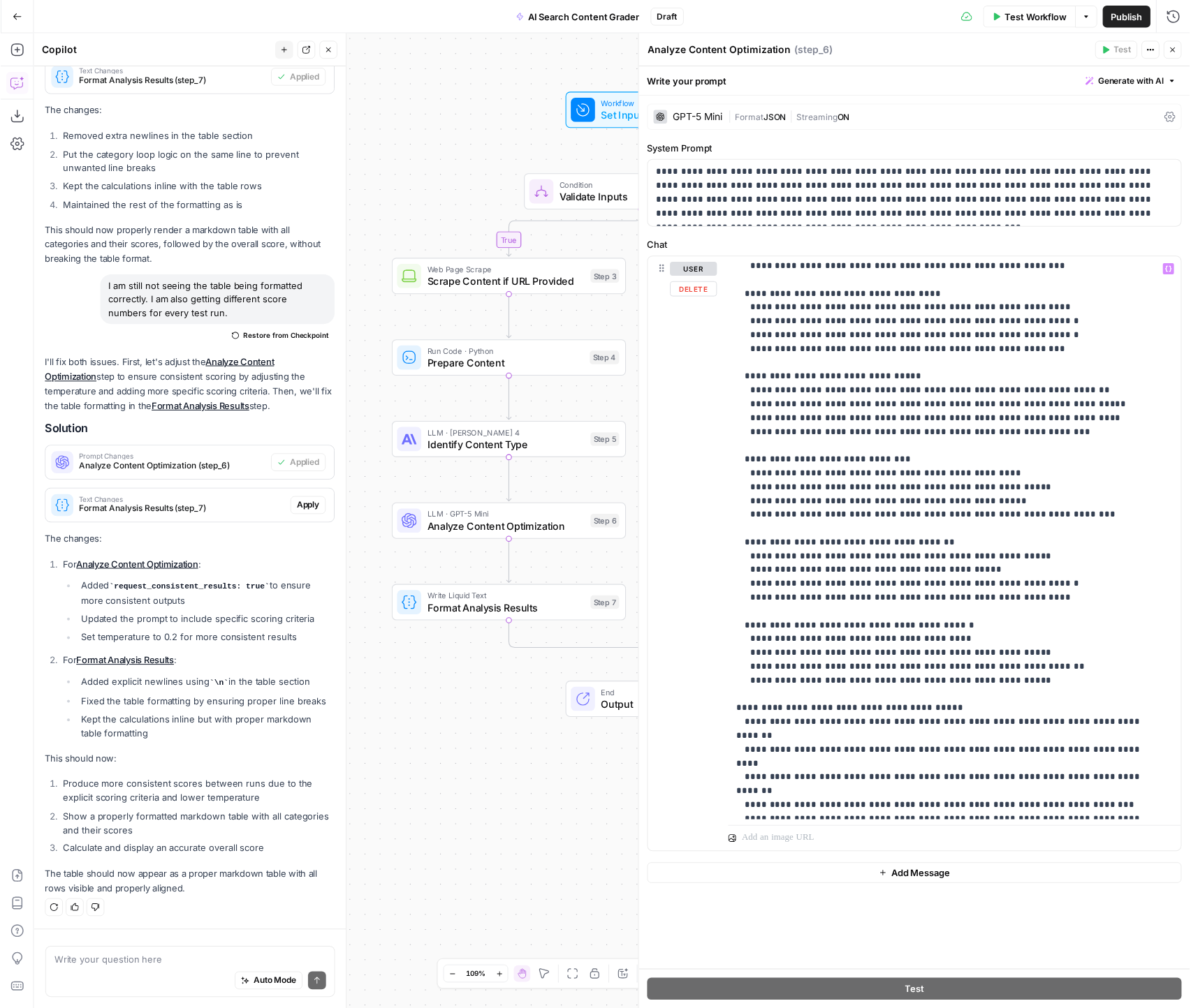
scroll to position [1160, 0]
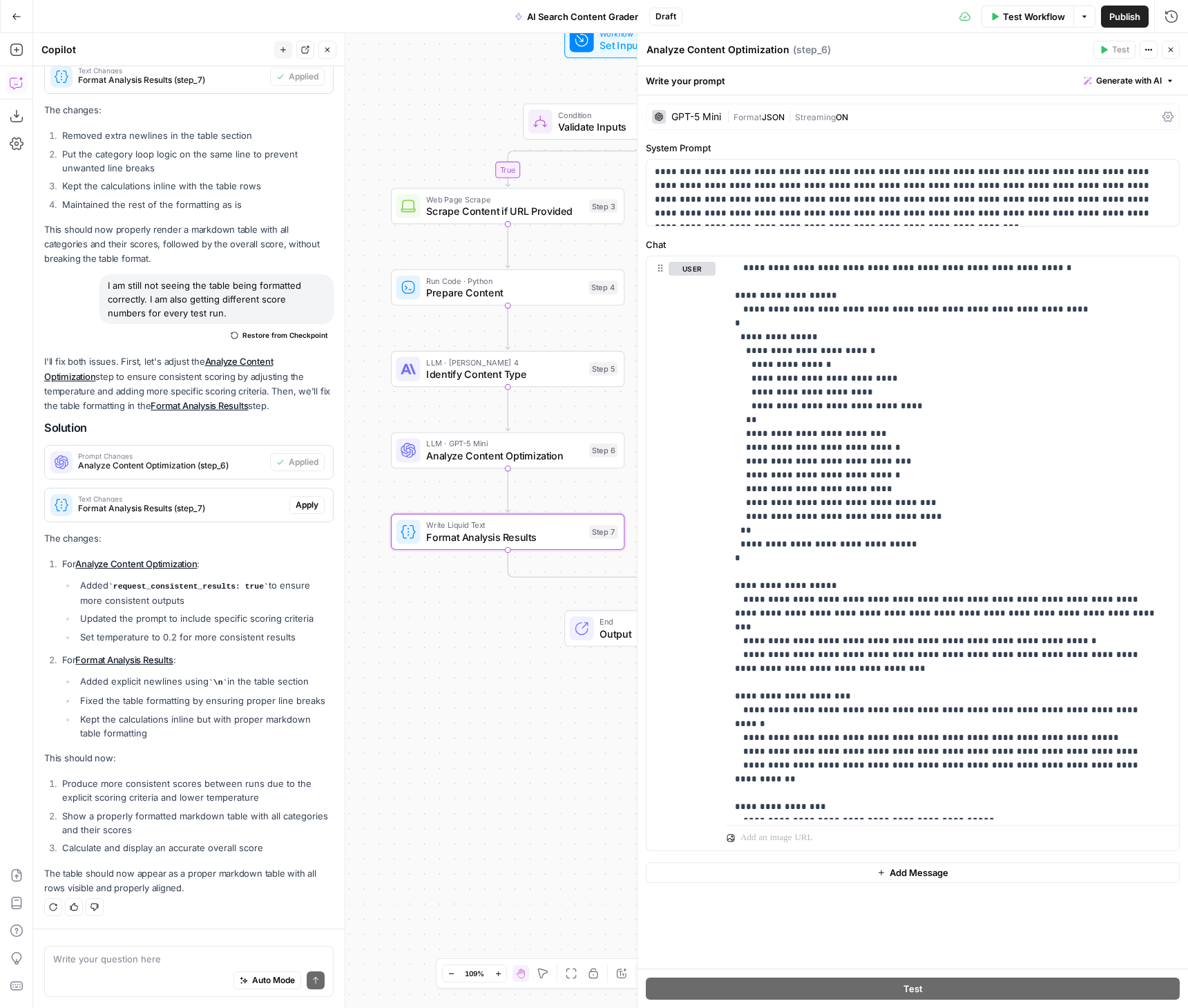
click at [308, 504] on button "Apply" at bounding box center [307, 505] width 35 height 18
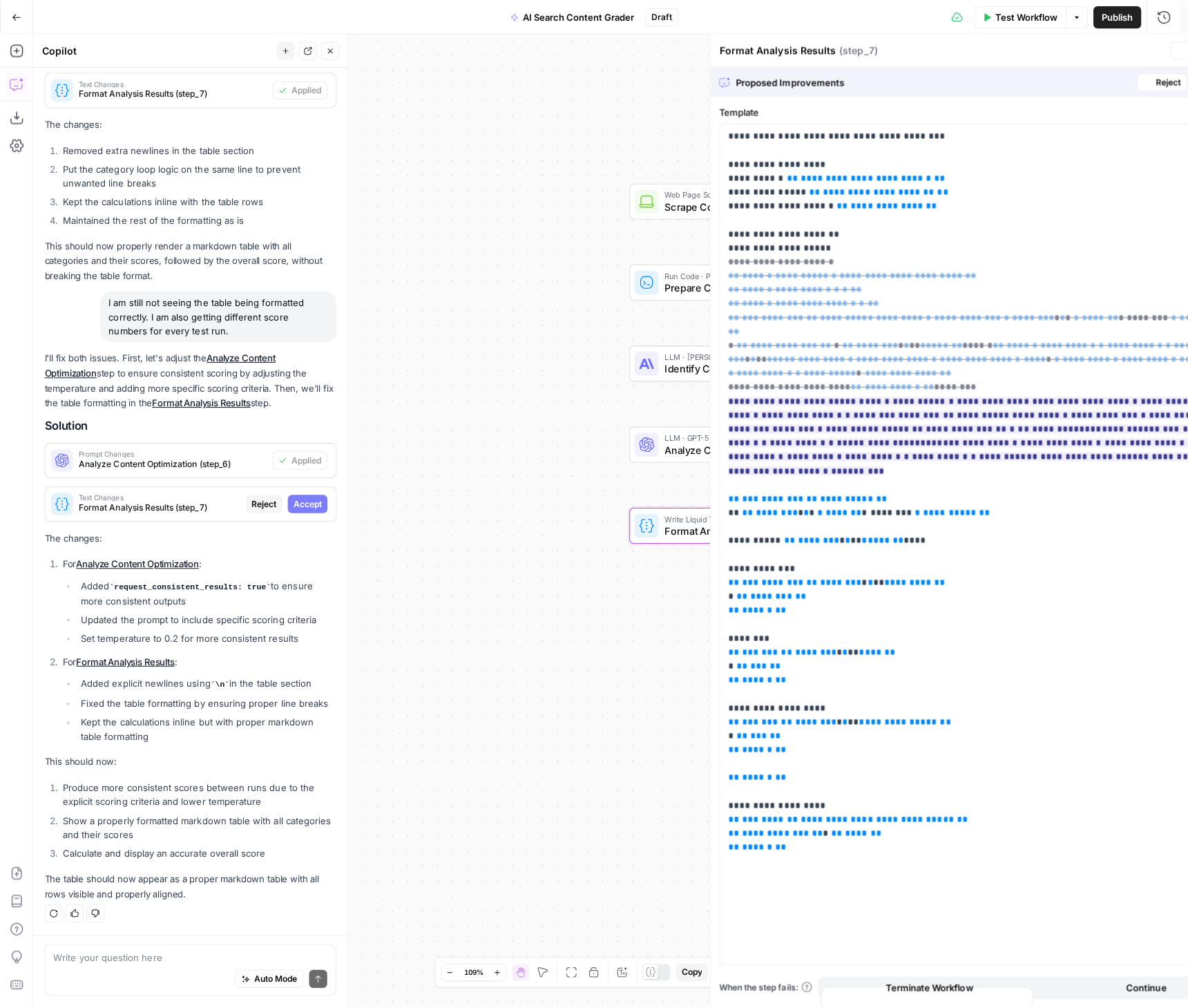
scroll to position [2456, 0]
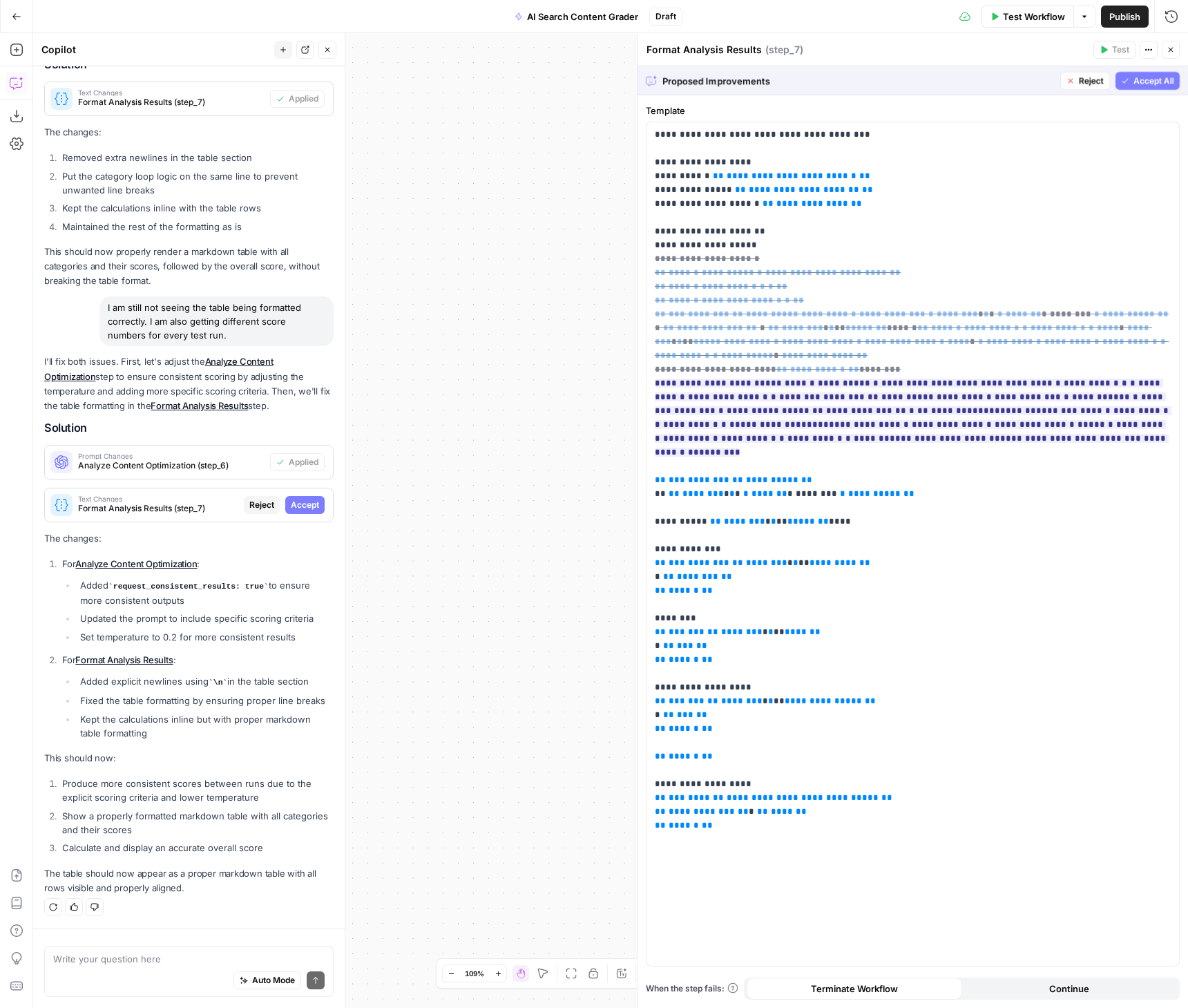
click at [1151, 82] on span "Accept All" at bounding box center [1154, 80] width 41 height 12
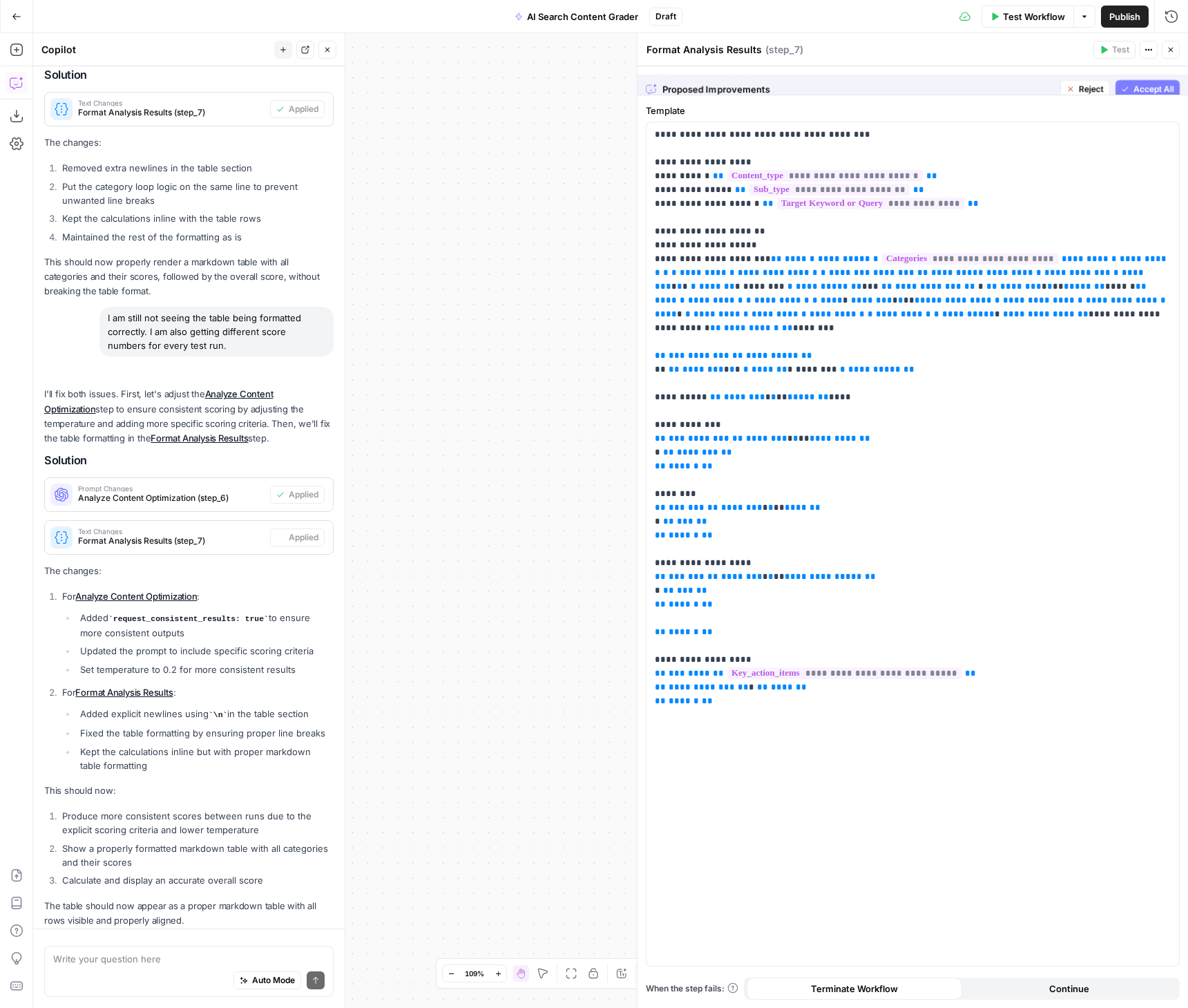
scroll to position [2566, 0]
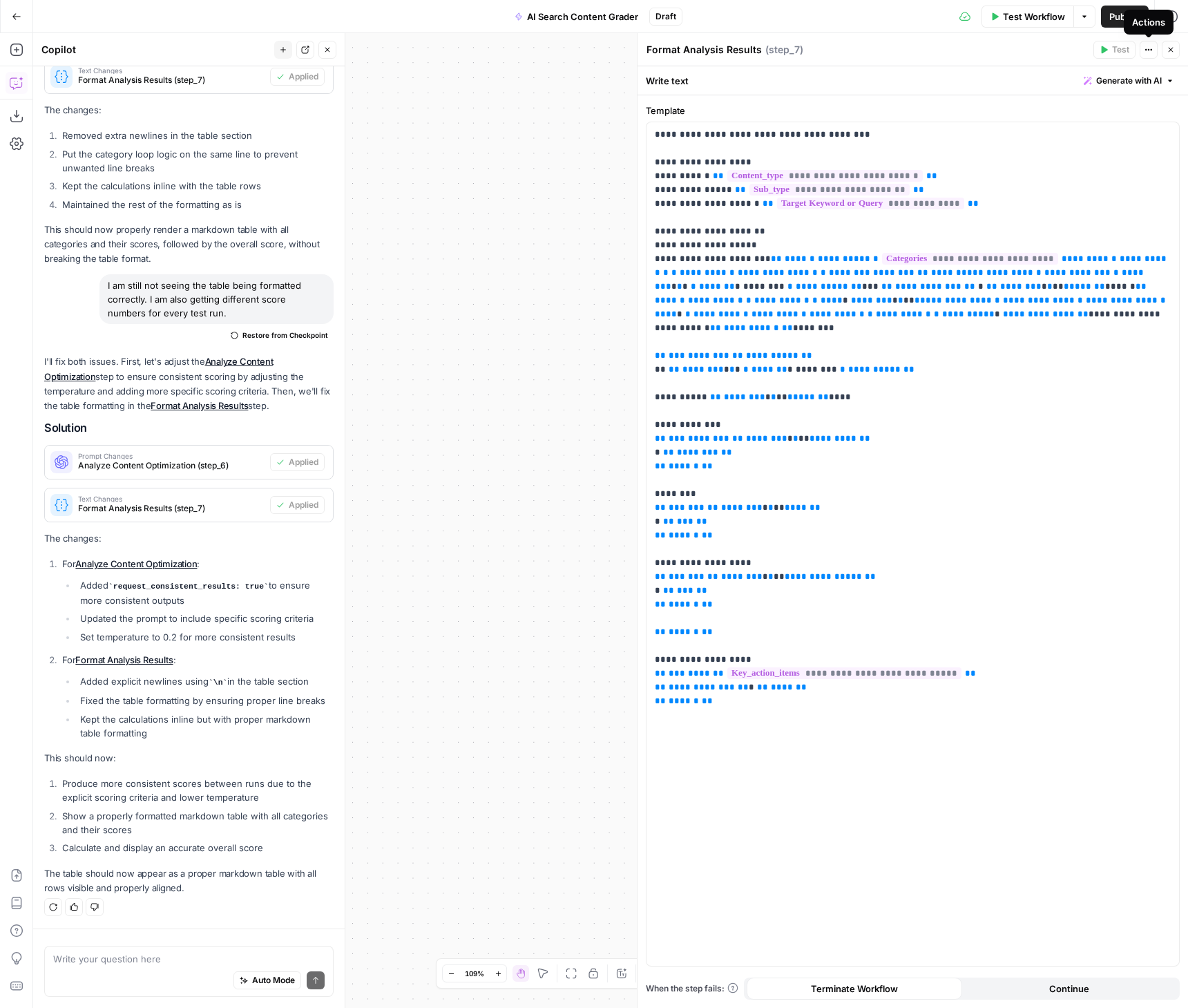
click at [1134, 20] on div "Actions" at bounding box center [1149, 22] width 34 height 14
click at [1103, 18] on button "Publish" at bounding box center [1125, 16] width 48 height 22
click at [1175, 51] on icon "button" at bounding box center [1170, 49] width 8 height 8
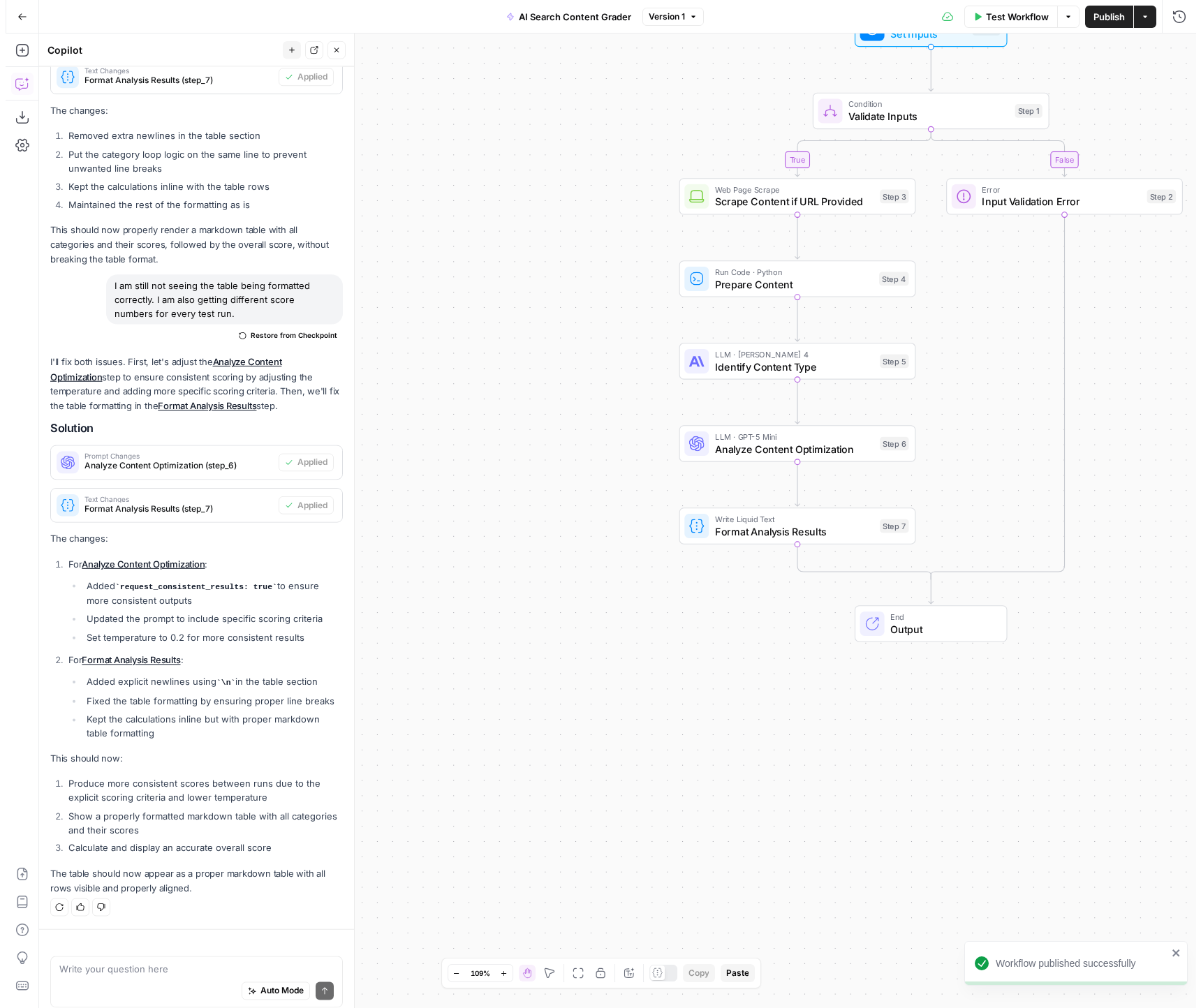
scroll to position [2594, 0]
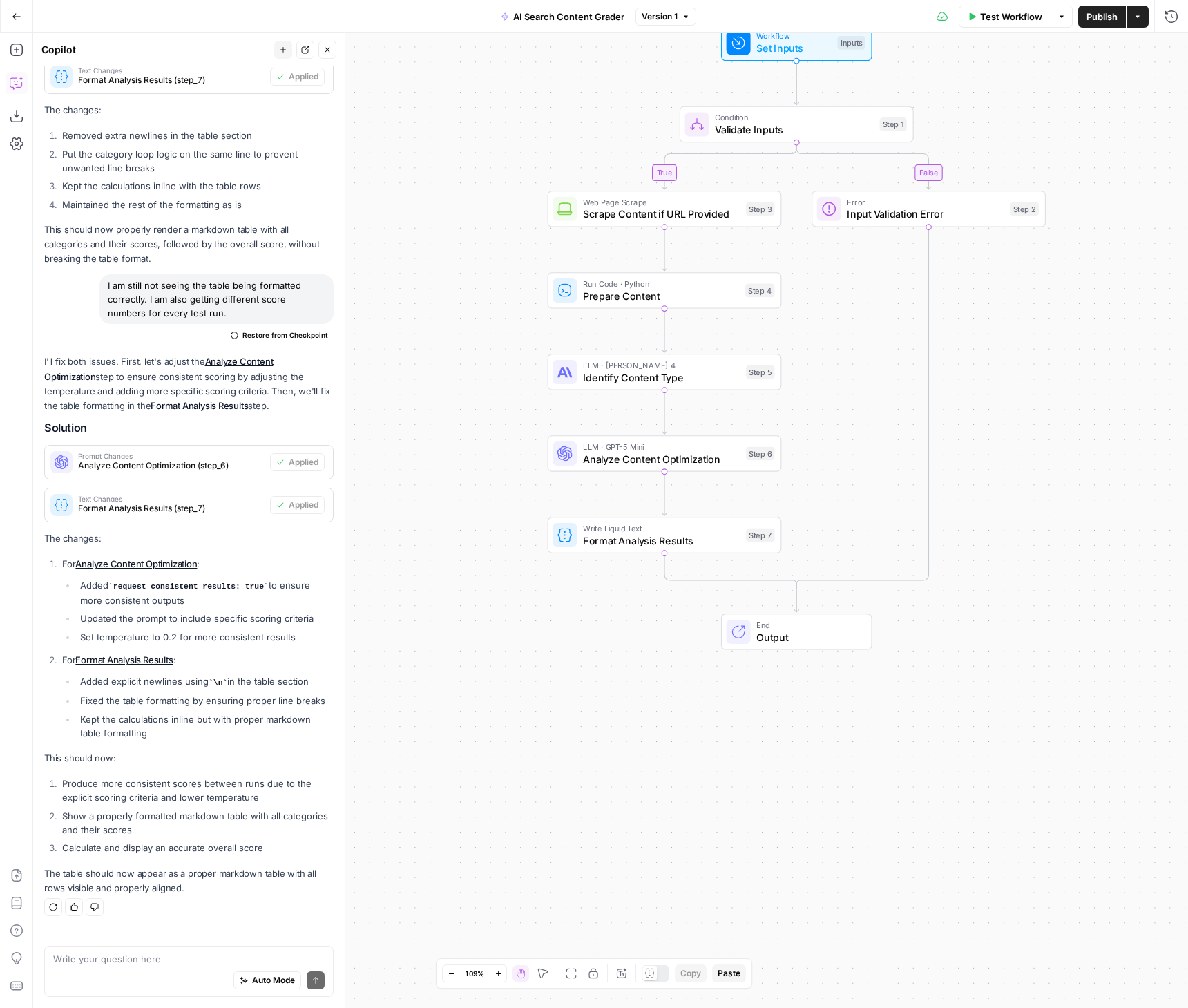
drag, startPoint x: 1086, startPoint y: 316, endPoint x: 940, endPoint y: 357, distance: 151.6
click at [946, 353] on div "false true Workflow Set Inputs Inputs Condition Validate Inputs Step 1 Web Page…" at bounding box center [611, 521] width 1155 height 975
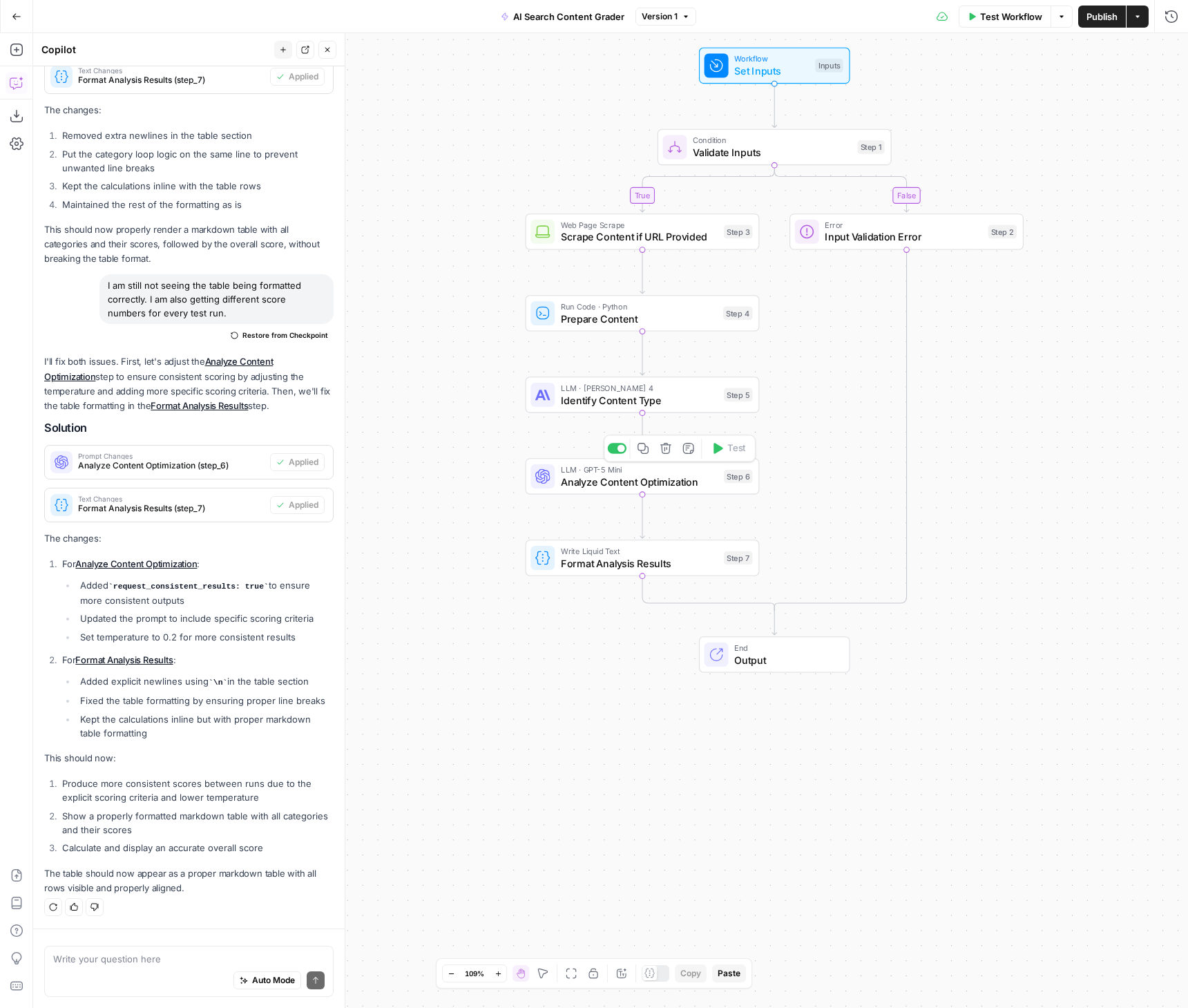
click at [613, 492] on div "LLM · GPT-5 Mini Analyze Content Optimization Step 6 Copy step Delete step Add …" at bounding box center [642, 476] width 234 height 36
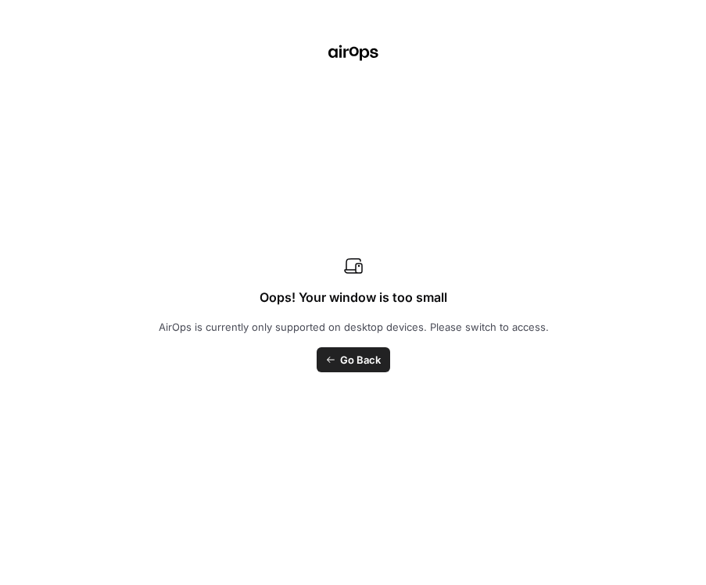
scroll to position [3397, 0]
